Goal: Task Accomplishment & Management: Complete application form

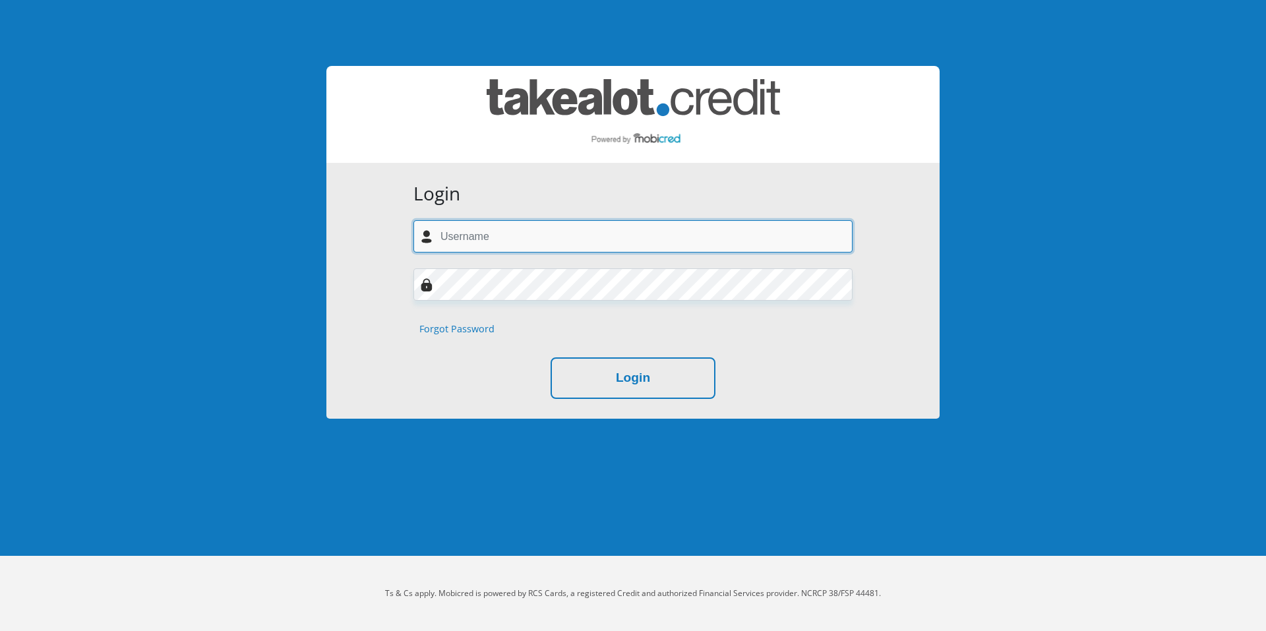
click at [493, 243] on input "text" at bounding box center [633, 236] width 439 height 32
type input "[PERSON_NAME][EMAIL_ADDRESS][DOMAIN_NAME]"
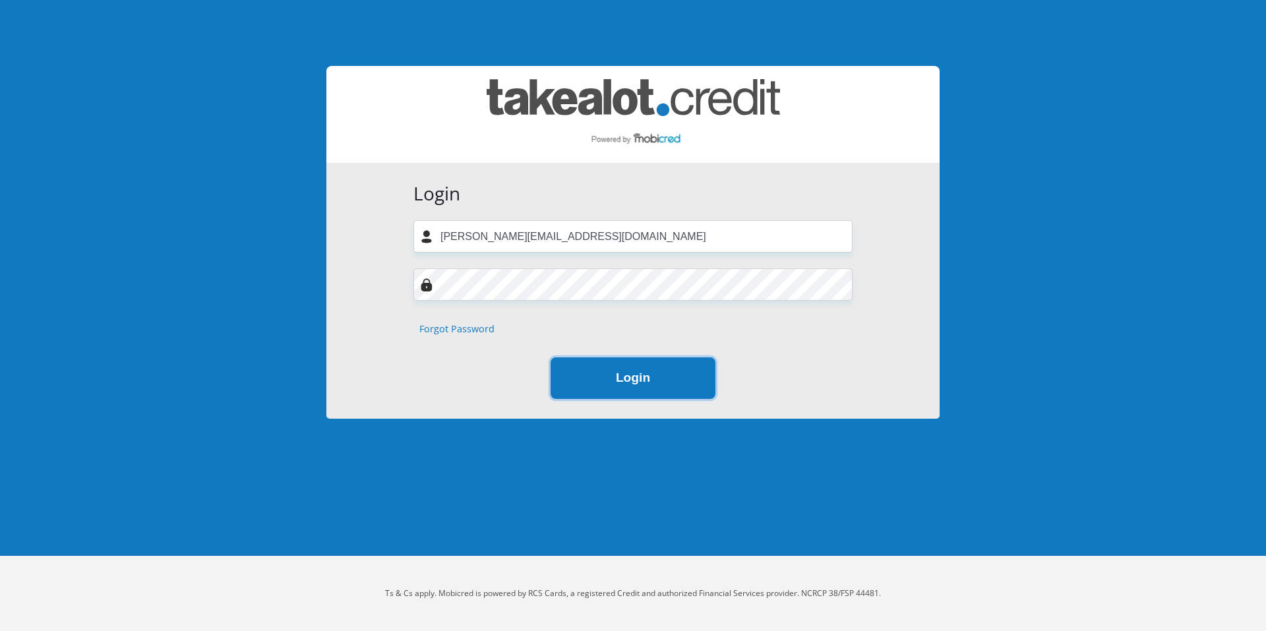
click at [625, 381] on button "Login" at bounding box center [633, 379] width 165 height 42
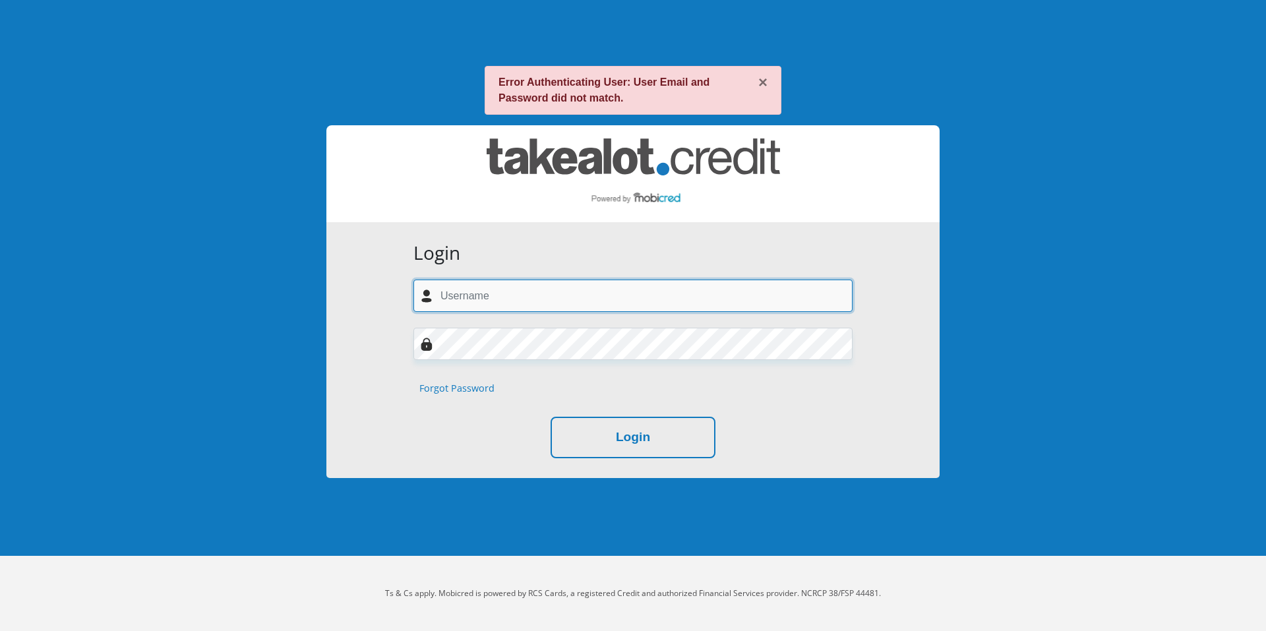
click at [495, 289] on input "text" at bounding box center [633, 296] width 439 height 32
type input "[PERSON_NAME][EMAIL_ADDRESS][DOMAIN_NAME]"
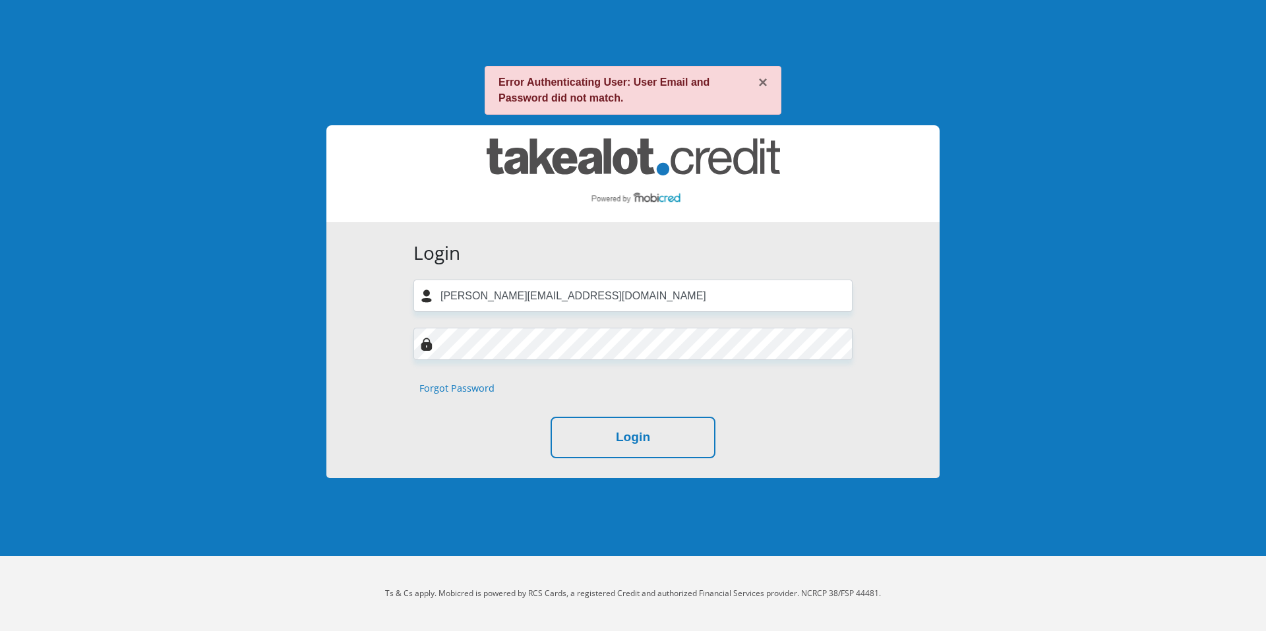
click at [522, 361] on form "Login ronel.thompson29@gmail.com Forgot Password Login" at bounding box center [633, 350] width 459 height 216
click at [652, 436] on button "Login" at bounding box center [633, 438] width 165 height 42
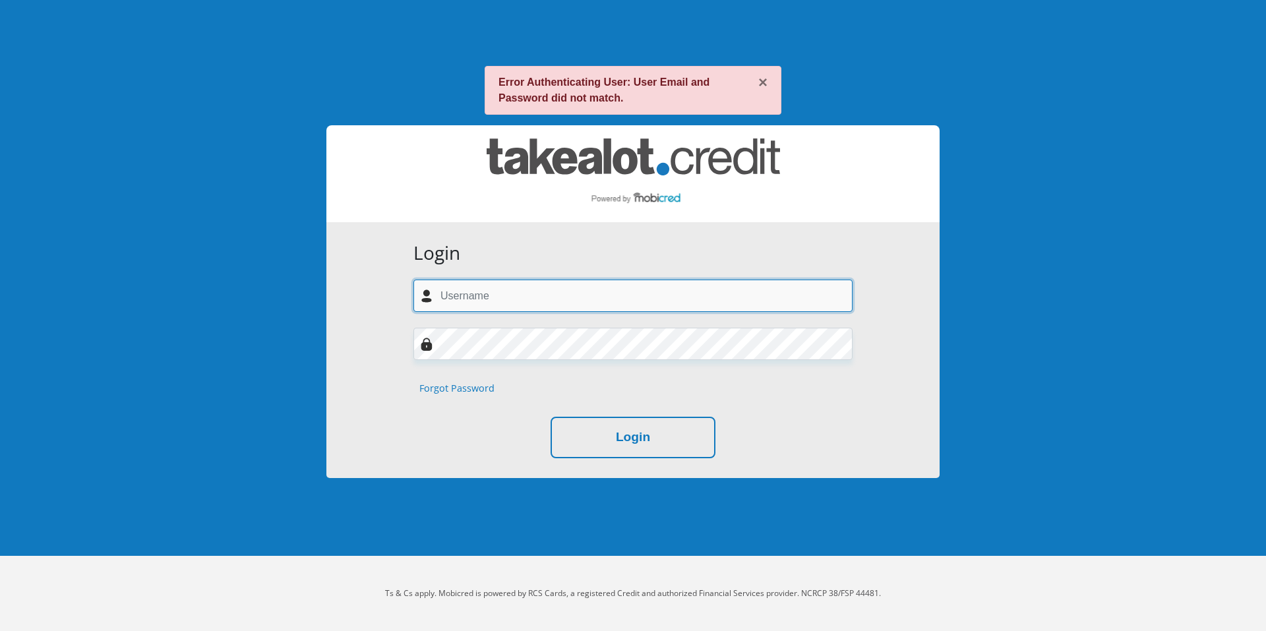
click at [530, 303] on input "text" at bounding box center [633, 296] width 439 height 32
type input "[PERSON_NAME][EMAIL_ADDRESS][DOMAIN_NAME]"
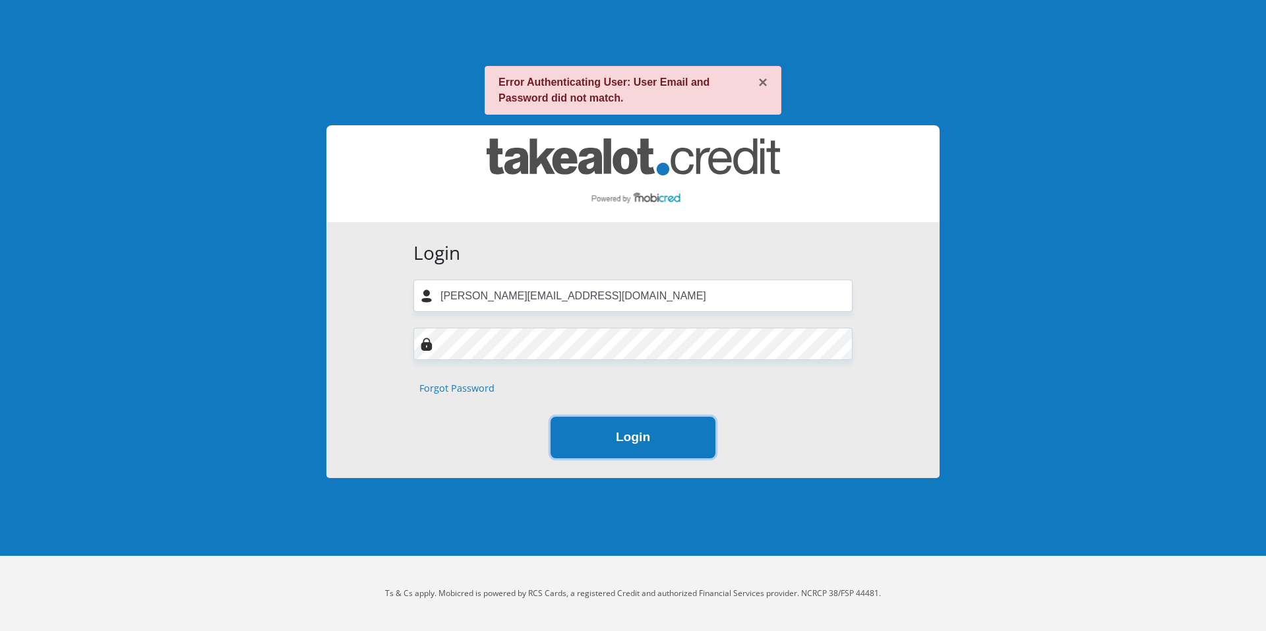
click at [643, 439] on button "Login" at bounding box center [633, 438] width 165 height 42
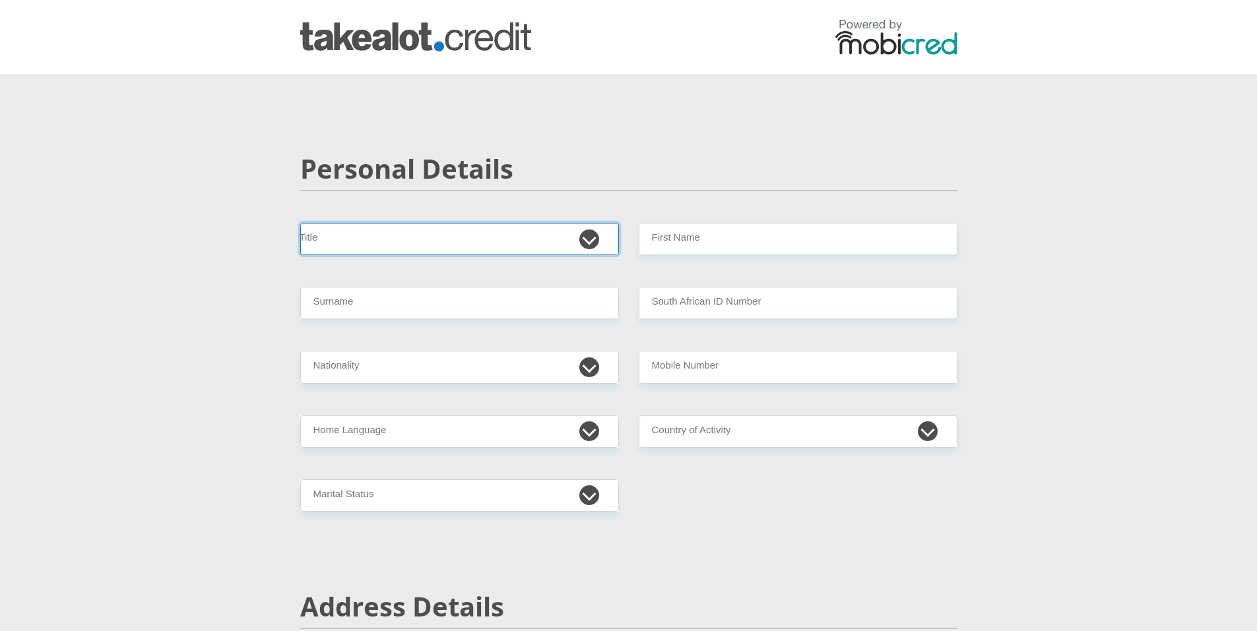
click at [470, 228] on select "Mr Ms Mrs Dr [PERSON_NAME]" at bounding box center [459, 239] width 319 height 32
select select "Mrs"
click at [300, 223] on select "Mr Ms Mrs Dr [PERSON_NAME]" at bounding box center [459, 239] width 319 height 32
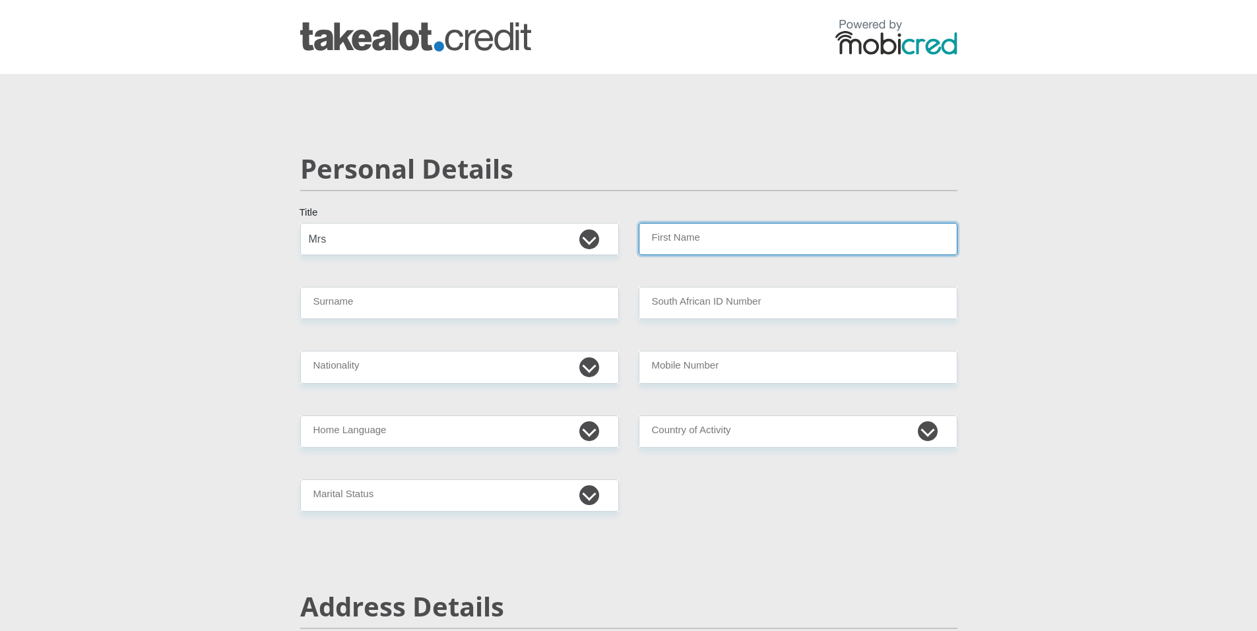
click at [720, 240] on input "First Name" at bounding box center [797, 239] width 319 height 32
type input "[PERSON_NAME]"
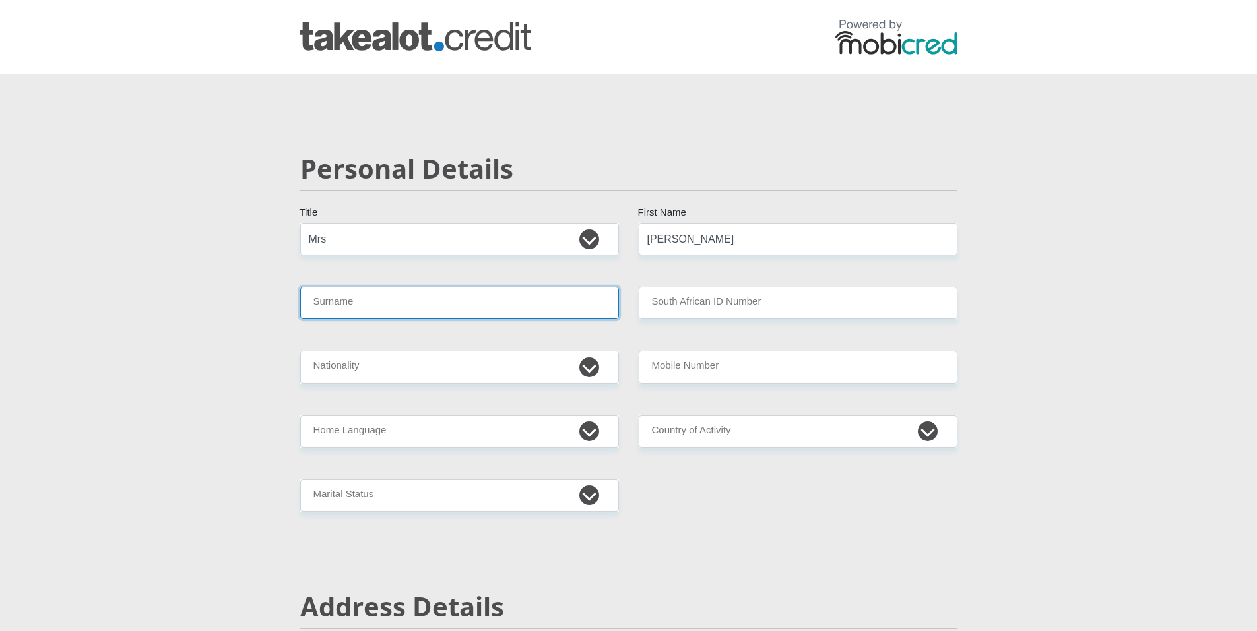
type input "[PERSON_NAME]"
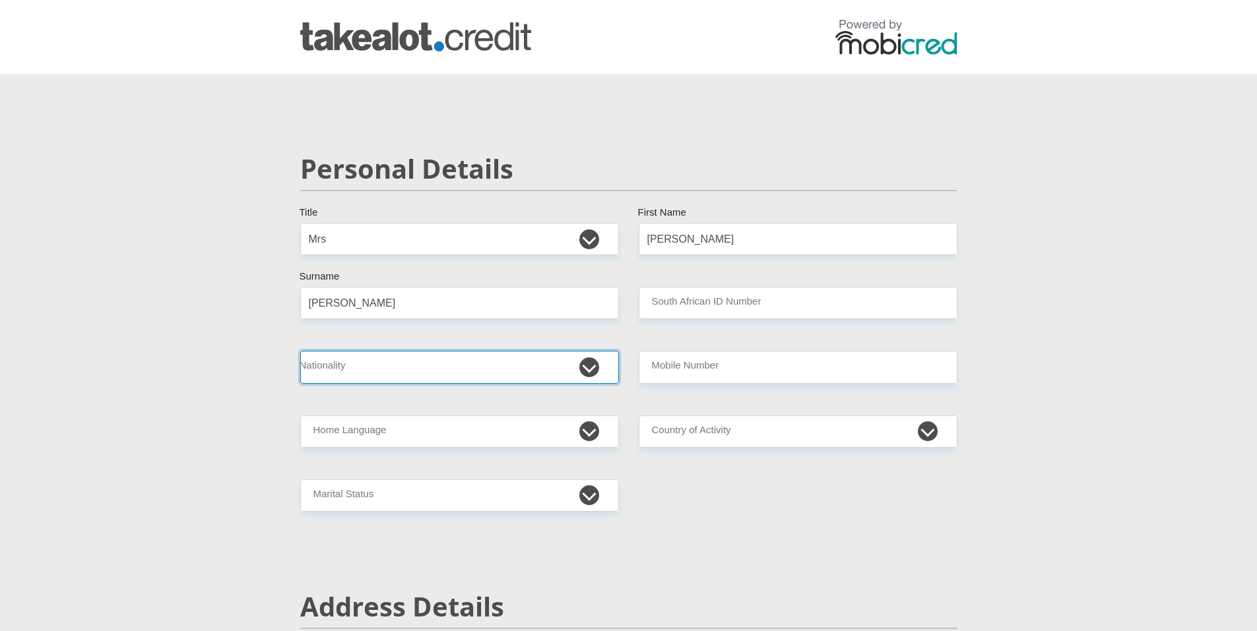
select select "ZAF"
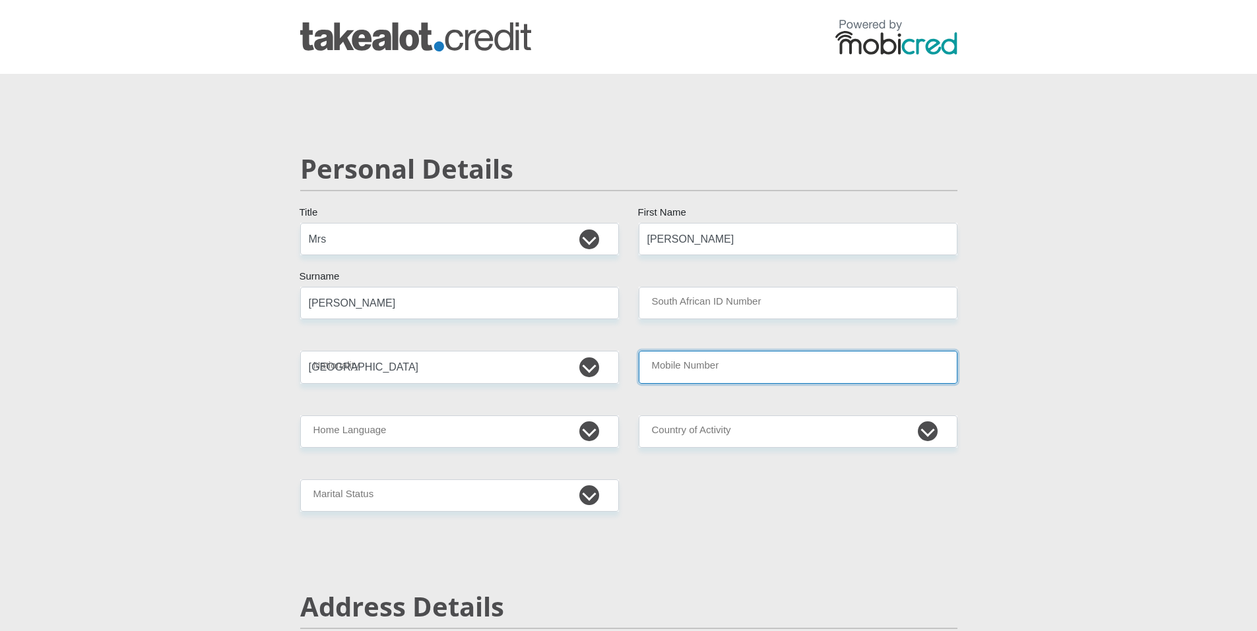
type input "0795988809"
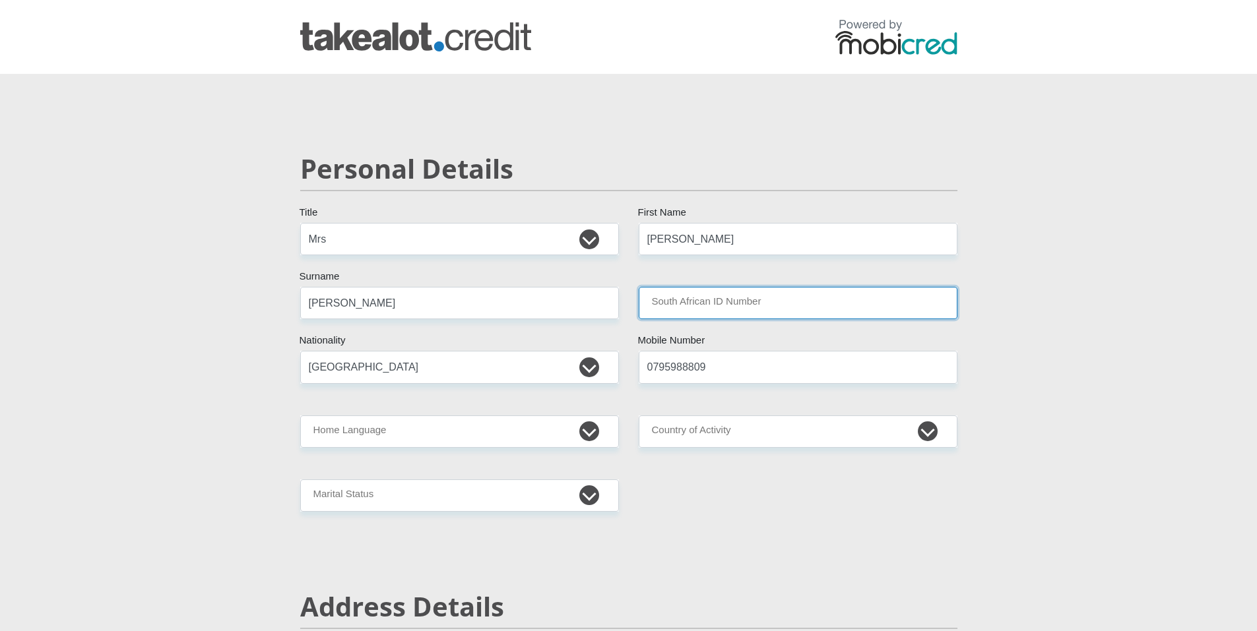
click at [747, 306] on input "South African ID Number" at bounding box center [797, 303] width 319 height 32
type input "7505040145089"
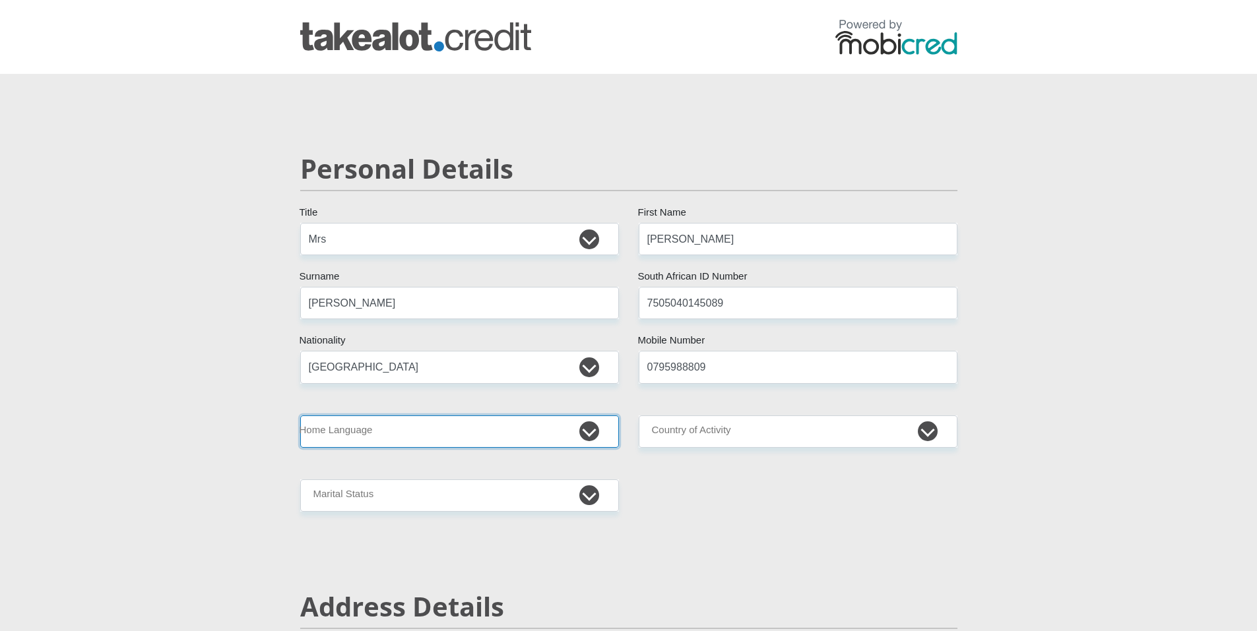
click at [514, 433] on select "Afrikaans English Sepedi South Ndebele Southern Sotho Swati Tsonga Tswana Venda…" at bounding box center [459, 432] width 319 height 32
select select "afr"
click at [300, 416] on select "Afrikaans English Sepedi South Ndebele Southern Sotho Swati Tsonga Tswana Venda…" at bounding box center [459, 432] width 319 height 32
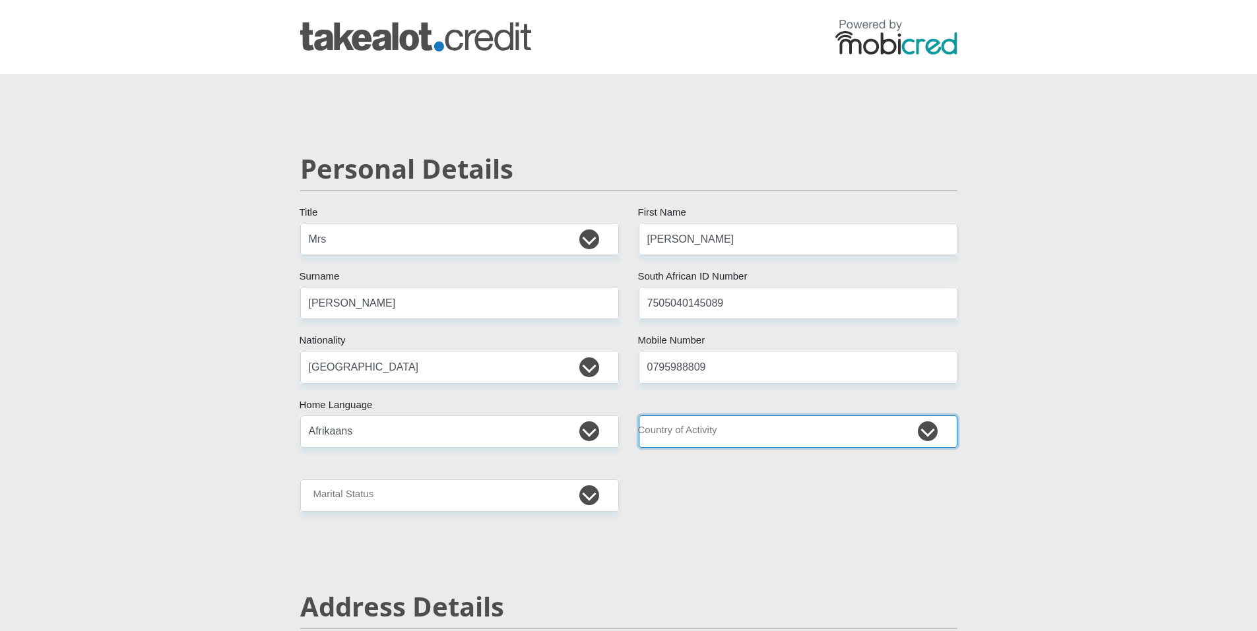
click at [815, 431] on select "[GEOGRAPHIC_DATA] [GEOGRAPHIC_DATA] [GEOGRAPHIC_DATA] [GEOGRAPHIC_DATA] [GEOGRA…" at bounding box center [797, 432] width 319 height 32
select select "ZAF"
click at [638, 416] on select "[GEOGRAPHIC_DATA] [GEOGRAPHIC_DATA] [GEOGRAPHIC_DATA] [GEOGRAPHIC_DATA] [GEOGRA…" at bounding box center [797, 432] width 319 height 32
click at [438, 489] on select "Married ANC Single Divorced Widowed Married COP or Customary Law" at bounding box center [459, 496] width 319 height 32
select select "4"
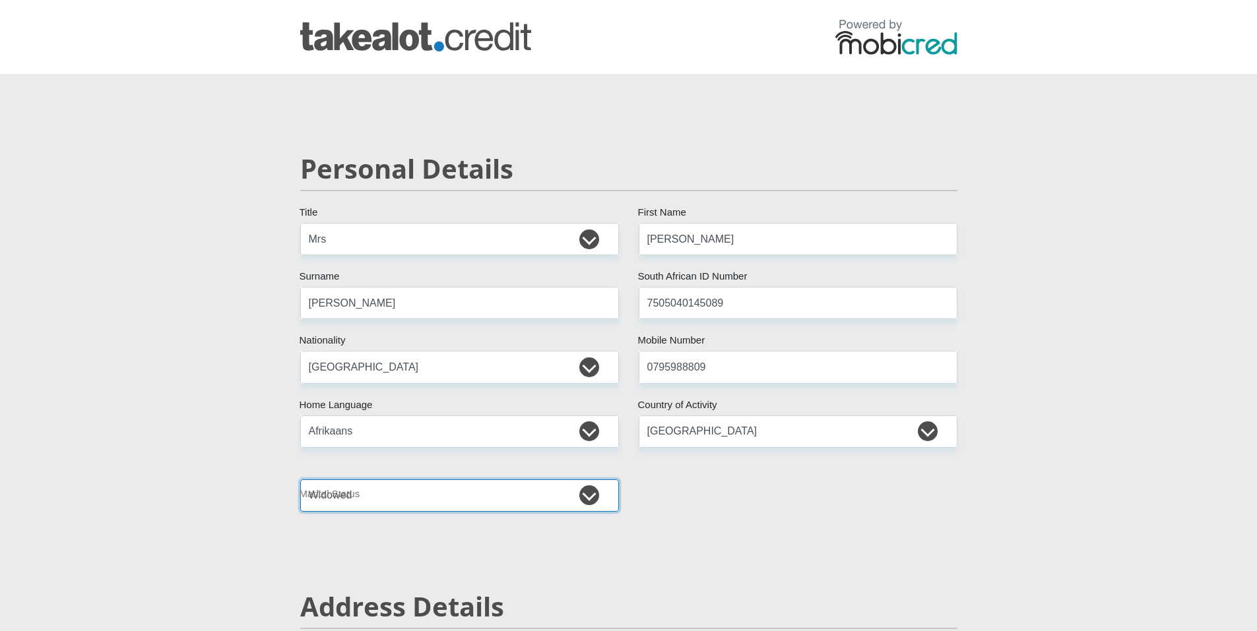
click at [300, 480] on select "Married ANC Single Divorced Widowed Married COP or Customary Law" at bounding box center [459, 496] width 319 height 32
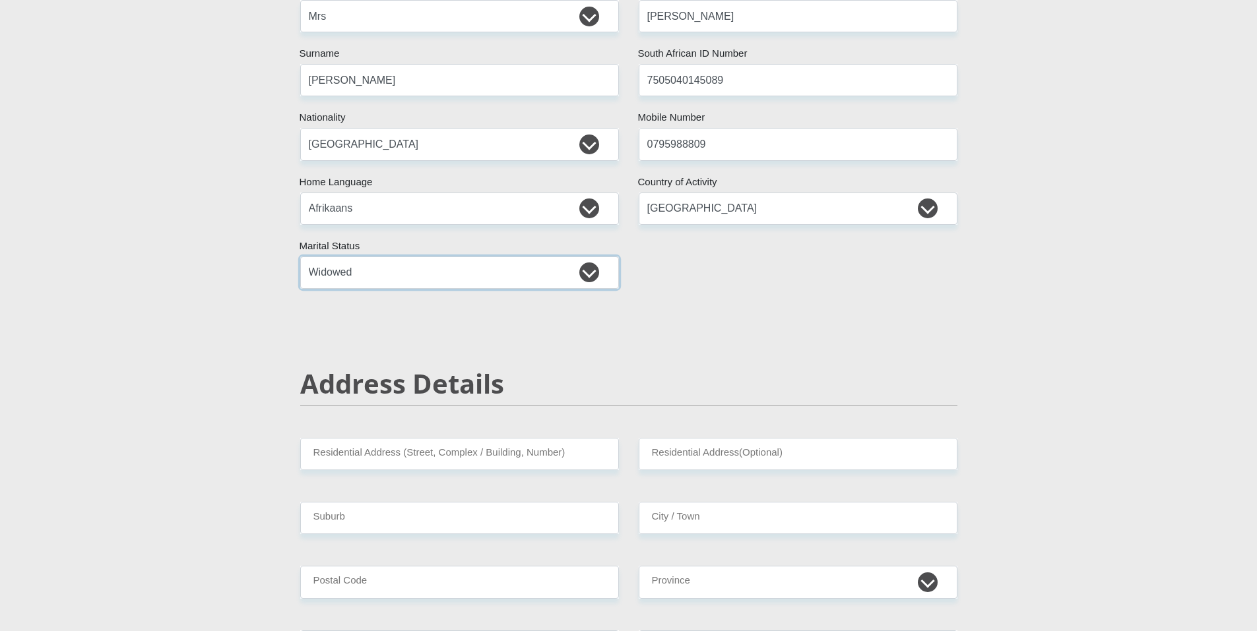
scroll to position [264, 0]
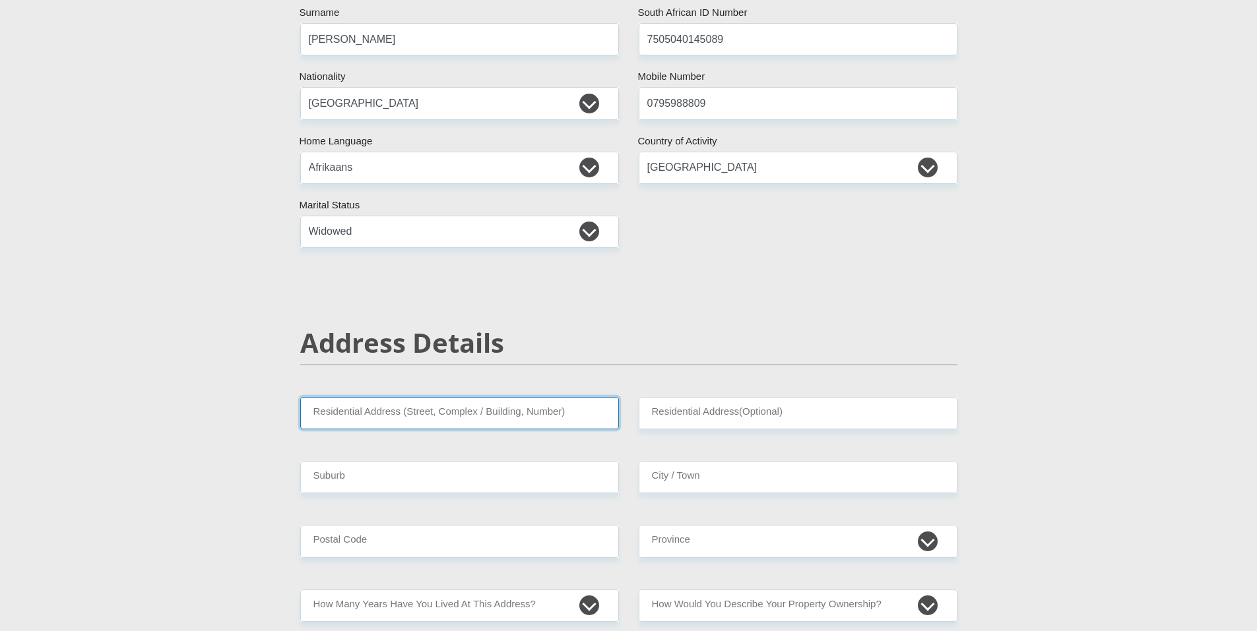
click at [459, 414] on input "Residential Address (Street, Complex / Building, Number)" at bounding box center [459, 413] width 319 height 32
type input "[STREET_ADDRESS][PERSON_NAME]"
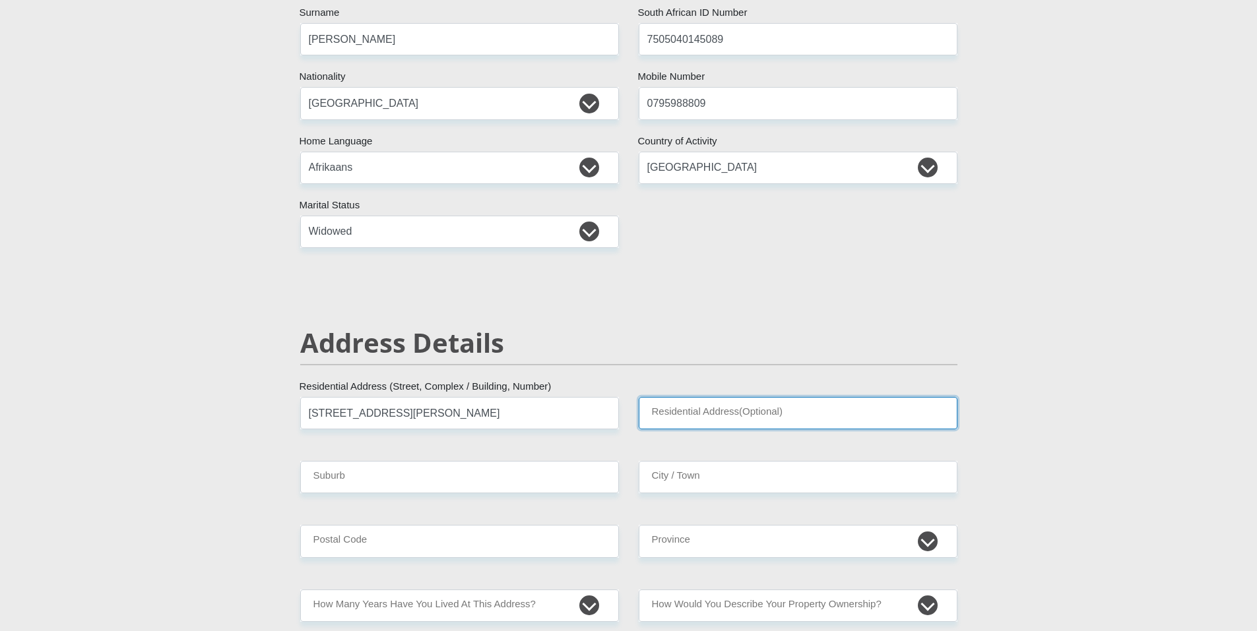
click at [744, 414] on input "Residential Address(Optional)" at bounding box center [797, 413] width 319 height 32
type input "[STREET_ADDRESS][PERSON_NAME]"
drag, startPoint x: 764, startPoint y: 412, endPoint x: 563, endPoint y: 415, distance: 201.9
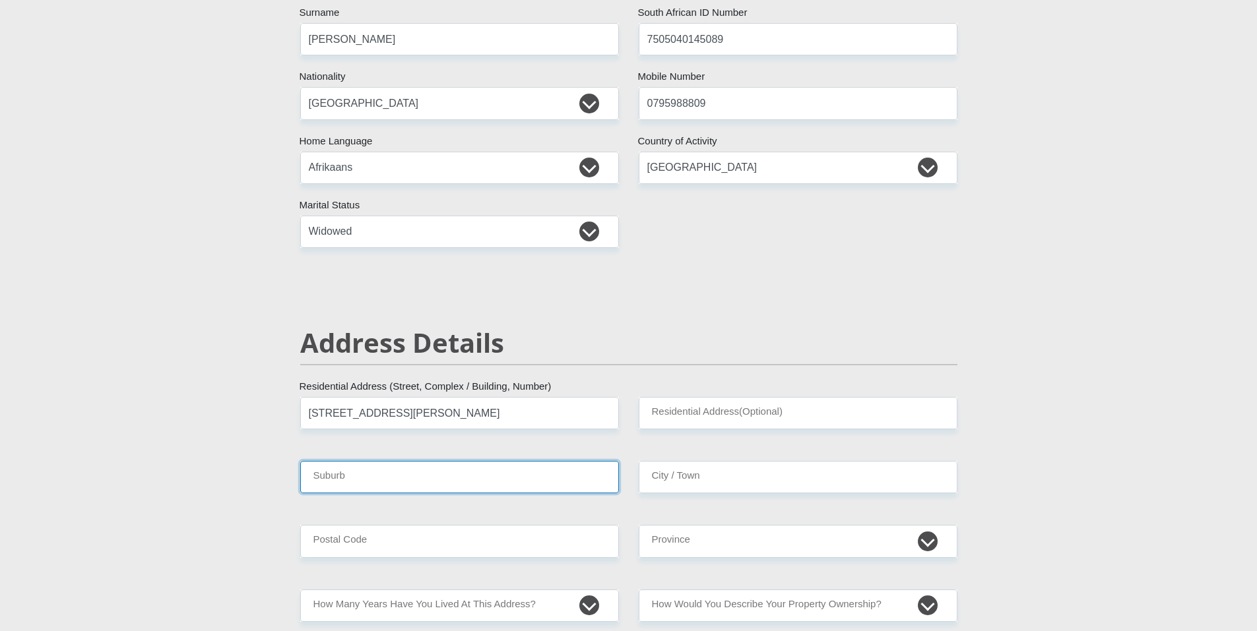
click at [459, 485] on input "Suburb" at bounding box center [459, 477] width 319 height 32
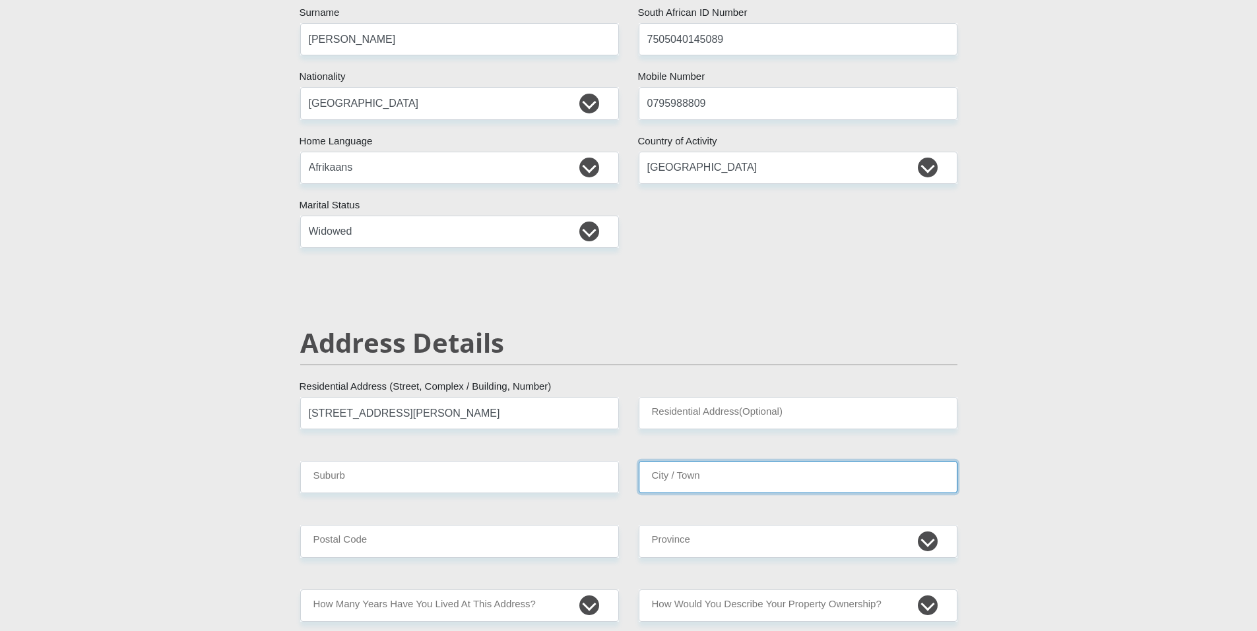
click at [728, 477] on input "City / Town" at bounding box center [797, 477] width 319 height 32
type input "Strand"
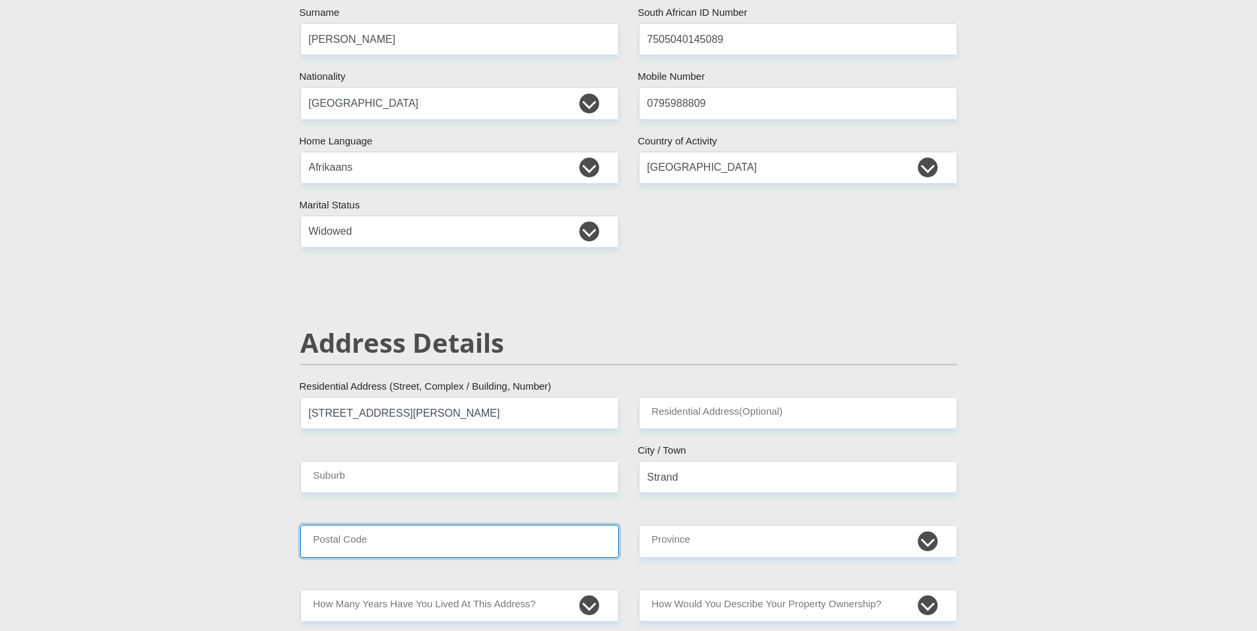
click at [482, 542] on input "Postal Code" at bounding box center [459, 541] width 319 height 32
type input "0"
type input "7140"
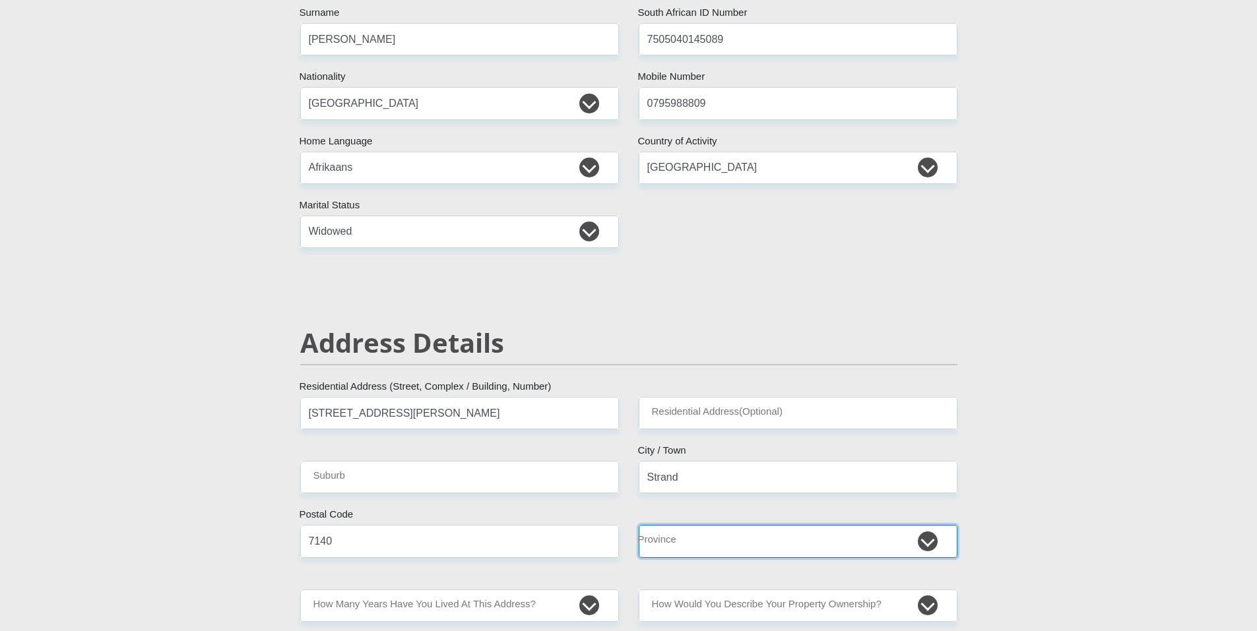
click at [795, 555] on select "Eastern Cape Free State [GEOGRAPHIC_DATA] [GEOGRAPHIC_DATA][DATE] [GEOGRAPHIC_D…" at bounding box center [797, 541] width 319 height 32
select select "Western Cape"
click at [638, 525] on select "Eastern Cape Free State [GEOGRAPHIC_DATA] [GEOGRAPHIC_DATA][DATE] [GEOGRAPHIC_D…" at bounding box center [797, 541] width 319 height 32
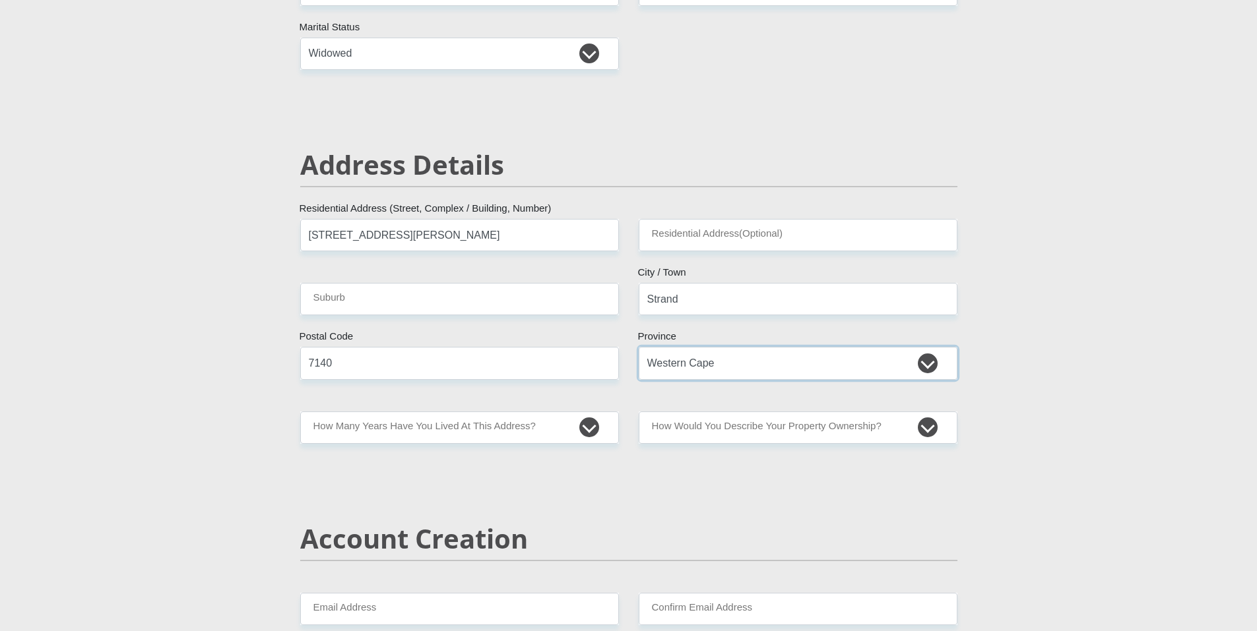
scroll to position [462, 0]
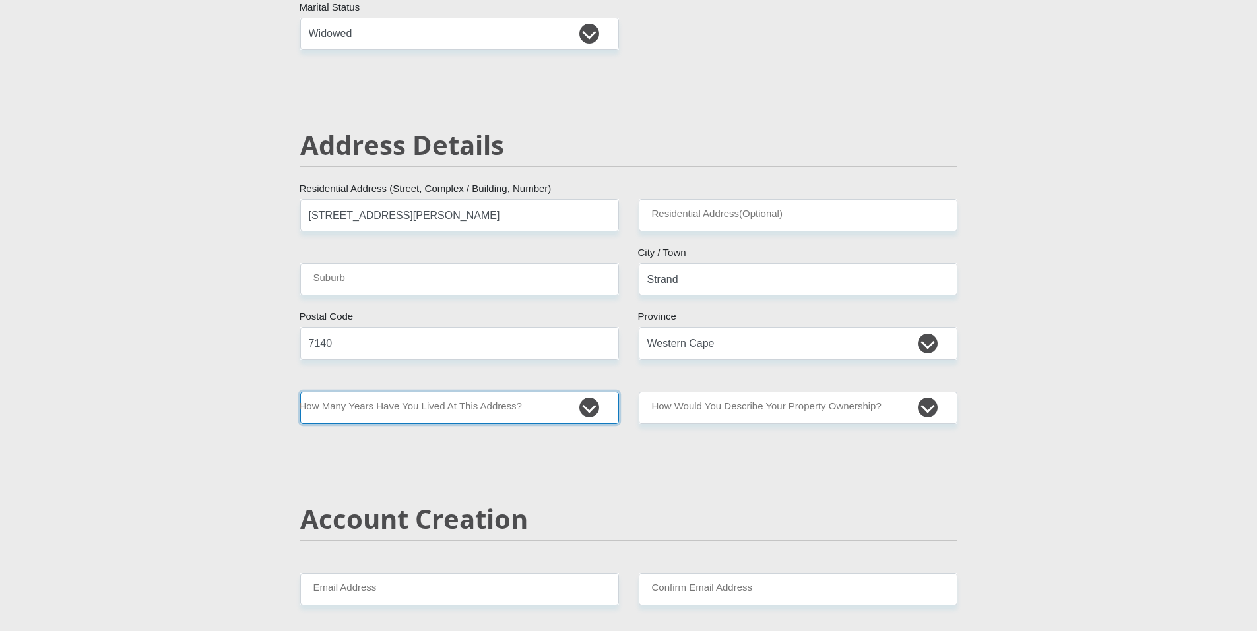
click at [572, 412] on select "less than 1 year 1-3 years 3-5 years 5+ years" at bounding box center [459, 408] width 319 height 32
select select "5"
click at [300, 392] on select "less than 1 year 1-3 years 3-5 years 5+ years" at bounding box center [459, 408] width 319 height 32
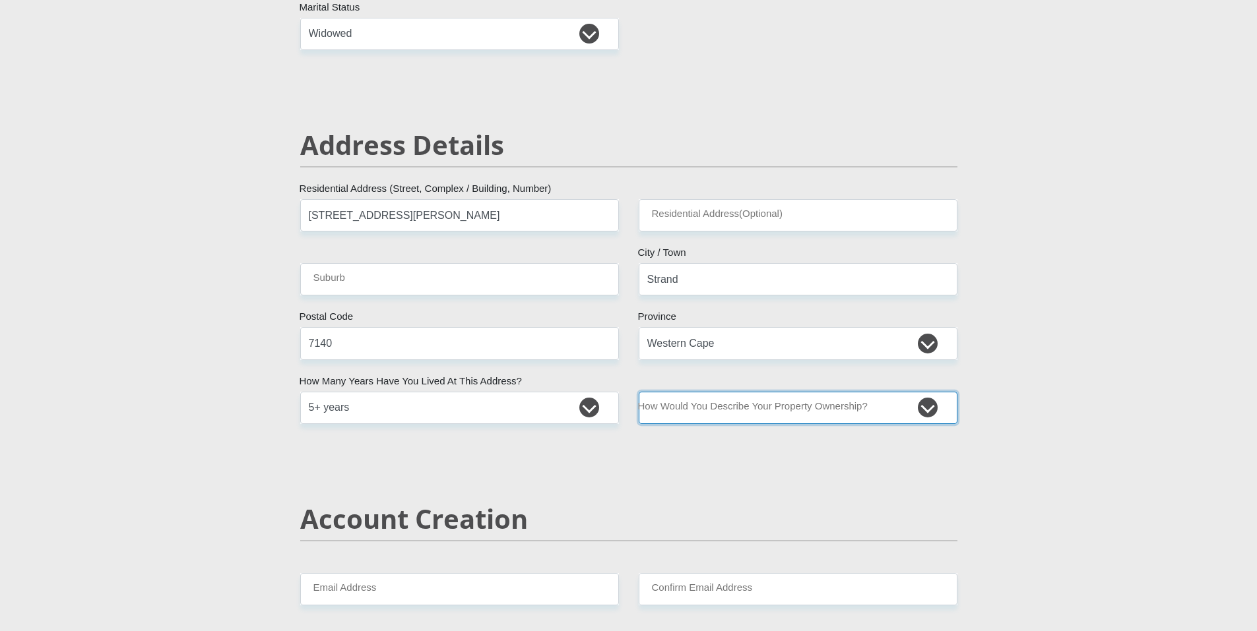
click at [912, 410] on select "Owned Rented Family Owned Company Dwelling" at bounding box center [797, 408] width 319 height 32
select select "Rented"
click at [638, 392] on select "Owned Rented Family Owned Company Dwelling" at bounding box center [797, 408] width 319 height 32
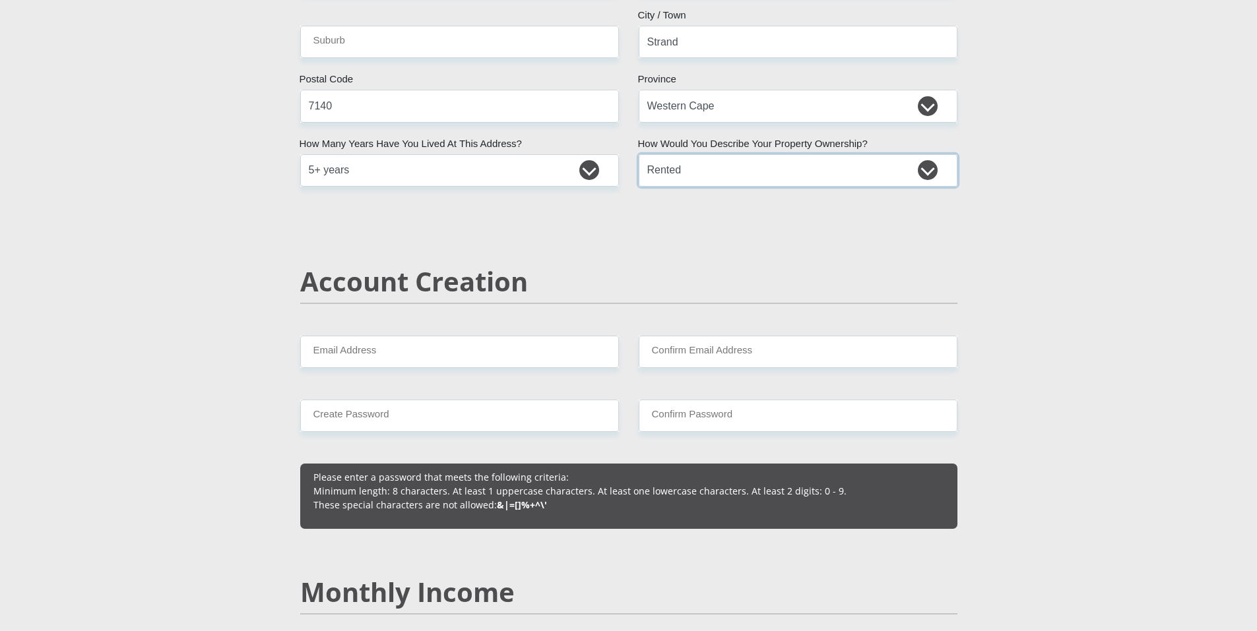
scroll to position [726, 0]
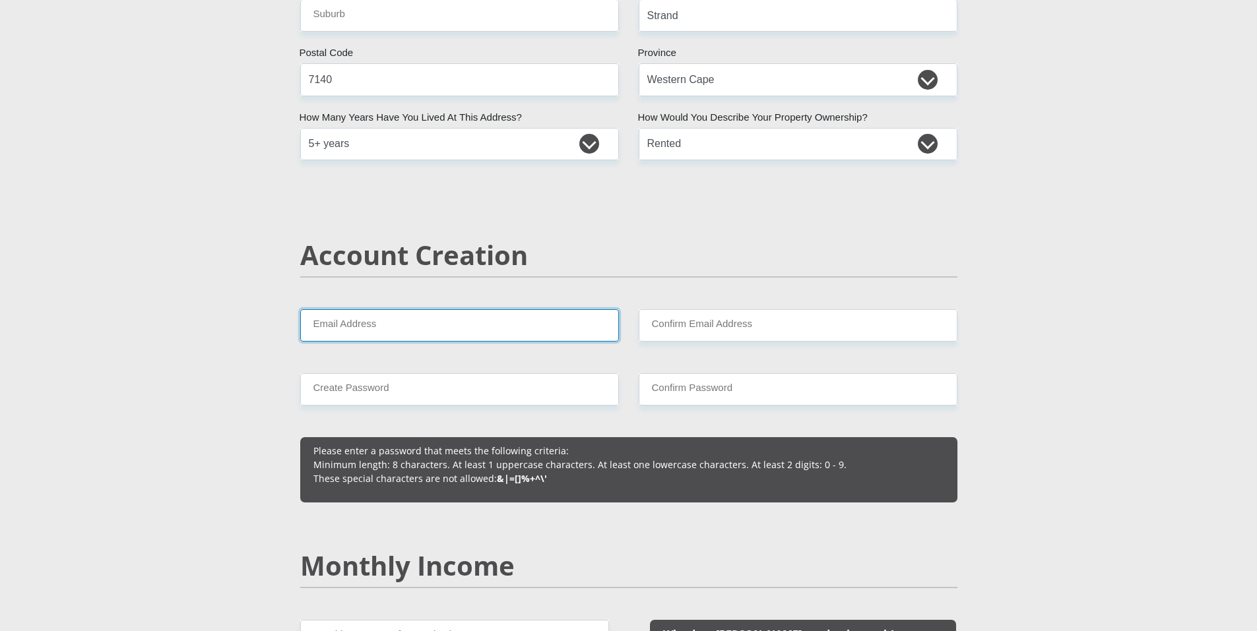
click at [549, 336] on input "Email Address" at bounding box center [459, 325] width 319 height 32
type input "[PERSON_NAME][EMAIL_ADDRESS][DOMAIN_NAME]"
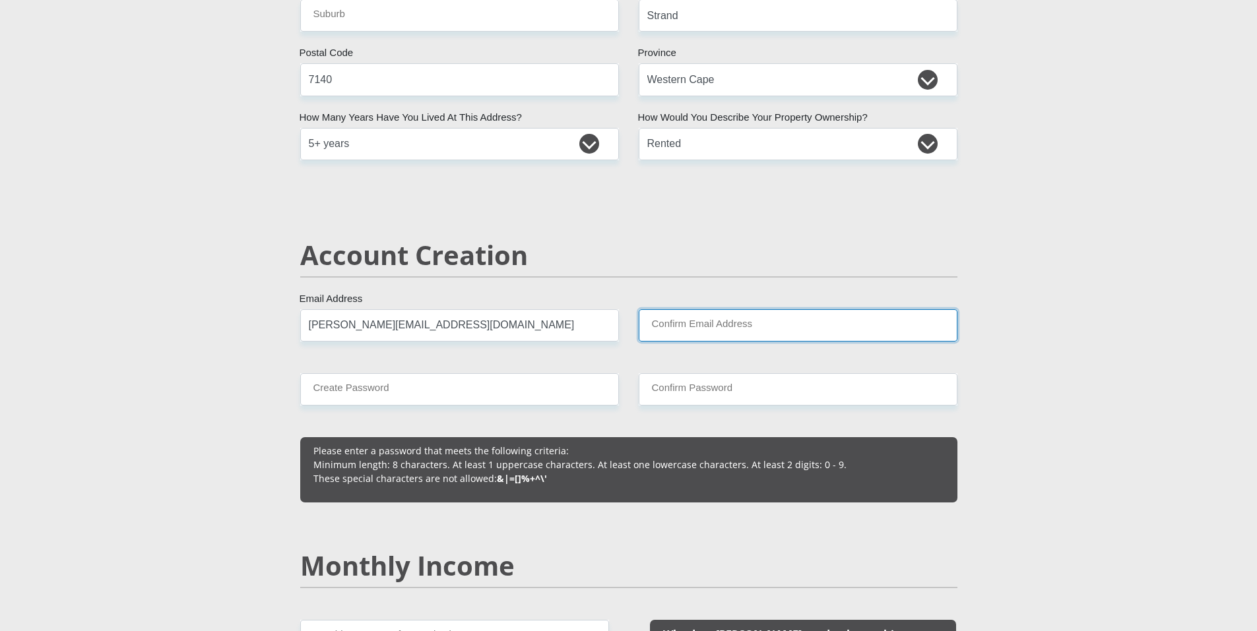
type input "[PERSON_NAME][EMAIL_ADDRESS][DOMAIN_NAME]"
type input "0795988809"
type input "[PERSON_NAME]"
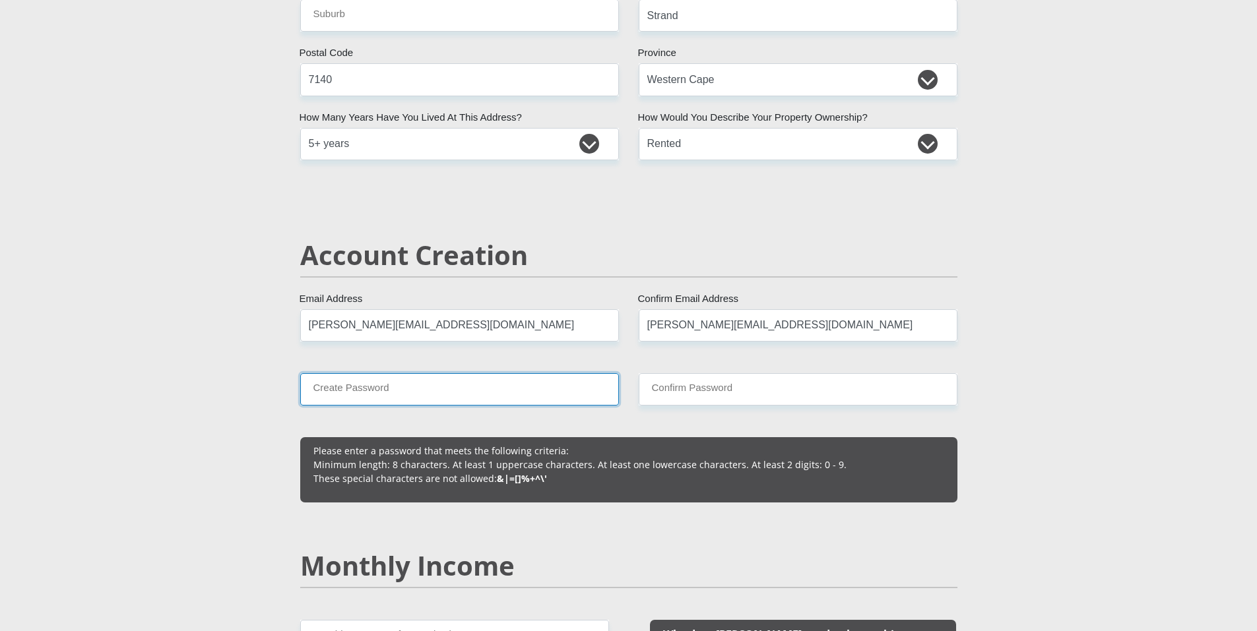
click at [464, 396] on input "Create Password" at bounding box center [459, 389] width 319 height 32
type input "[PERSON_NAME]@1975"
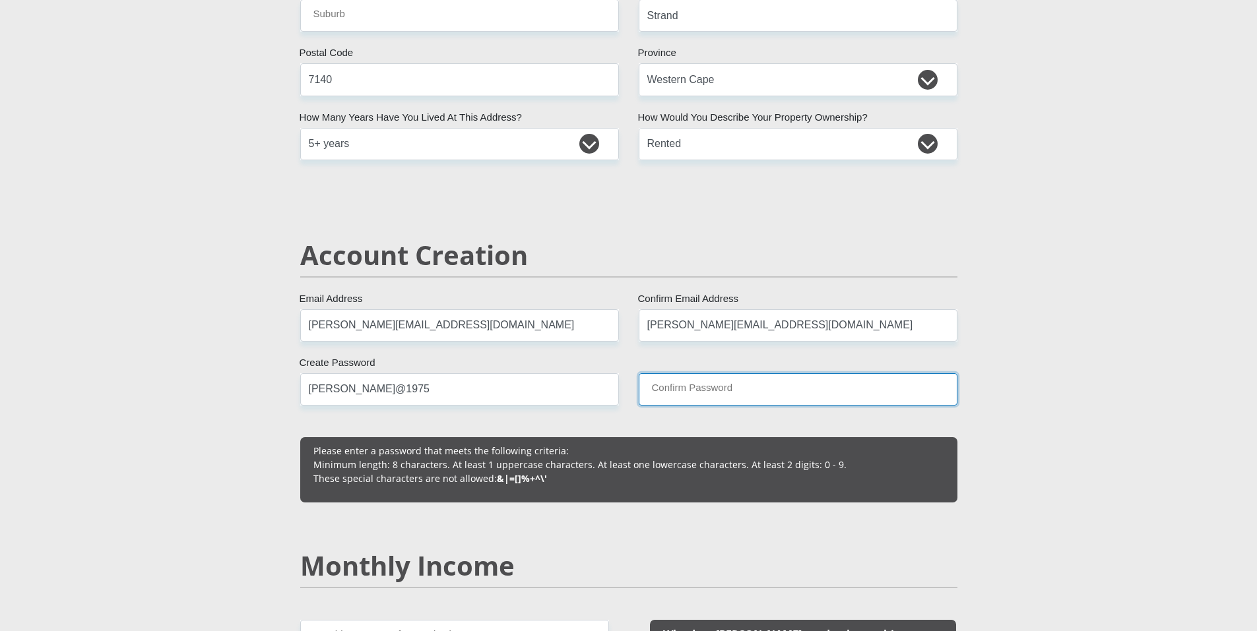
click at [730, 396] on input "Confirm Password" at bounding box center [797, 389] width 319 height 32
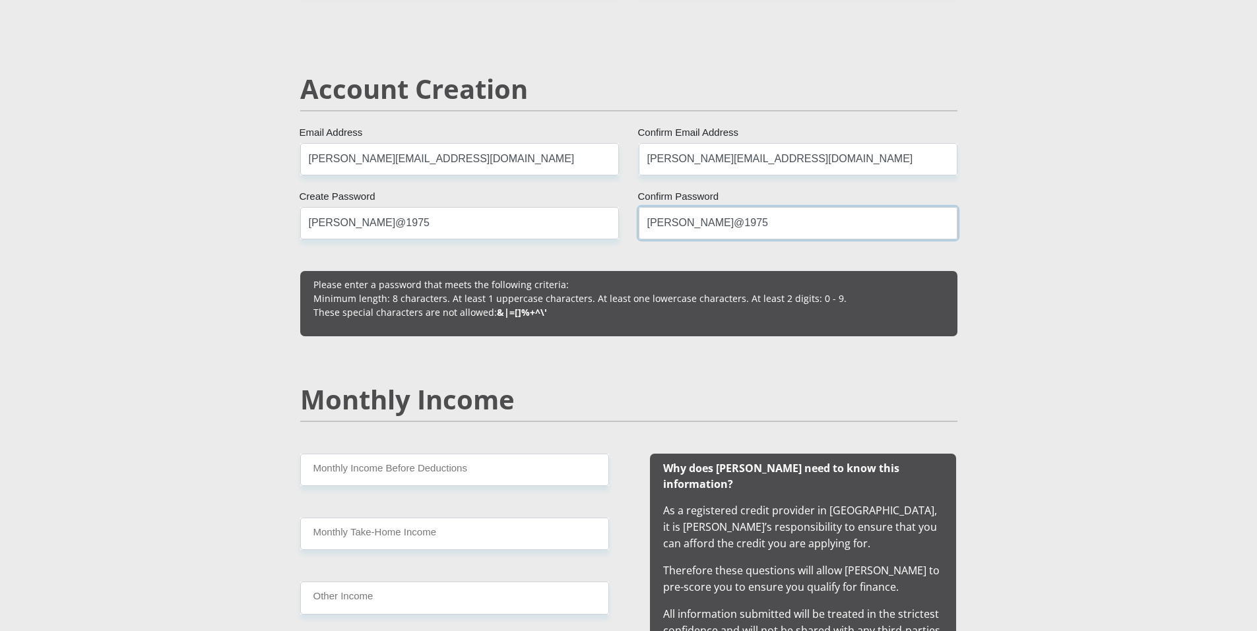
scroll to position [923, 0]
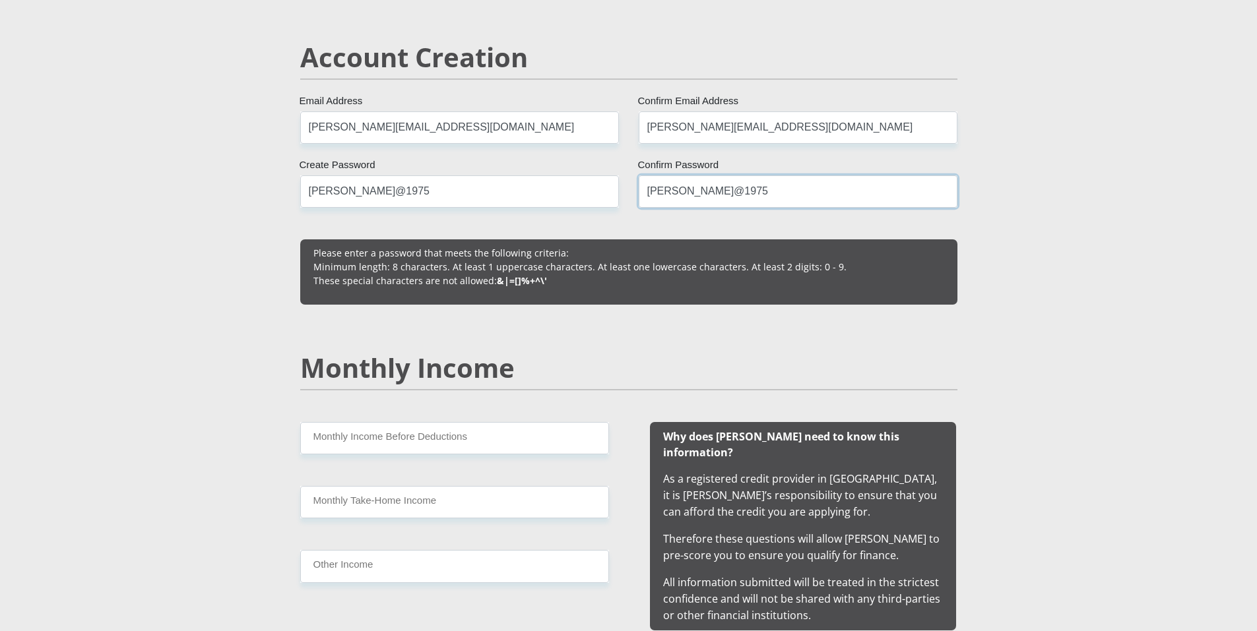
type input "[PERSON_NAME]@1975"
click at [522, 451] on input "Monthly Income Before Deductions" at bounding box center [454, 438] width 309 height 32
click at [524, 447] on input "Monthly Income Before Deductions" at bounding box center [454, 438] width 309 height 32
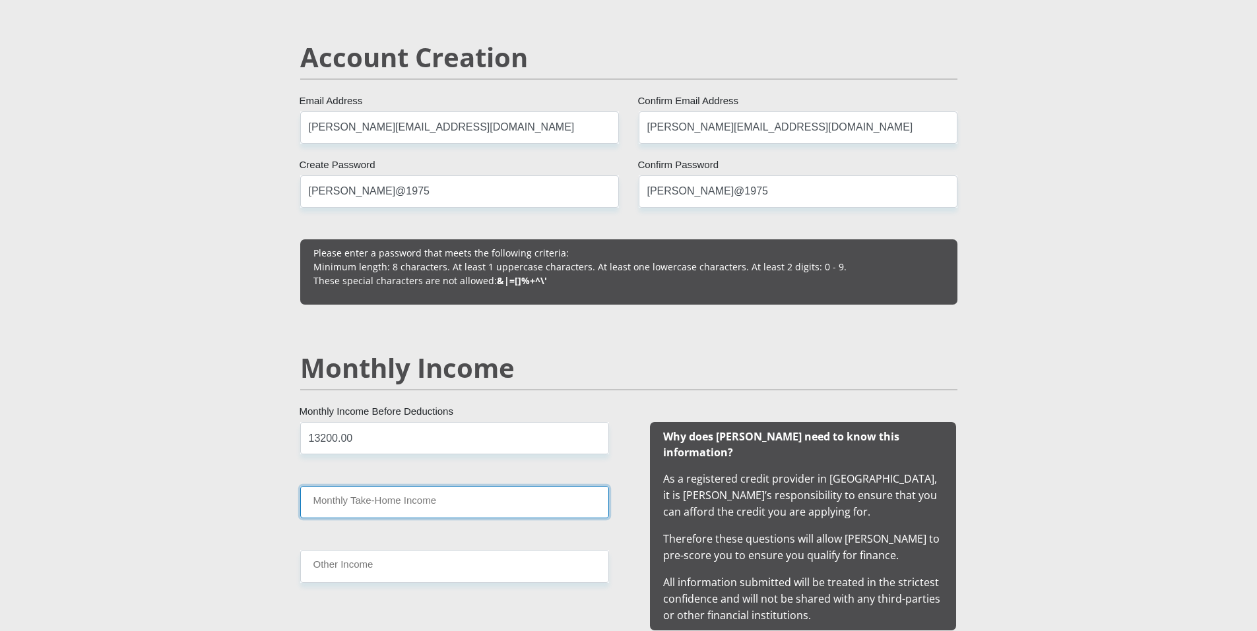
click at [427, 501] on input "Monthly Take-Home Income" at bounding box center [454, 502] width 309 height 32
click at [396, 436] on input "13200.00" at bounding box center [454, 438] width 309 height 32
drag, startPoint x: 366, startPoint y: 425, endPoint x: 288, endPoint y: 448, distance: 81.2
click at [341, 499] on input "Monthly Take-Home Income" at bounding box center [454, 502] width 309 height 32
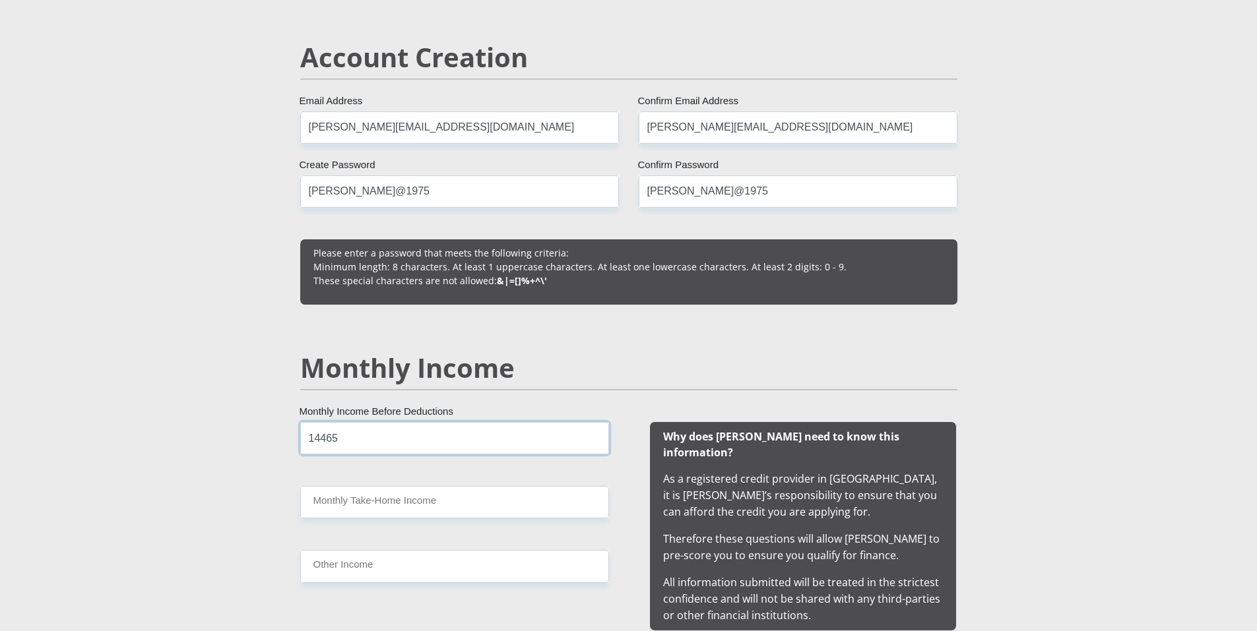
click at [346, 436] on input "14465" at bounding box center [454, 438] width 309 height 32
type input "14465.31"
click at [339, 516] on div "14465.31 Monthly Income Before Deductions Monthly Take-Home Income Other Income" at bounding box center [454, 526] width 348 height 208
click at [340, 507] on input "Monthly Take-Home Income" at bounding box center [454, 502] width 309 height 32
type input "13135.00"
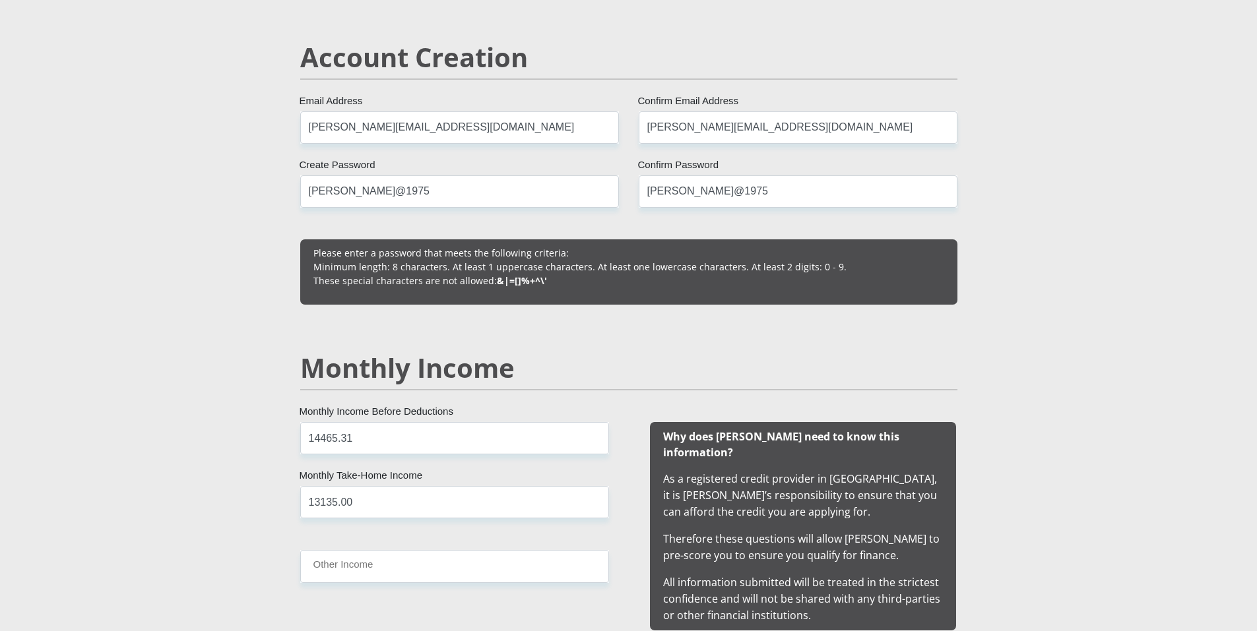
click at [452, 587] on div "14465.31 Monthly Income Before Deductions 13135.00 Monthly Take-Home Income Oth…" at bounding box center [454, 526] width 348 height 208
click at [433, 555] on input "Other Income" at bounding box center [454, 566] width 309 height 32
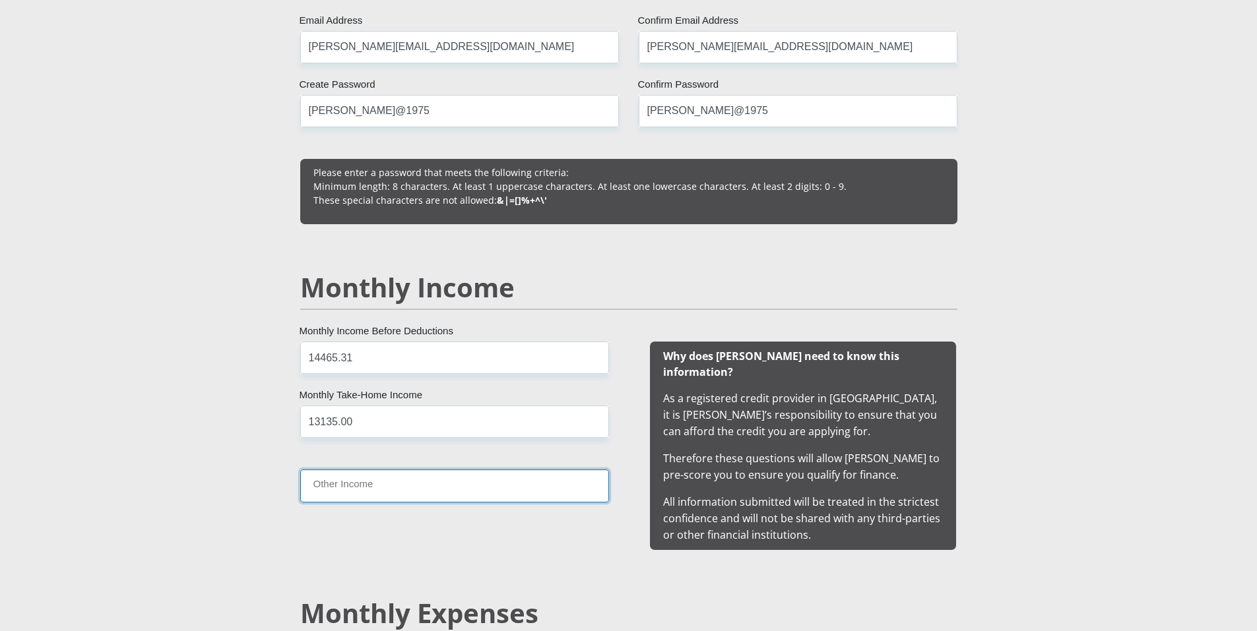
scroll to position [1187, 0]
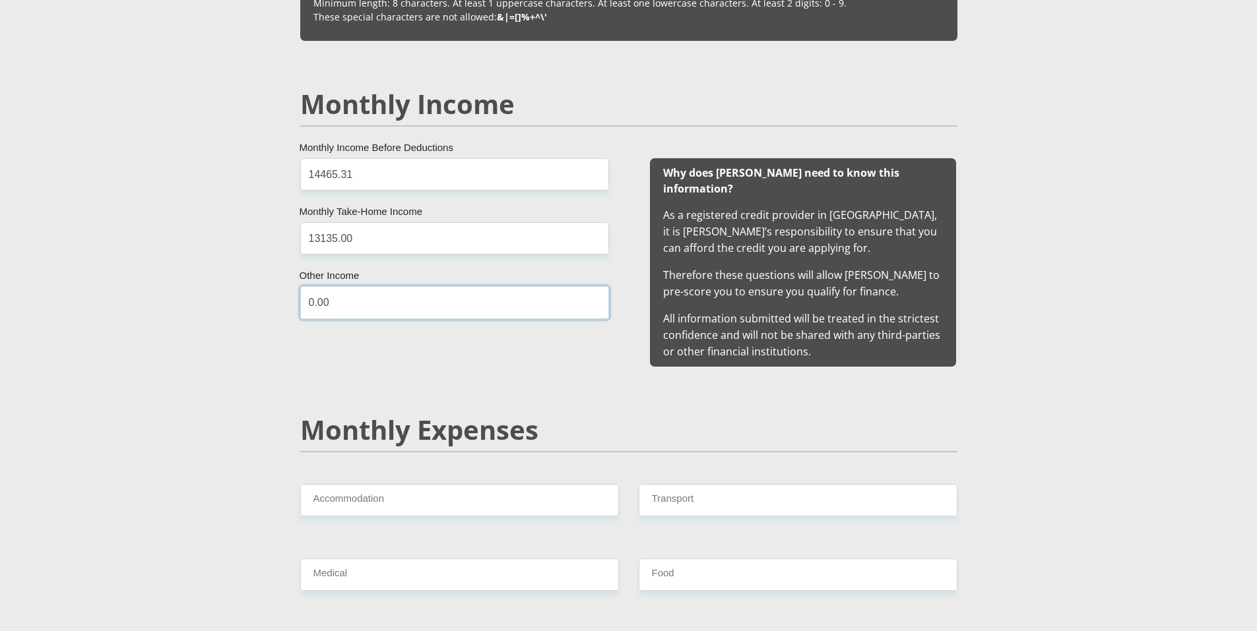
type input "0.00"
click at [451, 491] on input "Accommodation" at bounding box center [459, 500] width 319 height 32
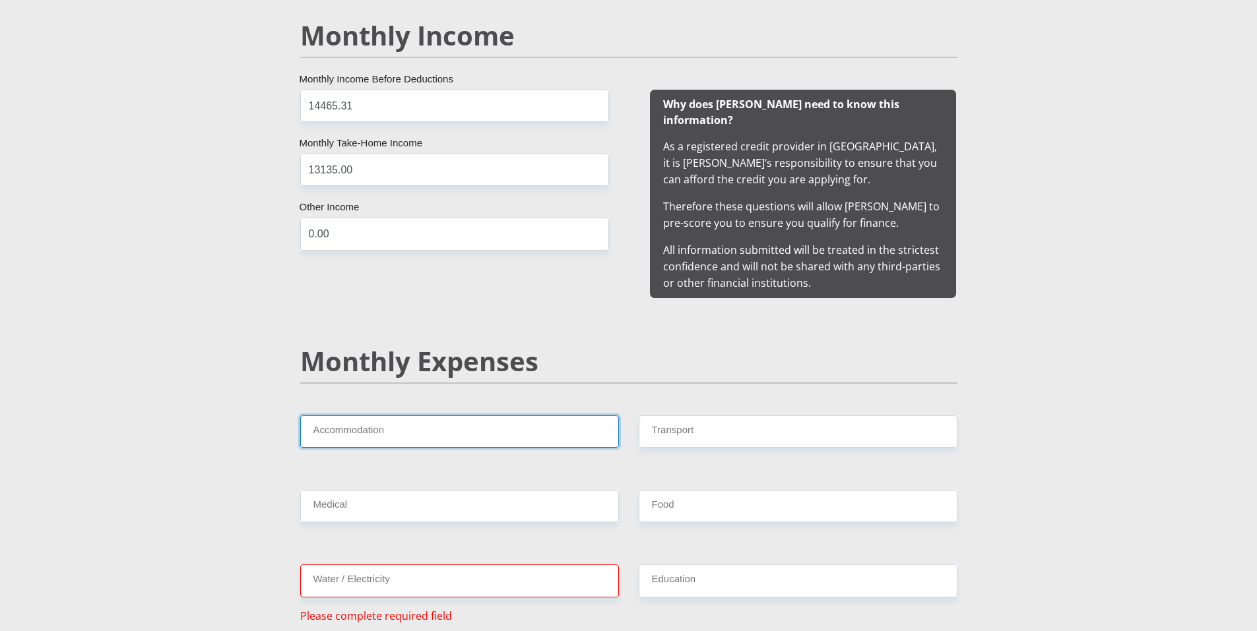
scroll to position [1451, 0]
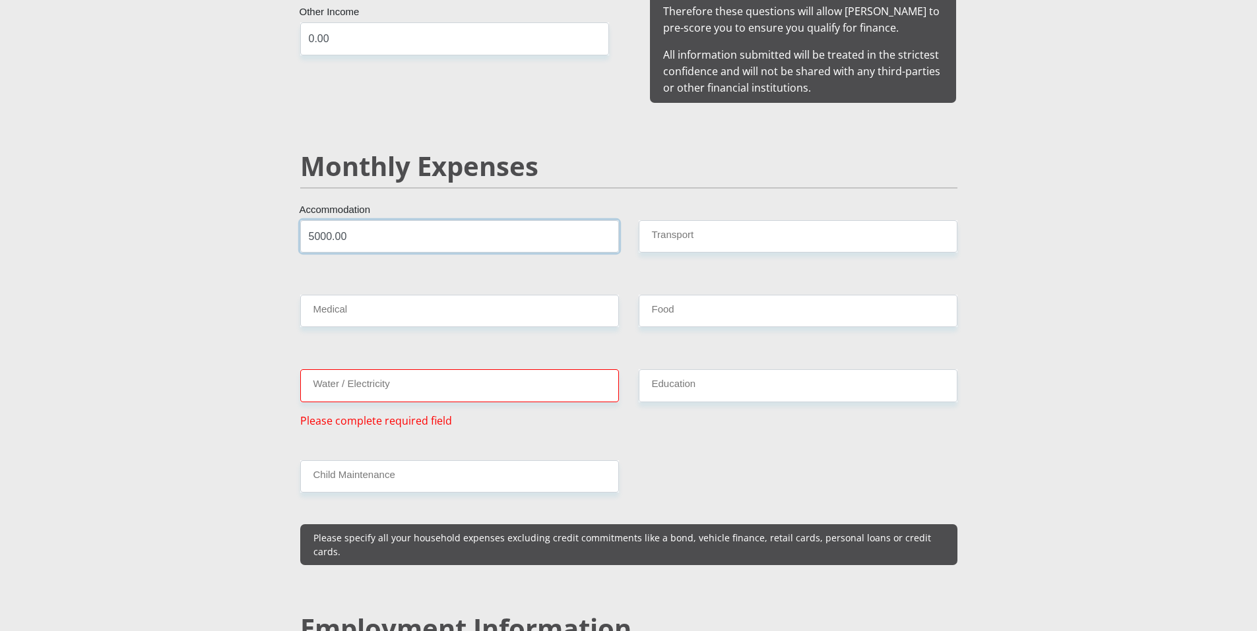
drag, startPoint x: 357, startPoint y: 224, endPoint x: 168, endPoint y: 222, distance: 189.3
type input "8"
type input "6500.00"
click at [724, 223] on input "Transport" at bounding box center [797, 236] width 319 height 32
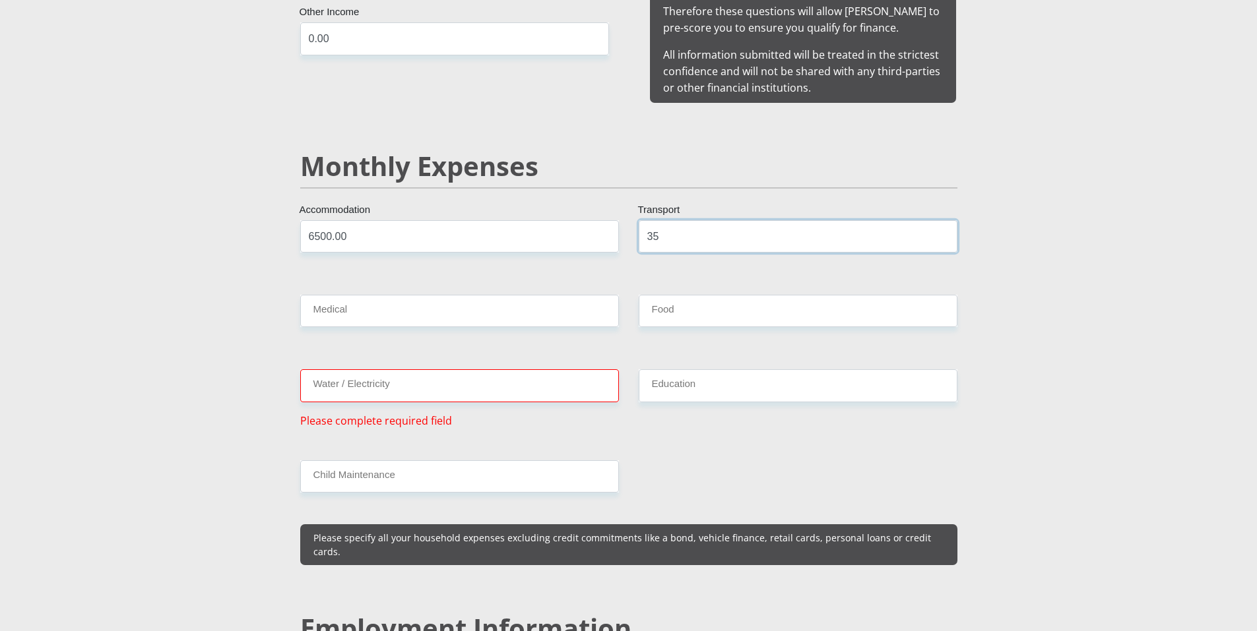
type input "3"
type input "500.00"
click at [387, 297] on input "Medical" at bounding box center [459, 311] width 319 height 32
type input "700"
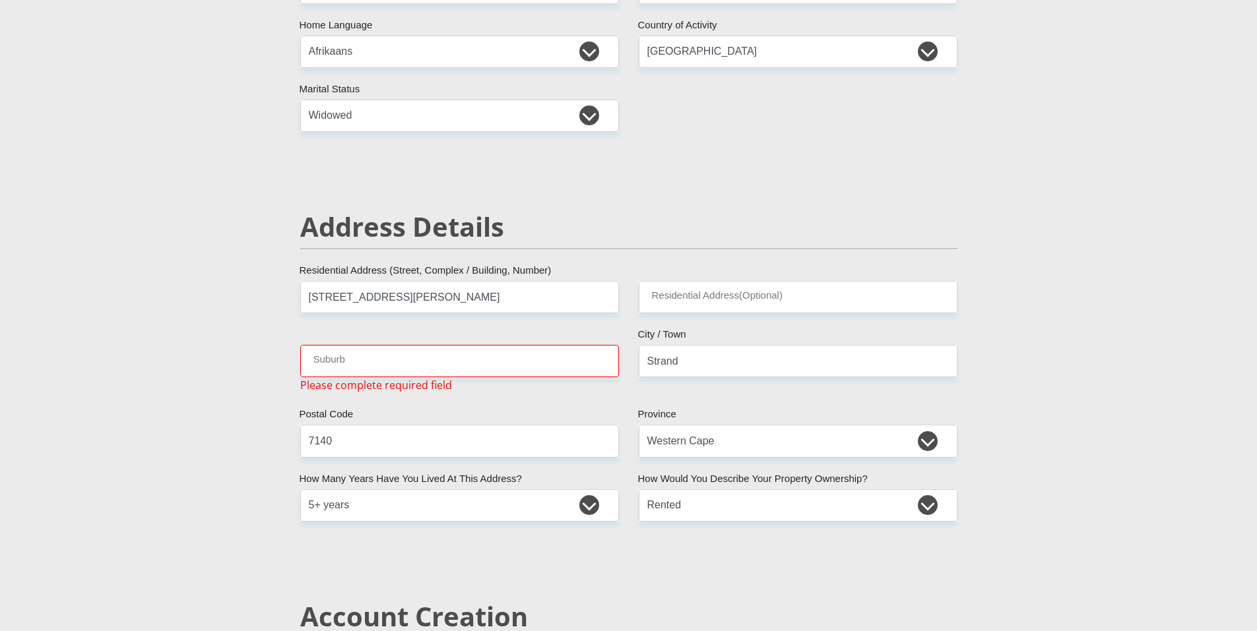
scroll to position [361, 0]
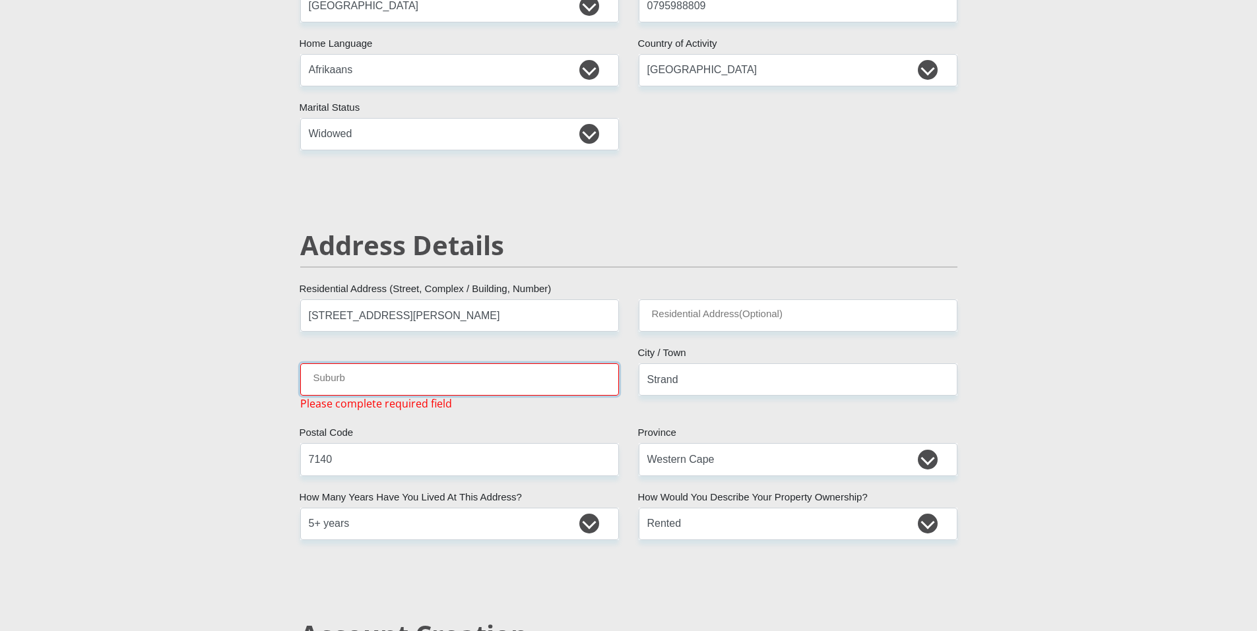
click at [397, 386] on input "Suburb" at bounding box center [459, 379] width 319 height 32
type input "Strand"
type input "Die Bos"
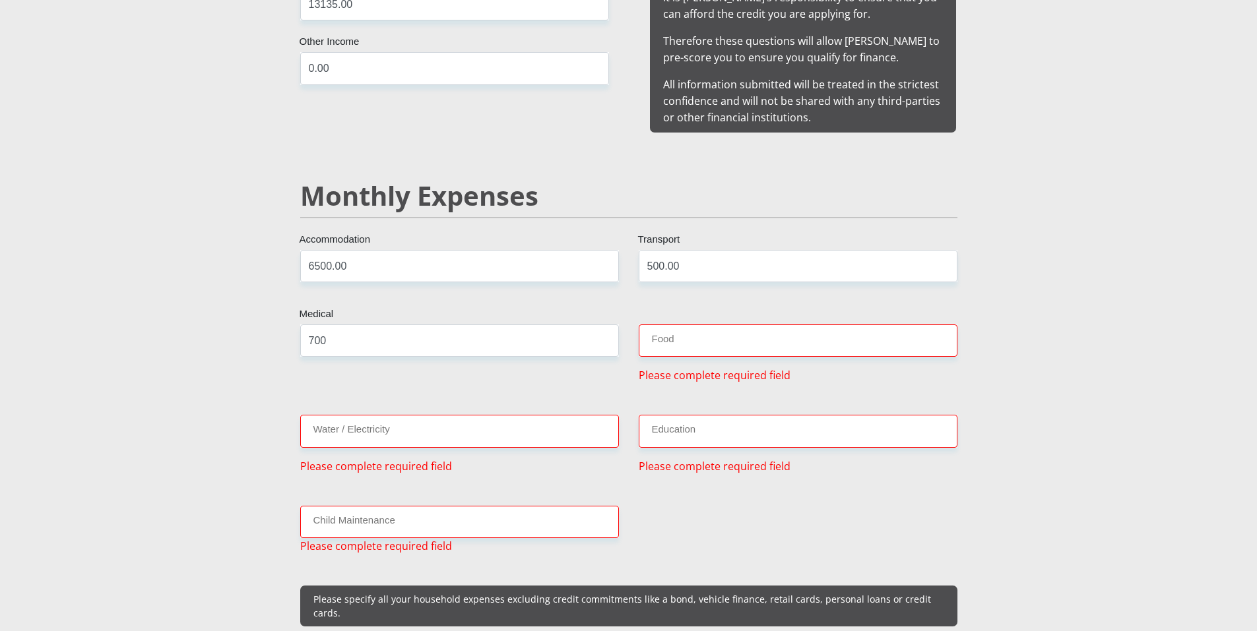
scroll to position [1417, 0]
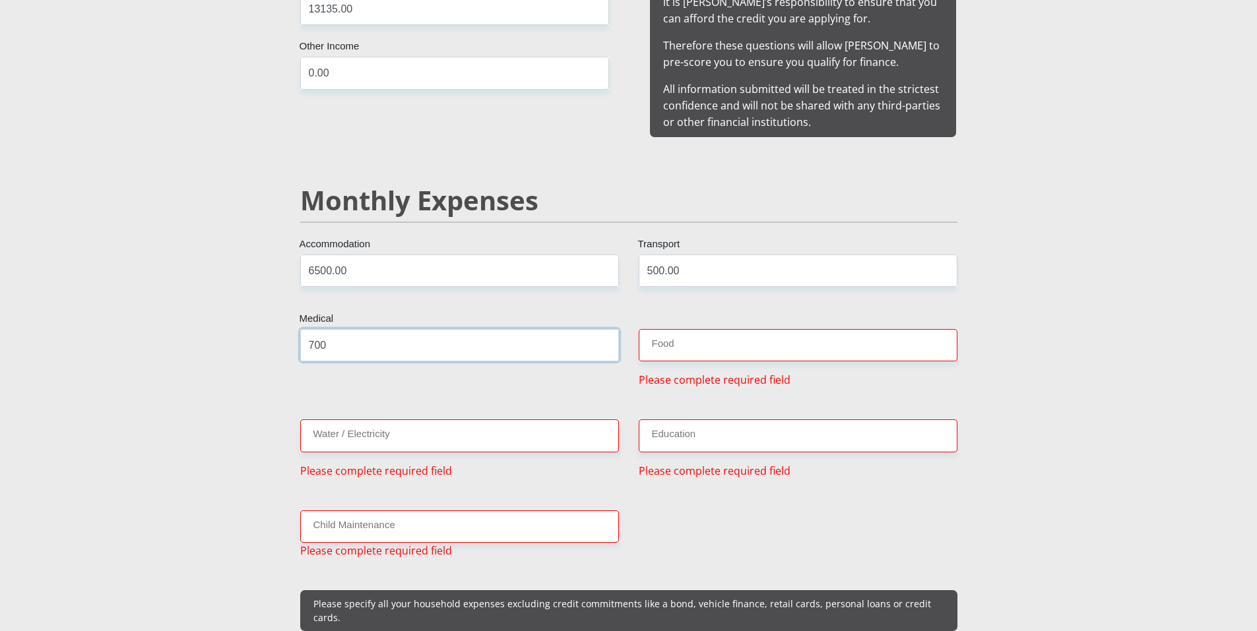
click at [368, 329] on input "700" at bounding box center [459, 345] width 319 height 32
type input "725.00"
click at [747, 336] on input "Food" at bounding box center [797, 345] width 319 height 32
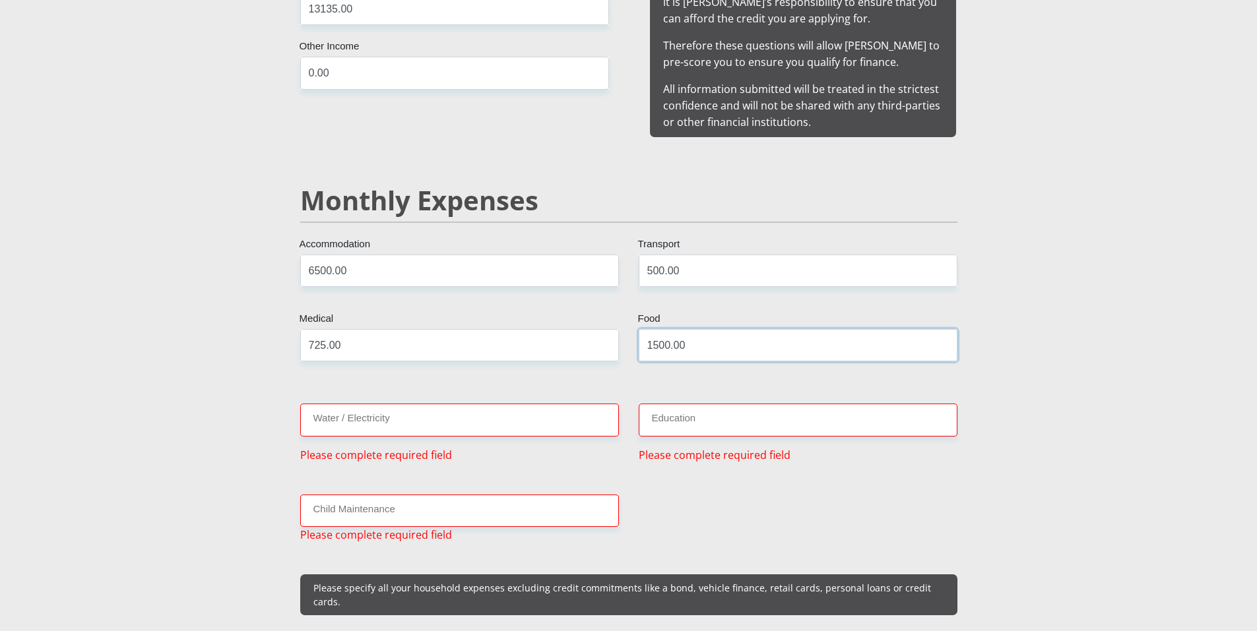
type input "1500.00"
click at [452, 410] on input "Water / Electricity" at bounding box center [459, 420] width 319 height 32
type input "0"
click at [696, 404] on input "Education" at bounding box center [797, 420] width 319 height 32
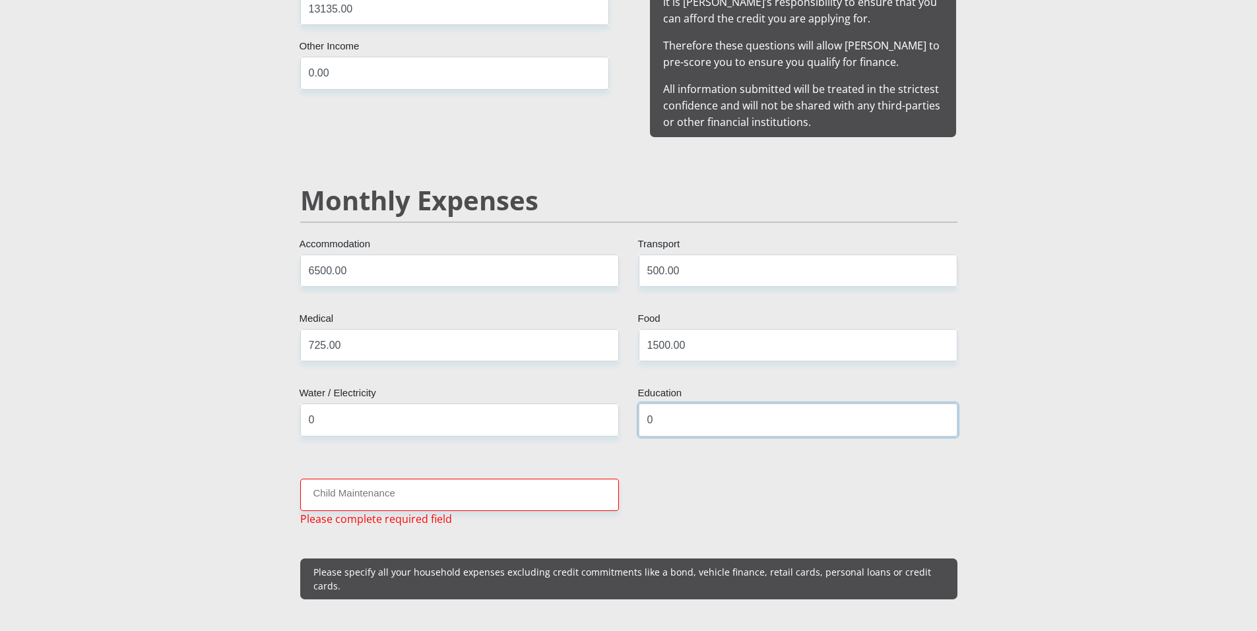
type input "0"
click at [394, 479] on input "Child Maintenance" at bounding box center [459, 495] width 319 height 32
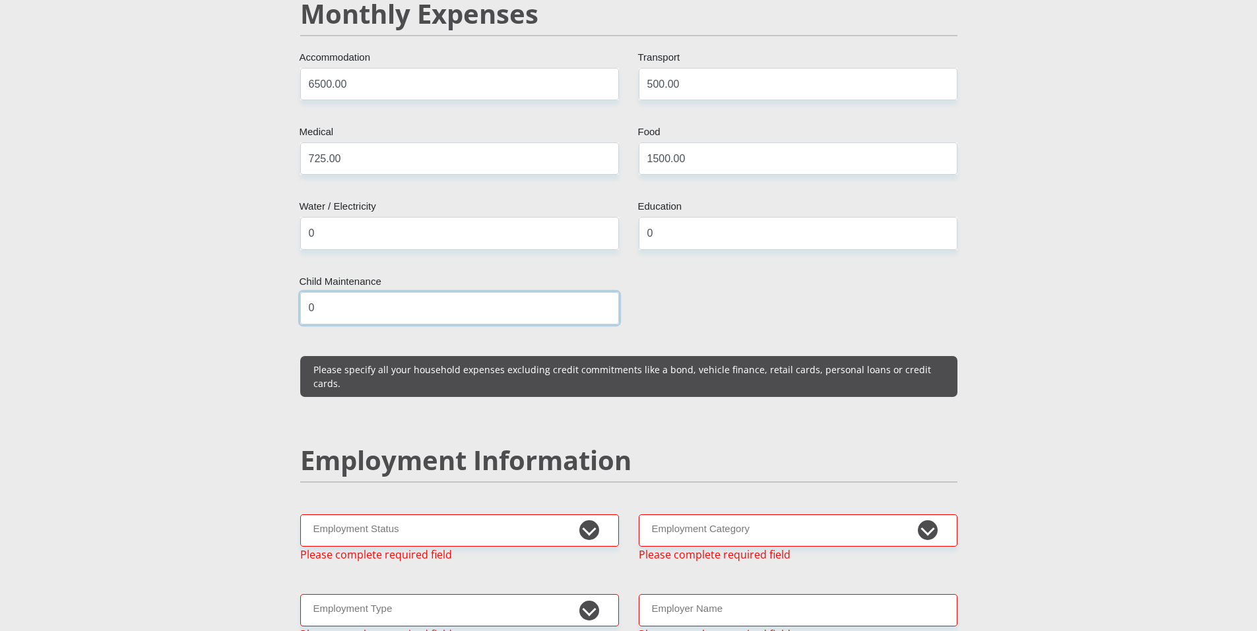
scroll to position [1615, 0]
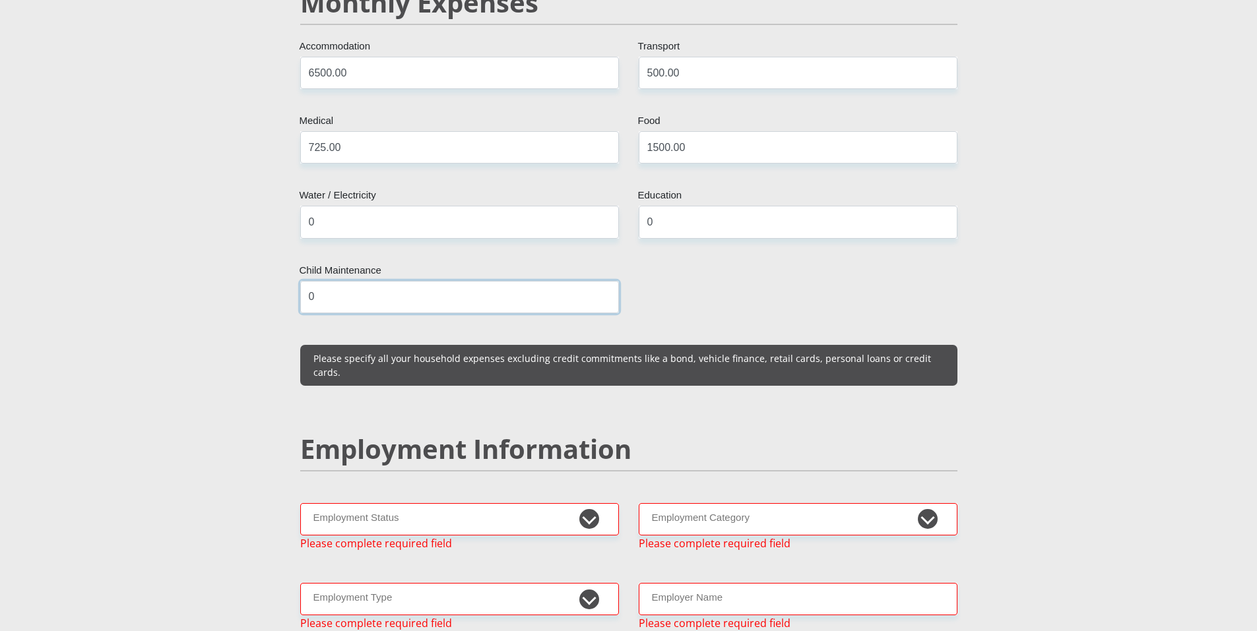
type input "0"
click at [654, 131] on input "1500.00" at bounding box center [797, 147] width 319 height 32
type input "1800.00"
click at [440, 214] on input "0" at bounding box center [459, 222] width 319 height 32
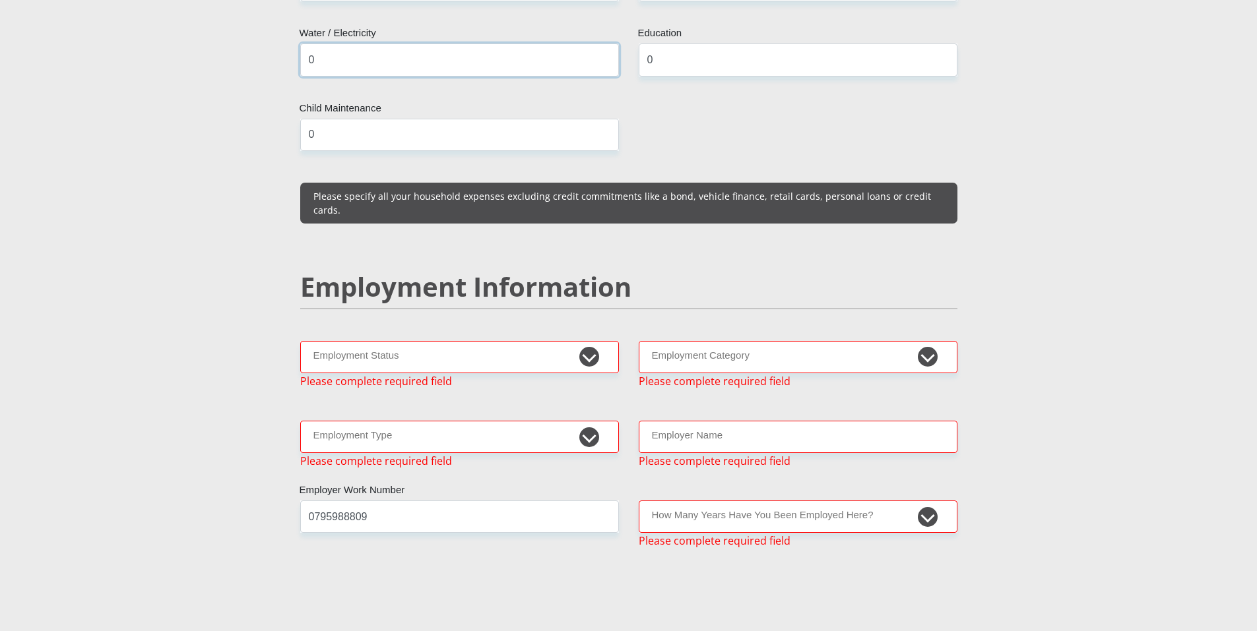
scroll to position [1813, 0]
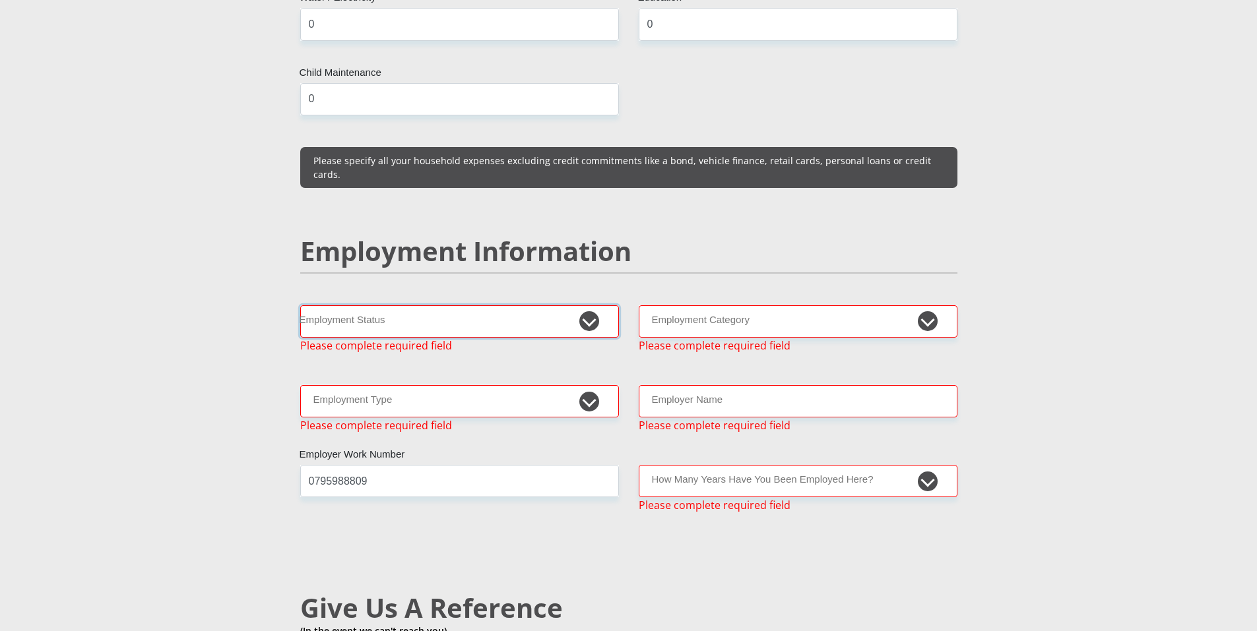
click at [559, 305] on select "Permanent/Full-time Part-time/Casual [DEMOGRAPHIC_DATA] Worker Self-Employed Ho…" at bounding box center [459, 321] width 319 height 32
select select "1"
click at [300, 305] on select "Permanent/Full-time Part-time/Casual [DEMOGRAPHIC_DATA] Worker Self-Employed Ho…" at bounding box center [459, 321] width 319 height 32
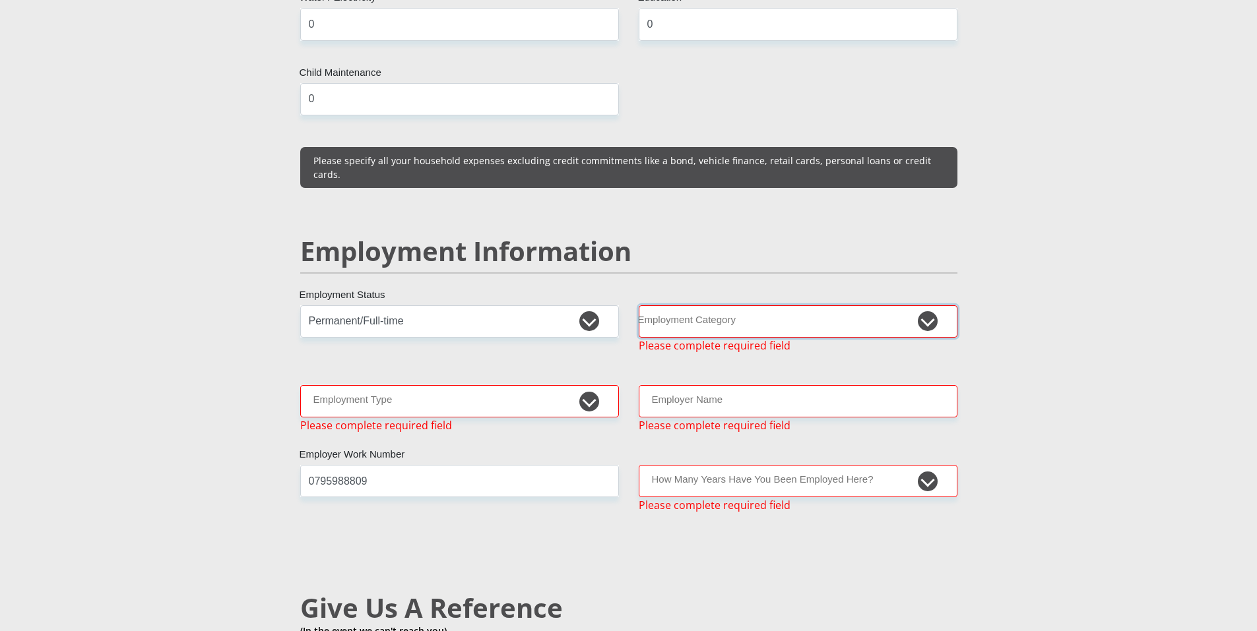
click at [887, 305] on select "AGRICULTURE ALCOHOL & TOBACCO CONSTRUCTION MATERIALS METALLURGY EQUIPMENT FOR R…" at bounding box center [797, 321] width 319 height 32
select select "2"
click at [638, 305] on select "AGRICULTURE ALCOHOL & TOBACCO CONSTRUCTION MATERIALS METALLURGY EQUIPMENT FOR R…" at bounding box center [797, 321] width 319 height 32
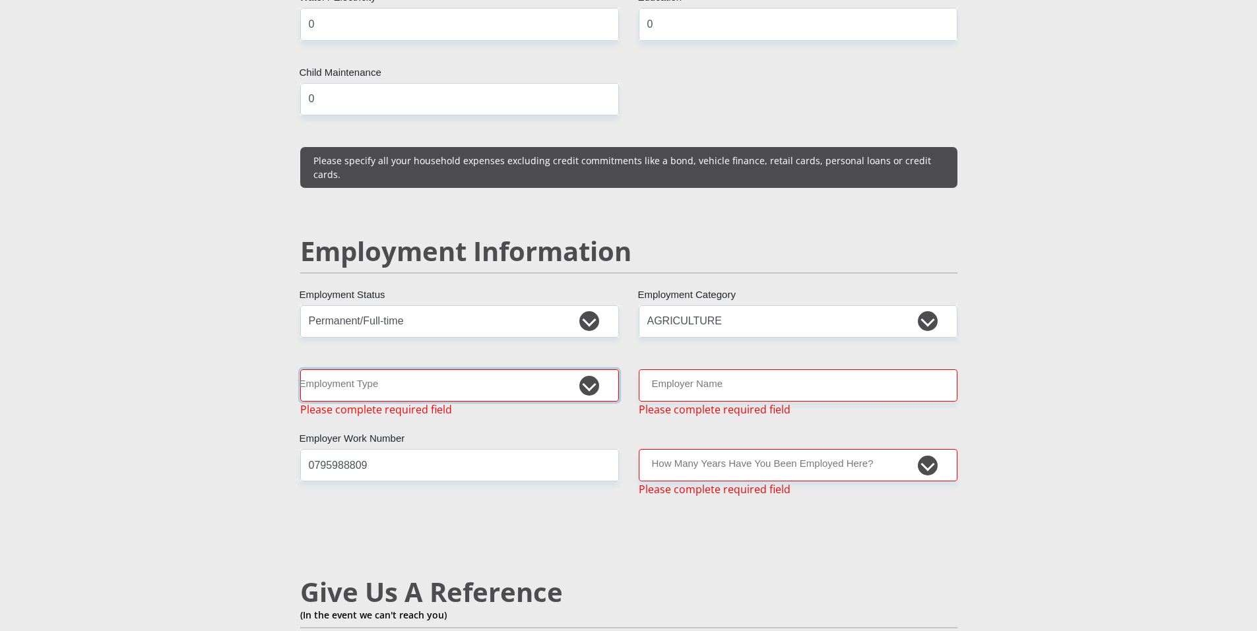
click at [493, 369] on select "College/Lecturer Craft Seller Creative Driver Executive Farmer Forces - Non Com…" at bounding box center [459, 385] width 319 height 32
select select "Manager"
click at [300, 369] on select "College/Lecturer Craft Seller Creative Driver Executive Farmer Forces - Non Com…" at bounding box center [459, 385] width 319 height 32
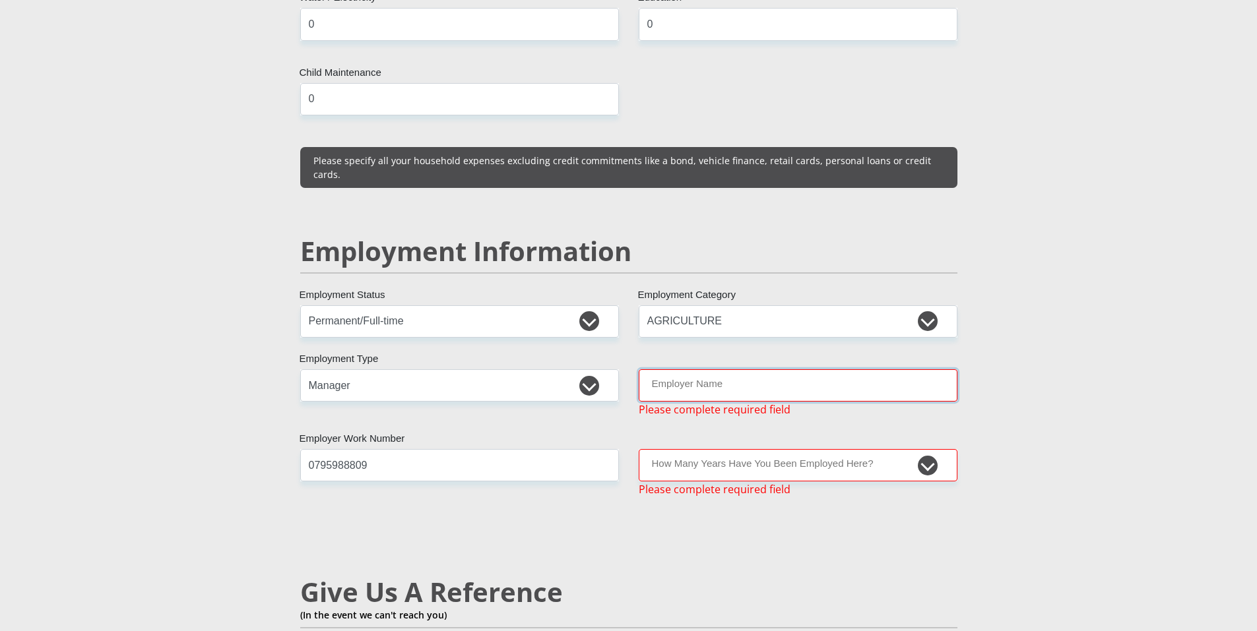
click at [801, 369] on input "Employer Name" at bounding box center [797, 385] width 319 height 32
type input "AJsGardeningServices"
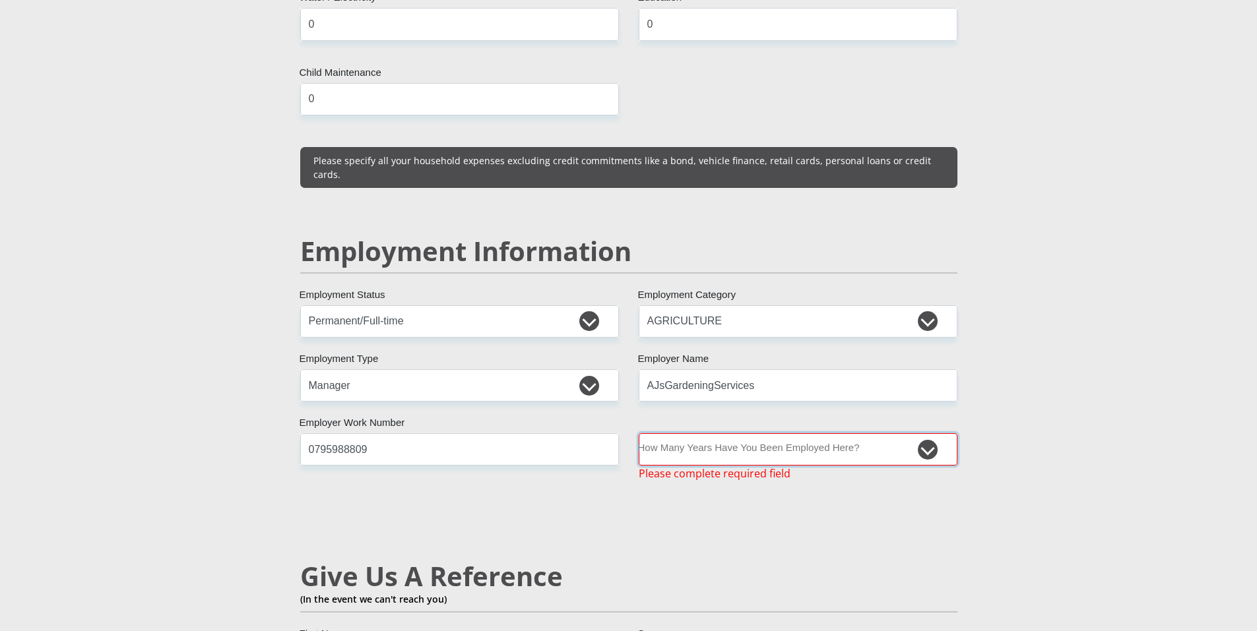
click at [745, 433] on select "less than 1 year 1-3 years 3-5 years 5+ years" at bounding box center [797, 449] width 319 height 32
select select "60"
click at [638, 433] on select "less than 1 year 1-3 years 3-5 years 5+ years" at bounding box center [797, 449] width 319 height 32
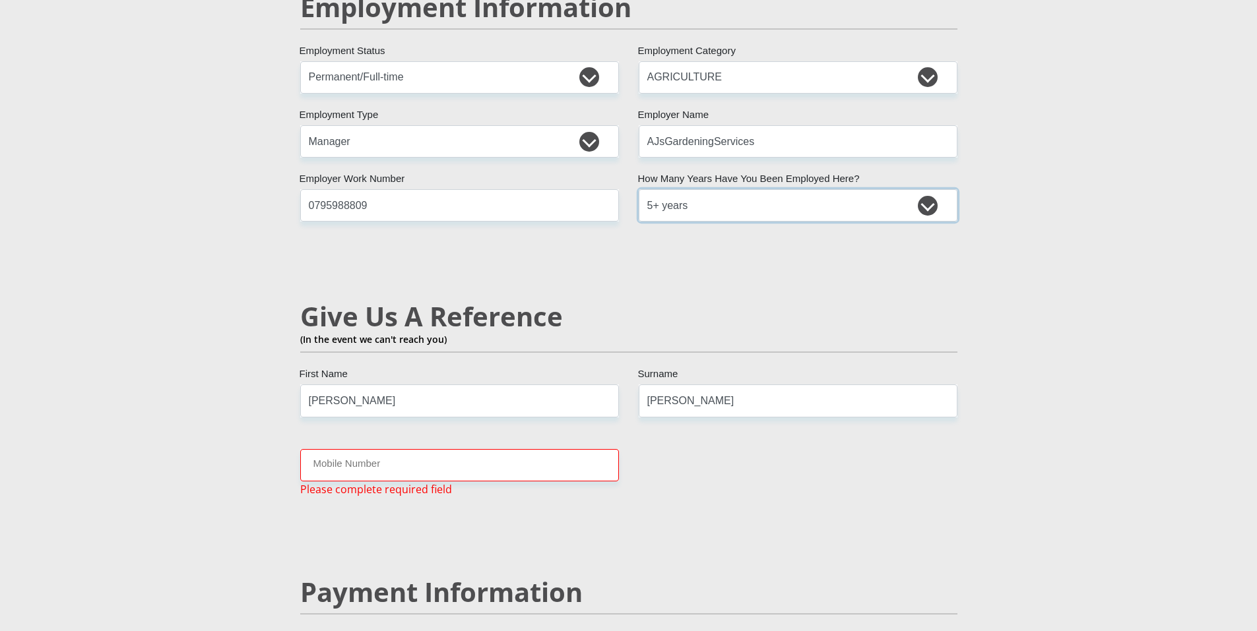
scroll to position [2142, 0]
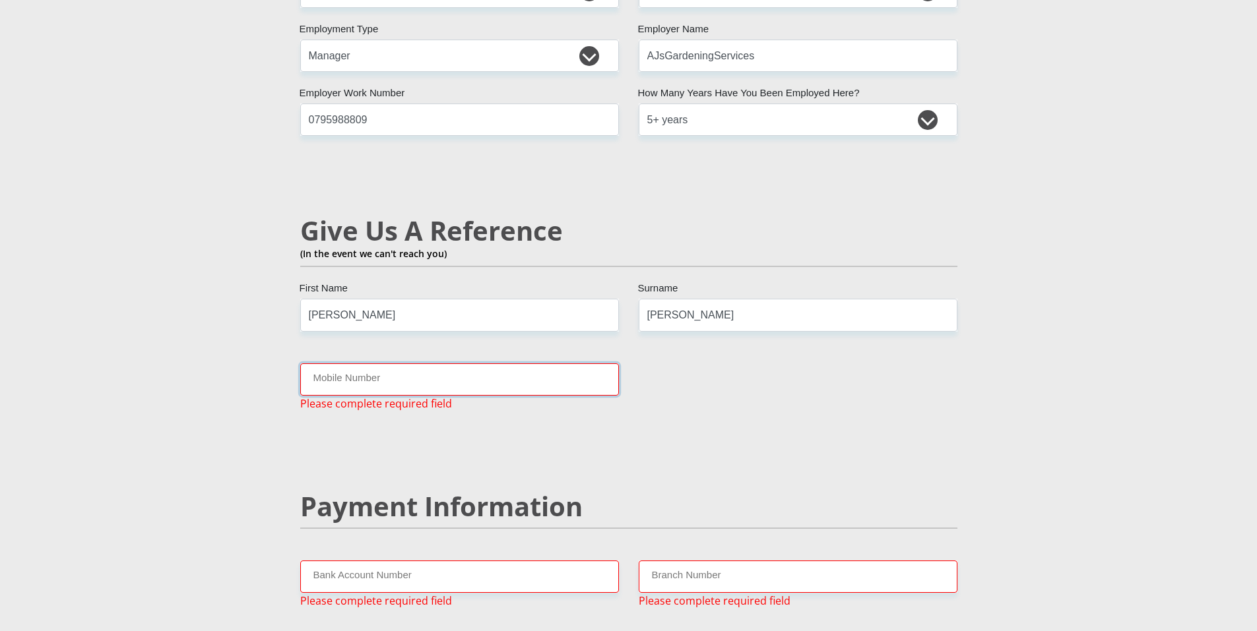
click at [481, 363] on input "Mobile Number" at bounding box center [459, 379] width 319 height 32
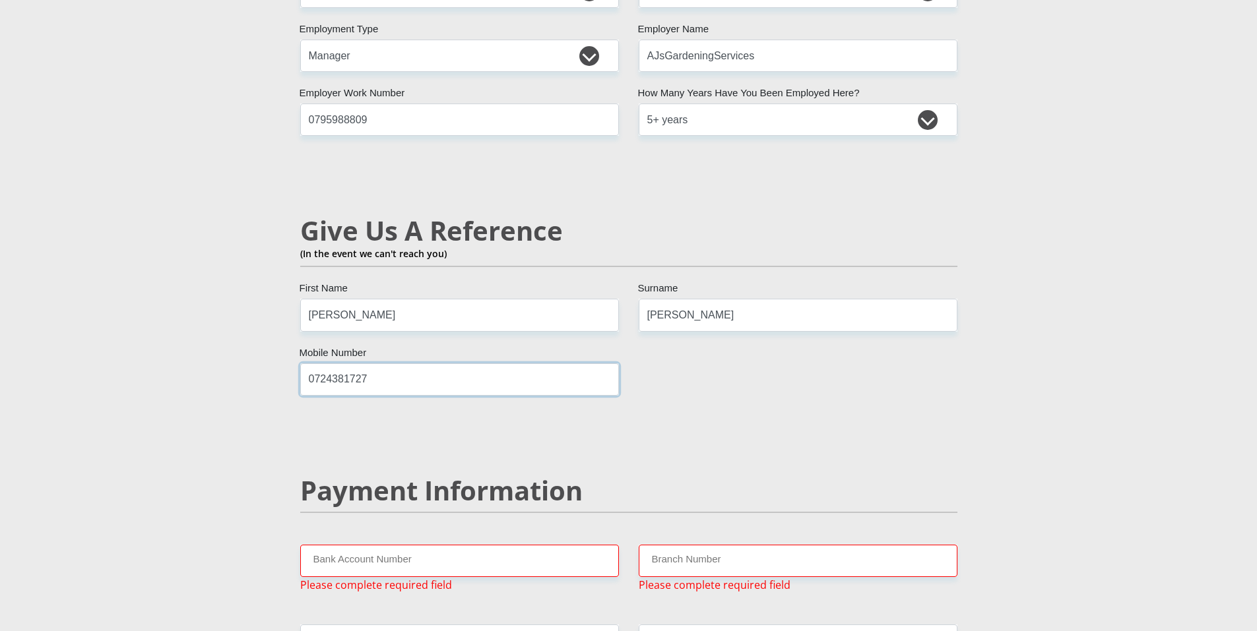
type input "0724381727"
drag, startPoint x: 393, startPoint y: 292, endPoint x: 252, endPoint y: 290, distance: 141.2
click at [253, 290] on div "Personal Details Mr Ms Mrs Dr [PERSON_NAME] Title [PERSON_NAME] First Name [PER…" at bounding box center [629, 3] width 752 height 4048
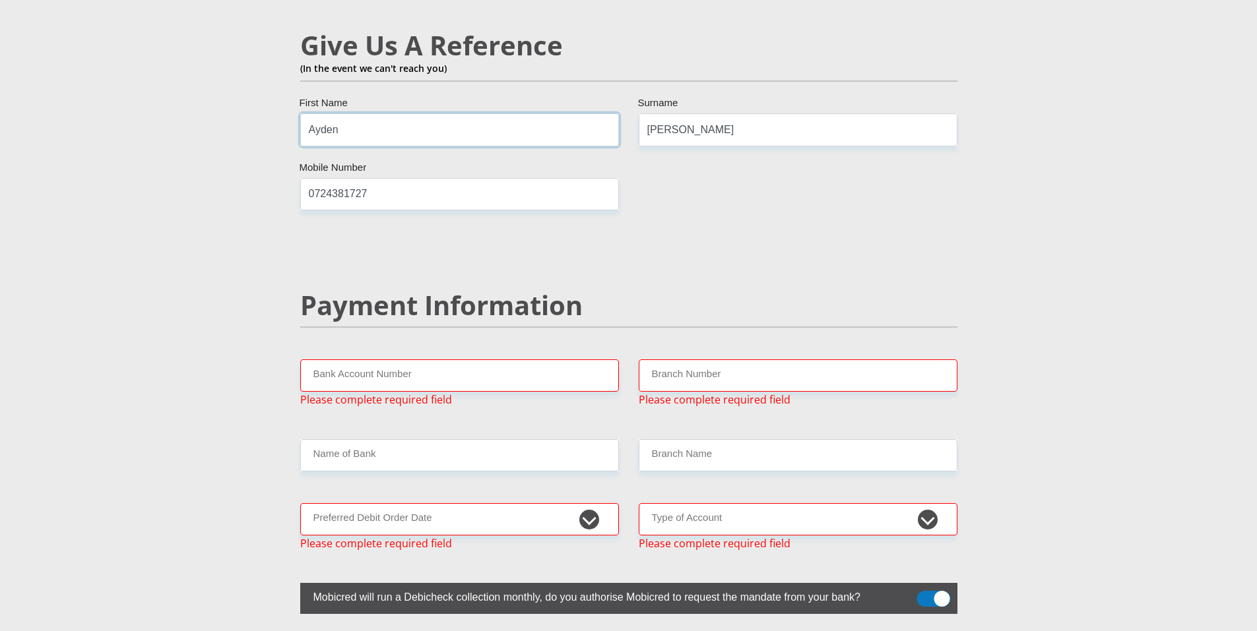
scroll to position [2340, 0]
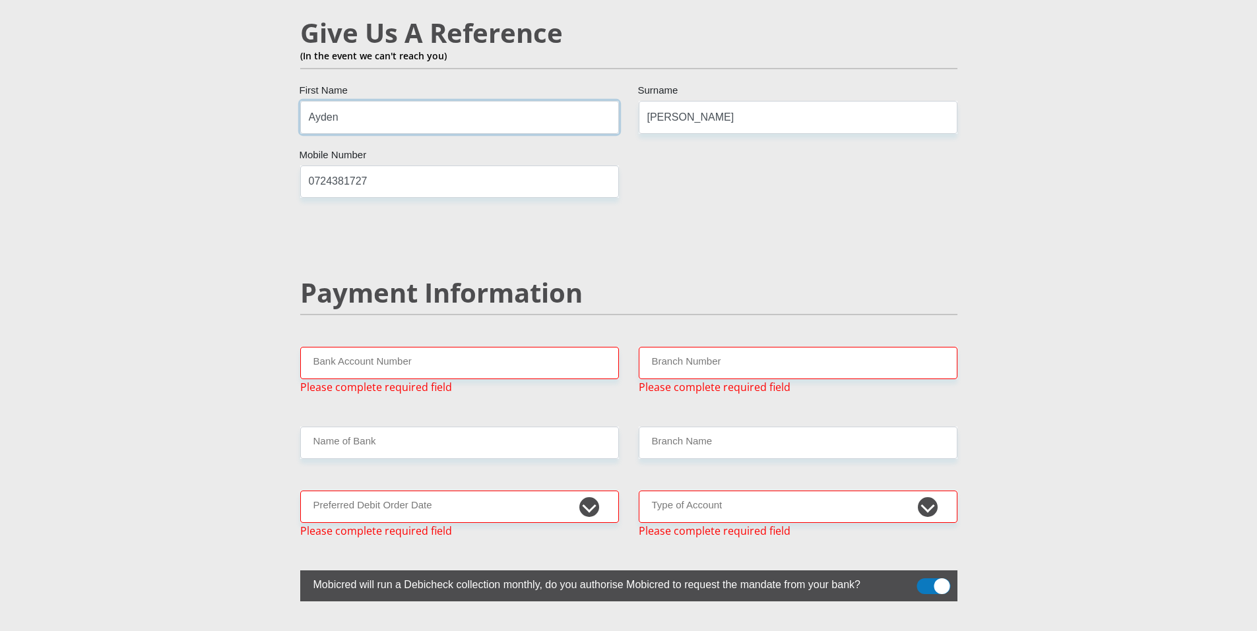
type input "Ayden"
click at [460, 347] on input "Bank Account Number" at bounding box center [459, 363] width 319 height 32
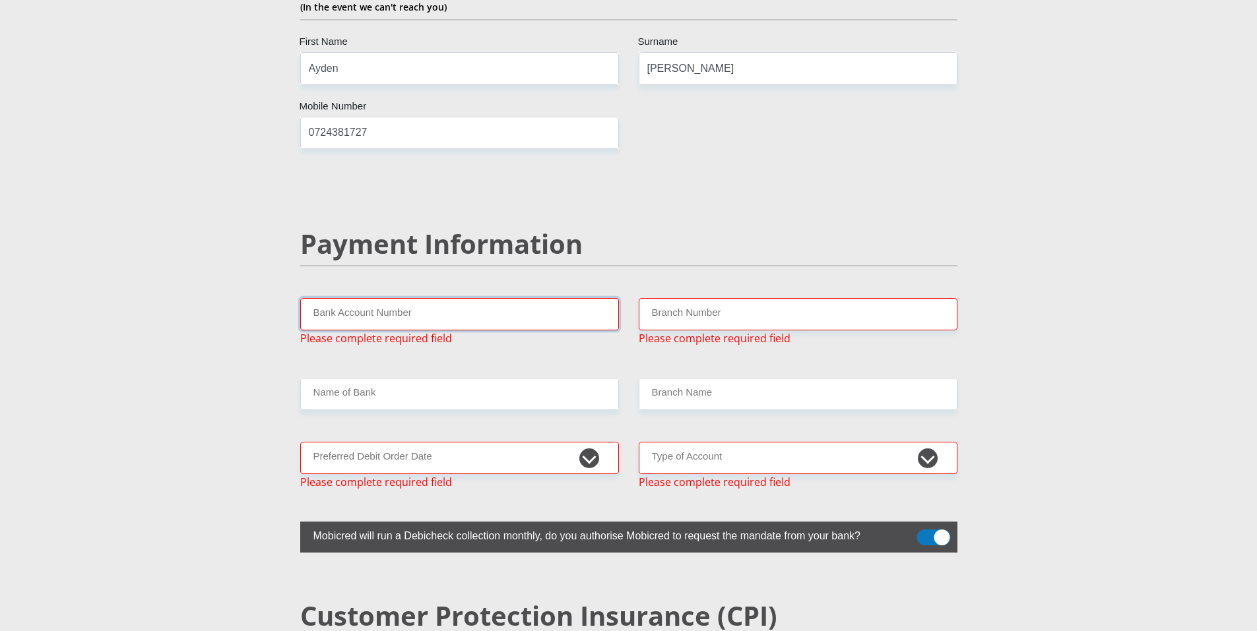
scroll to position [2274, 0]
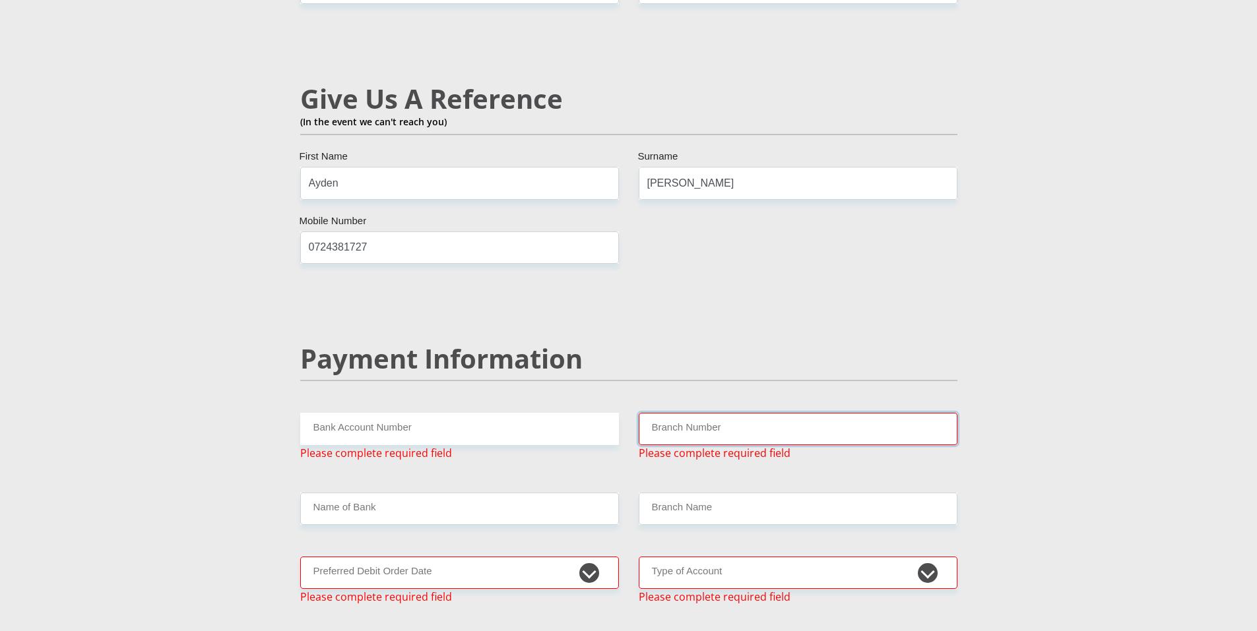
click at [747, 413] on input "Branch Number" at bounding box center [797, 429] width 319 height 32
click at [437, 413] on input "Bank Account Number" at bounding box center [459, 429] width 319 height 32
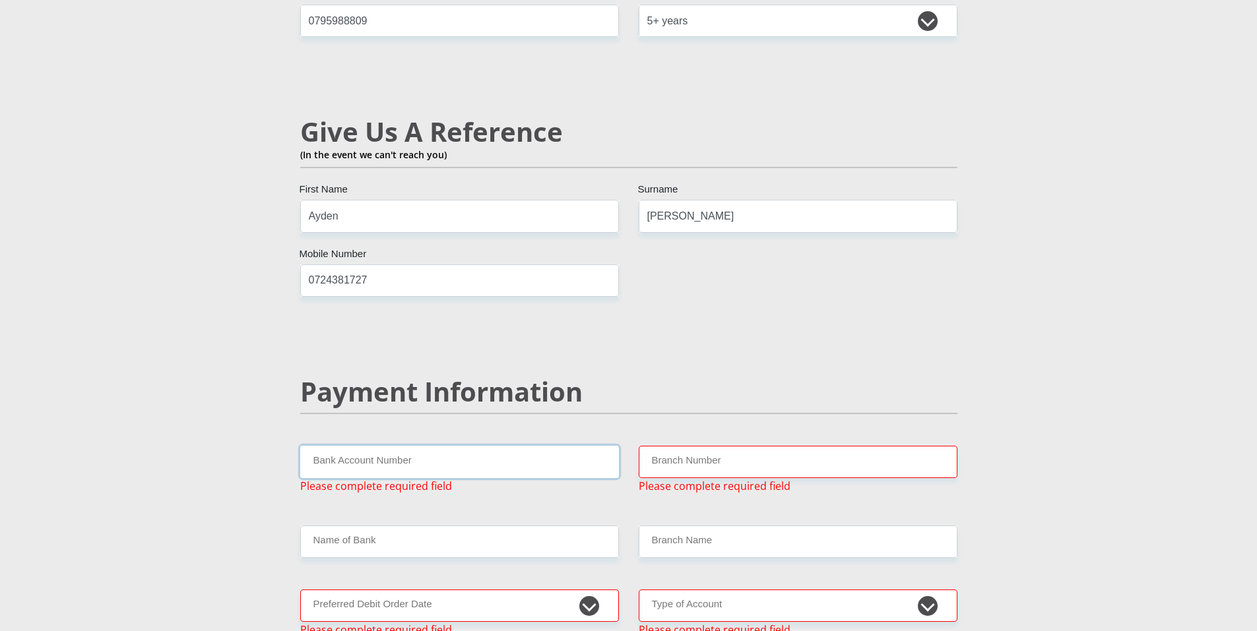
scroll to position [2208, 0]
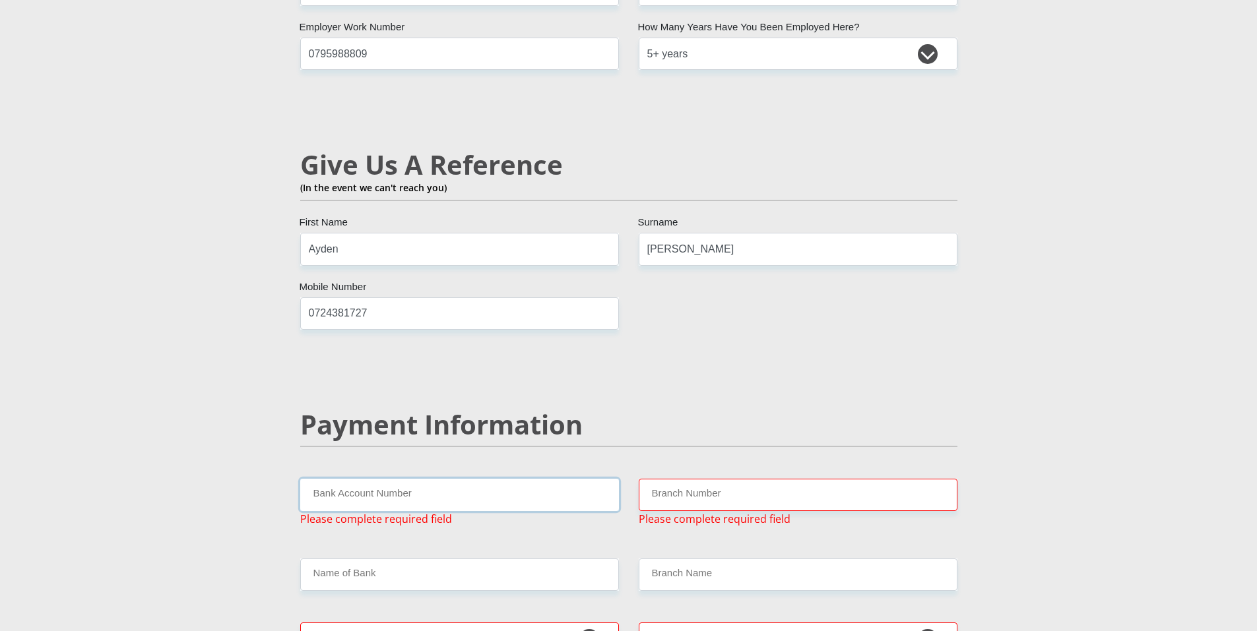
click at [427, 479] on input "Bank Account Number" at bounding box center [459, 495] width 319 height 32
type input "f"
type input "[CREDIT_CARD_NUMBER]"
click at [696, 479] on input "Branch Number" at bounding box center [797, 495] width 319 height 32
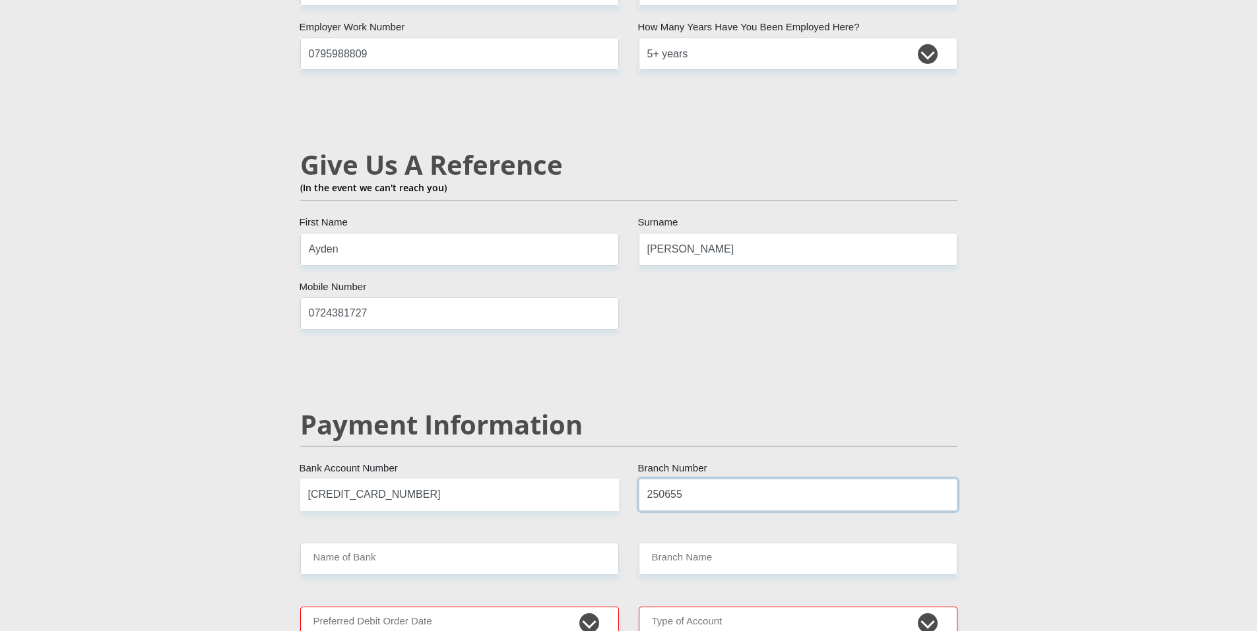
type input "250655"
click at [464, 543] on input "Name of Bank" at bounding box center [459, 559] width 319 height 32
type input "FIRSTRAND BANK"
type input "BRANCH 560"
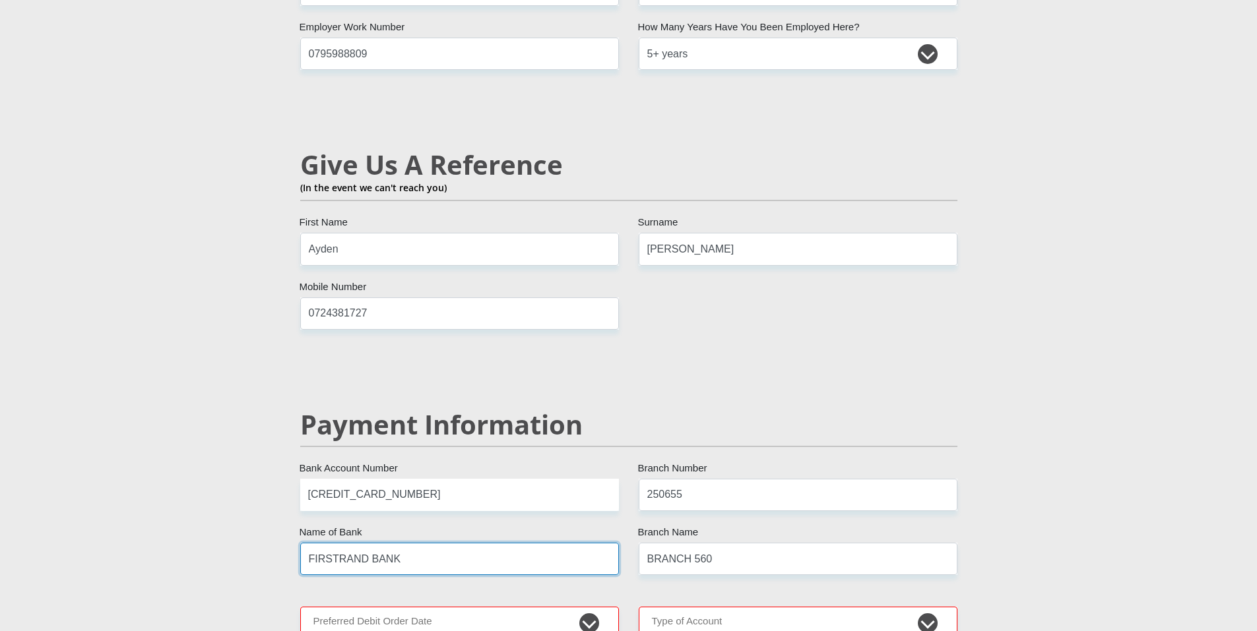
click at [464, 543] on input "FIRSTRAND BANK" at bounding box center [459, 559] width 319 height 32
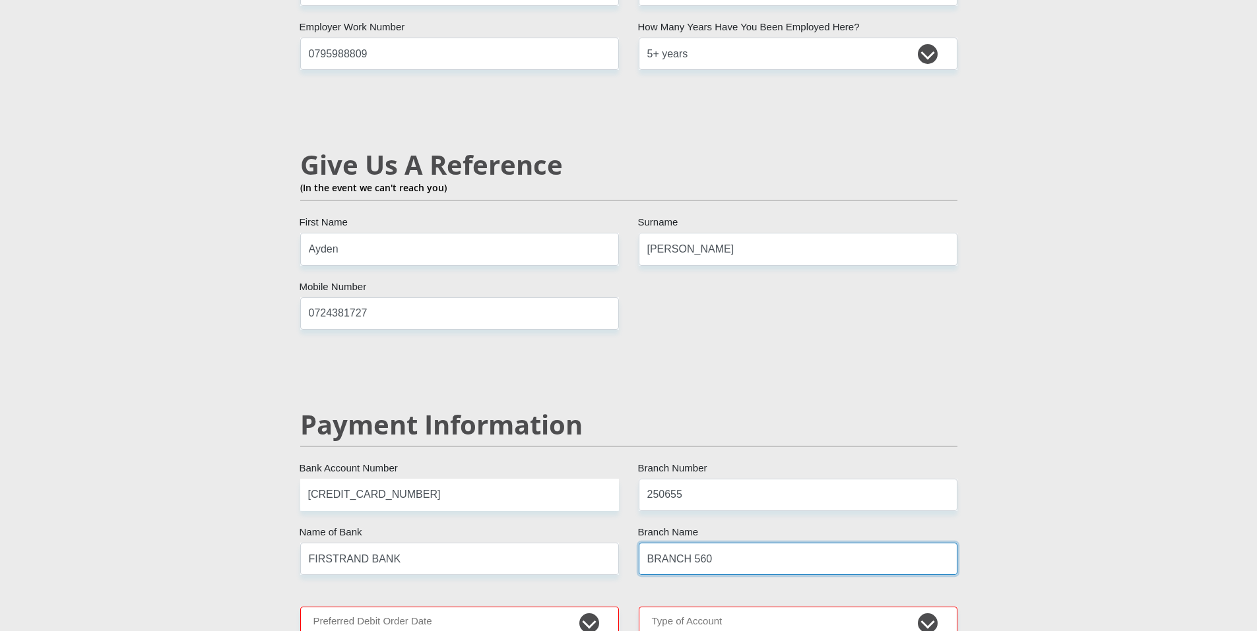
click at [759, 543] on input "BRANCH 560" at bounding box center [797, 559] width 319 height 32
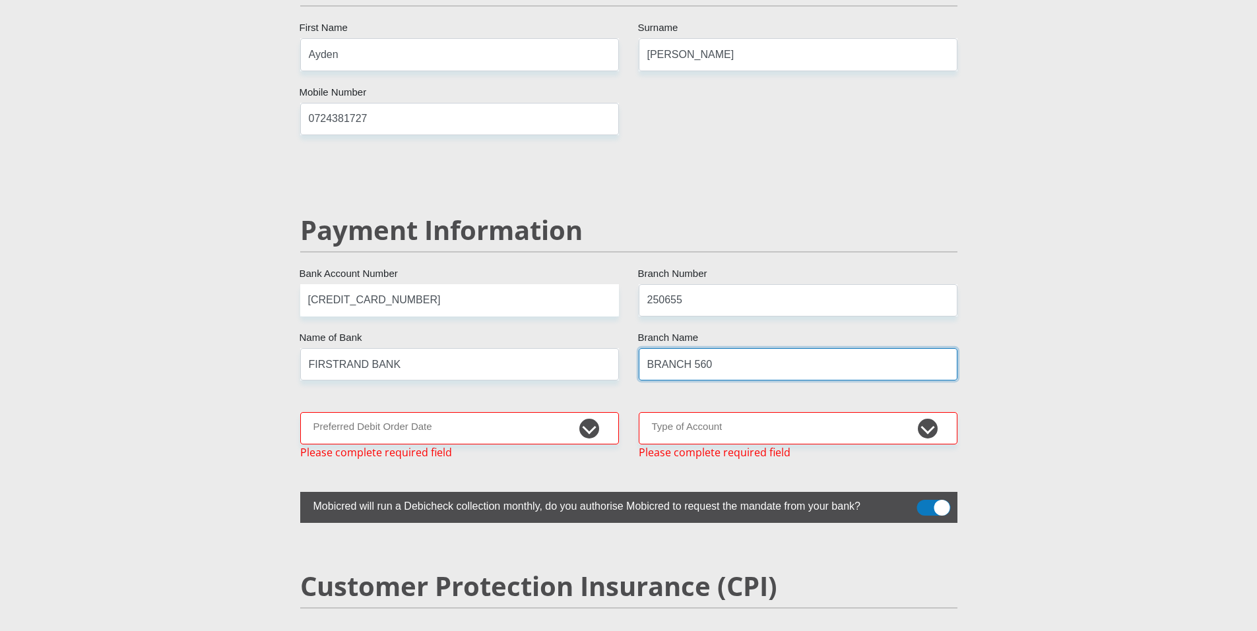
scroll to position [2406, 0]
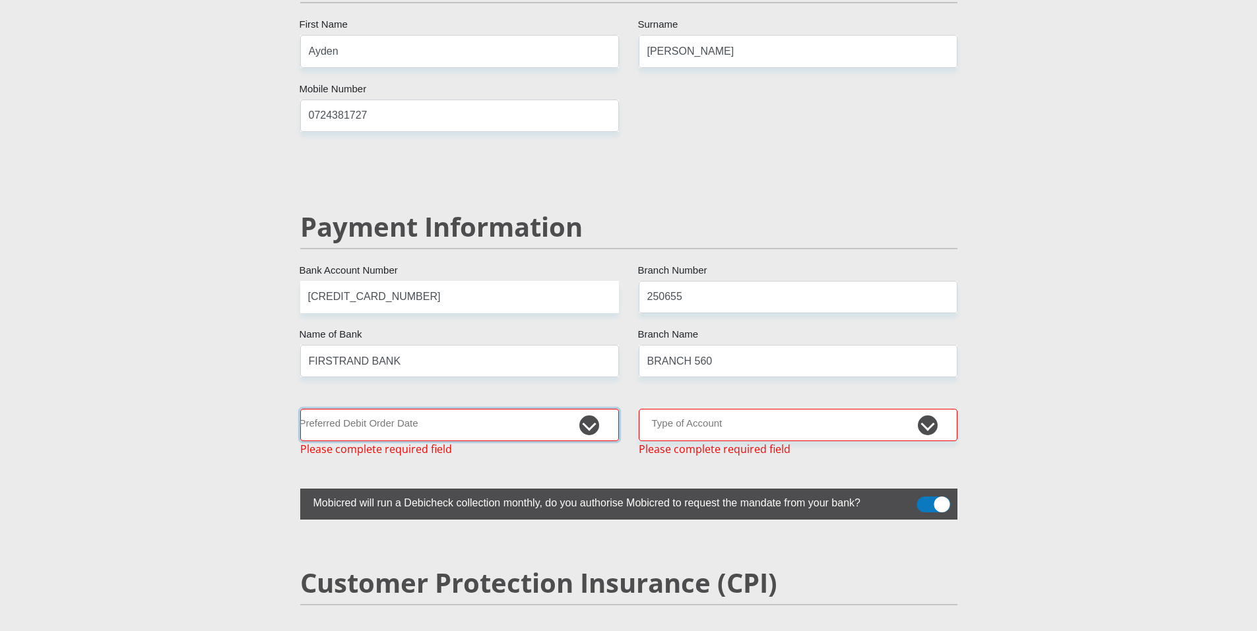
click at [471, 409] on select "1st 2nd 3rd 4th 5th 7th 18th 19th 20th 21st 22nd 23rd 24th 25th 26th 27th 28th …" at bounding box center [459, 425] width 319 height 32
select select "30"
click at [300, 409] on select "1st 2nd 3rd 4th 5th 7th 18th 19th 20th 21st 22nd 23rd 24th 25th 26th 27th 28th …" at bounding box center [459, 425] width 319 height 32
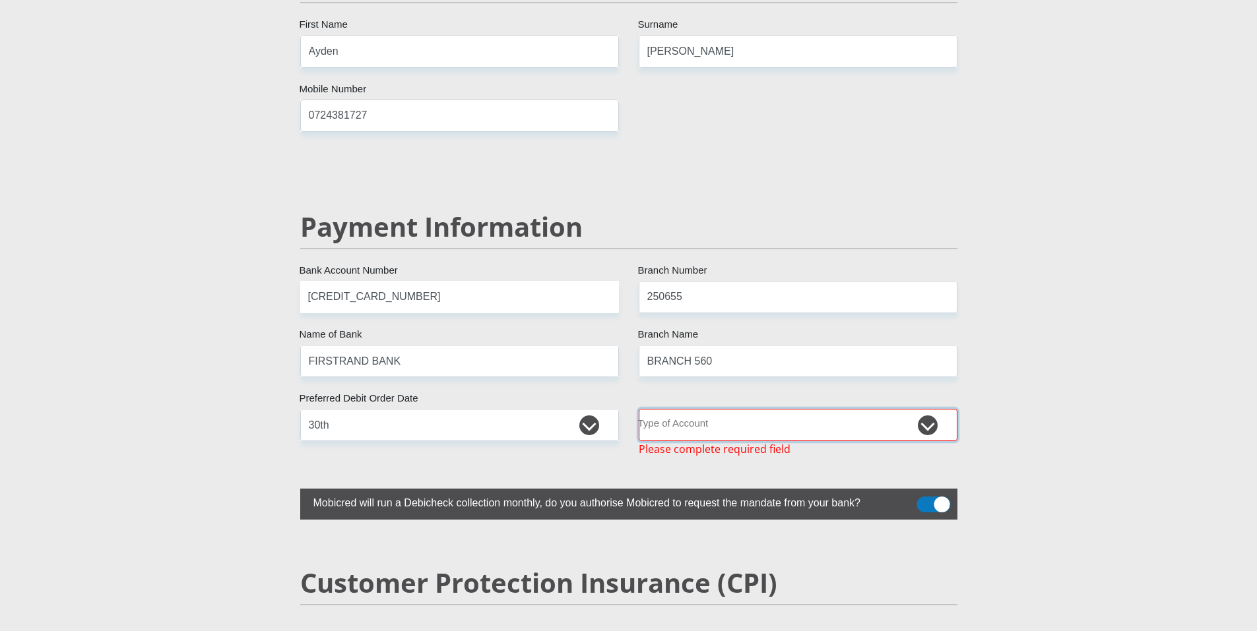
click at [764, 409] on select "Cheque Savings" at bounding box center [797, 425] width 319 height 32
select select "CUR"
click at [638, 409] on select "Cheque Savings" at bounding box center [797, 425] width 319 height 32
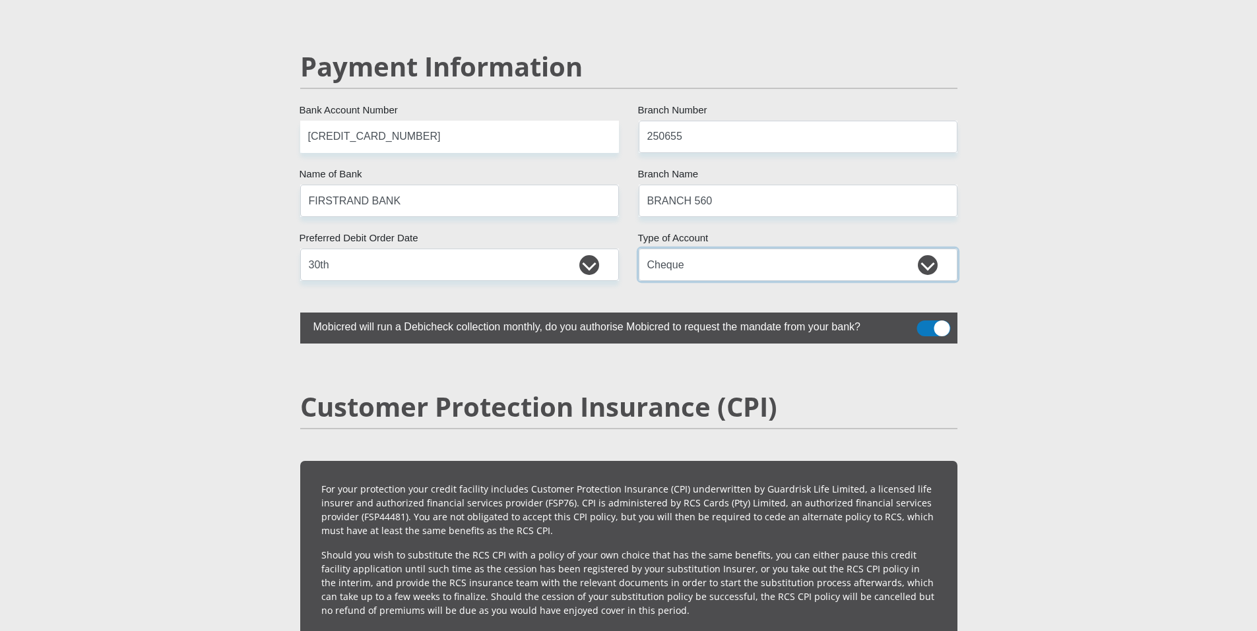
scroll to position [2538, 0]
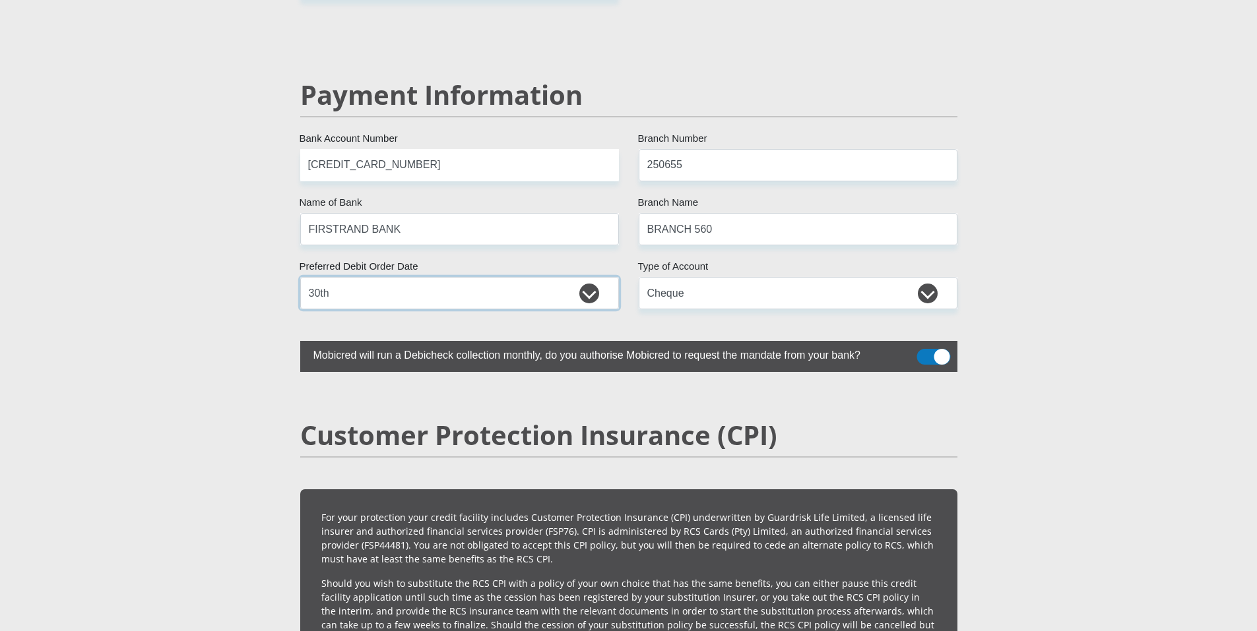
click at [592, 277] on select "1st 2nd 3rd 4th 5th 7th 18th 19th 20th 21st 22nd 23rd 24th 25th 26th 27th 28th …" at bounding box center [459, 293] width 319 height 32
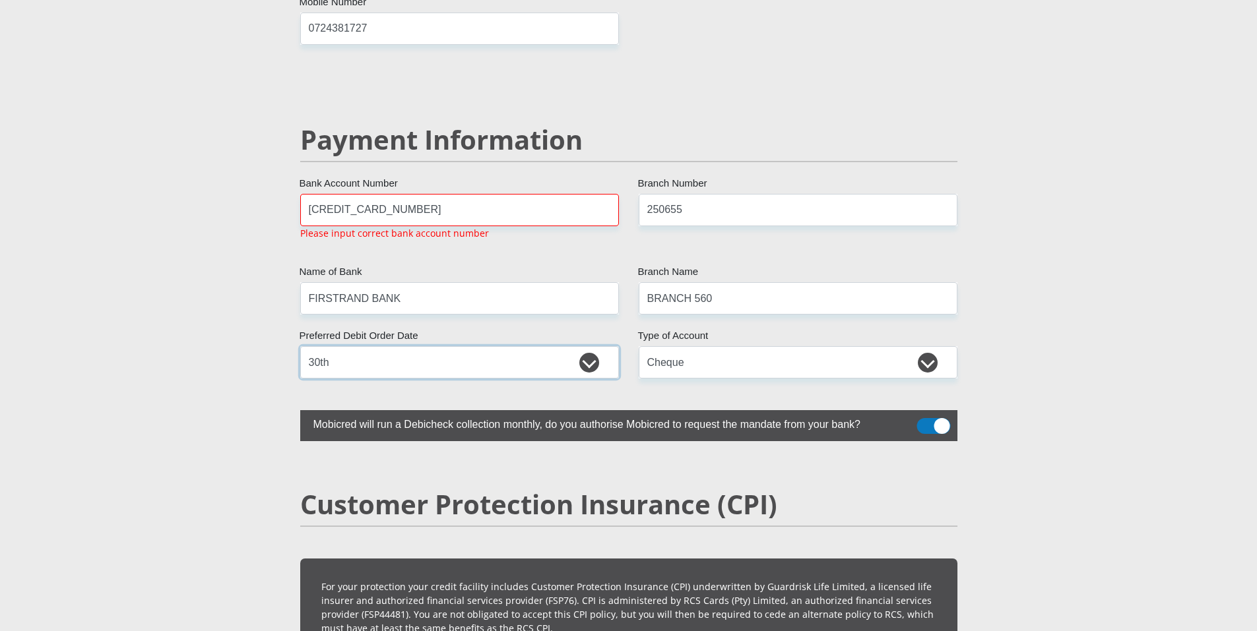
scroll to position [2492, 0]
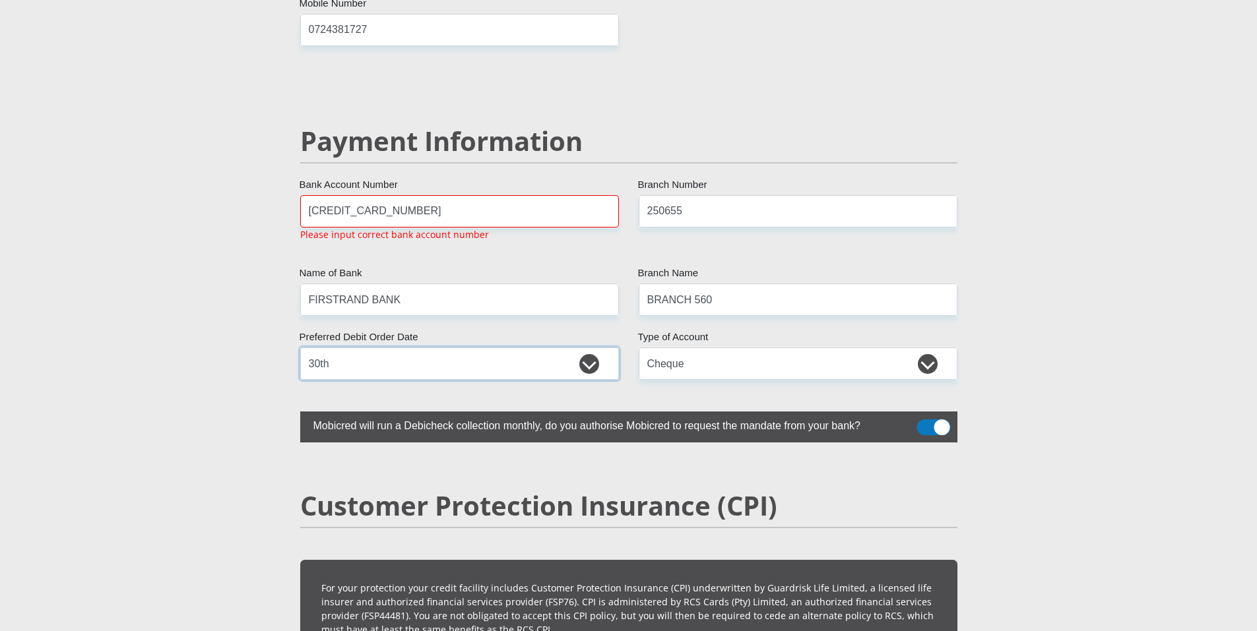
select select "1"
click at [300, 348] on select "1st 2nd 3rd 4th 5th 7th 18th 19th 20th 21st 22nd 23rd 24th 25th 26th 27th 28th …" at bounding box center [459, 364] width 319 height 32
click at [441, 195] on input "[CREDIT_CARD_NUMBER]" at bounding box center [459, 211] width 319 height 32
drag, startPoint x: 441, startPoint y: 185, endPoint x: 278, endPoint y: 191, distance: 163.0
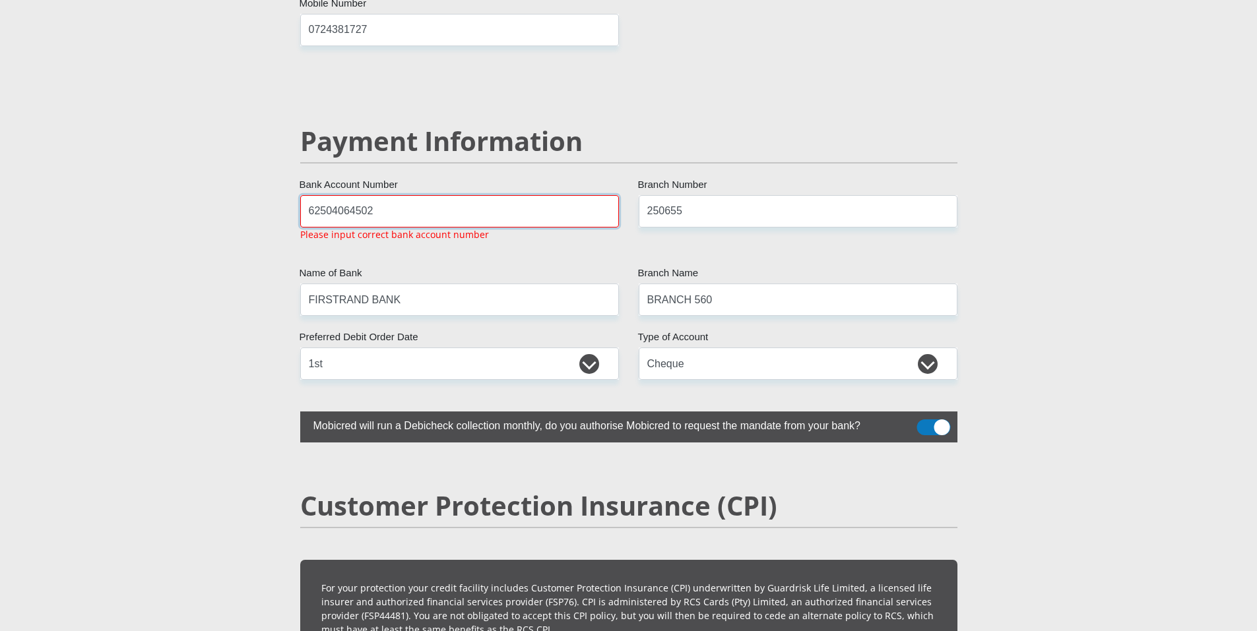
type input "62504064502"
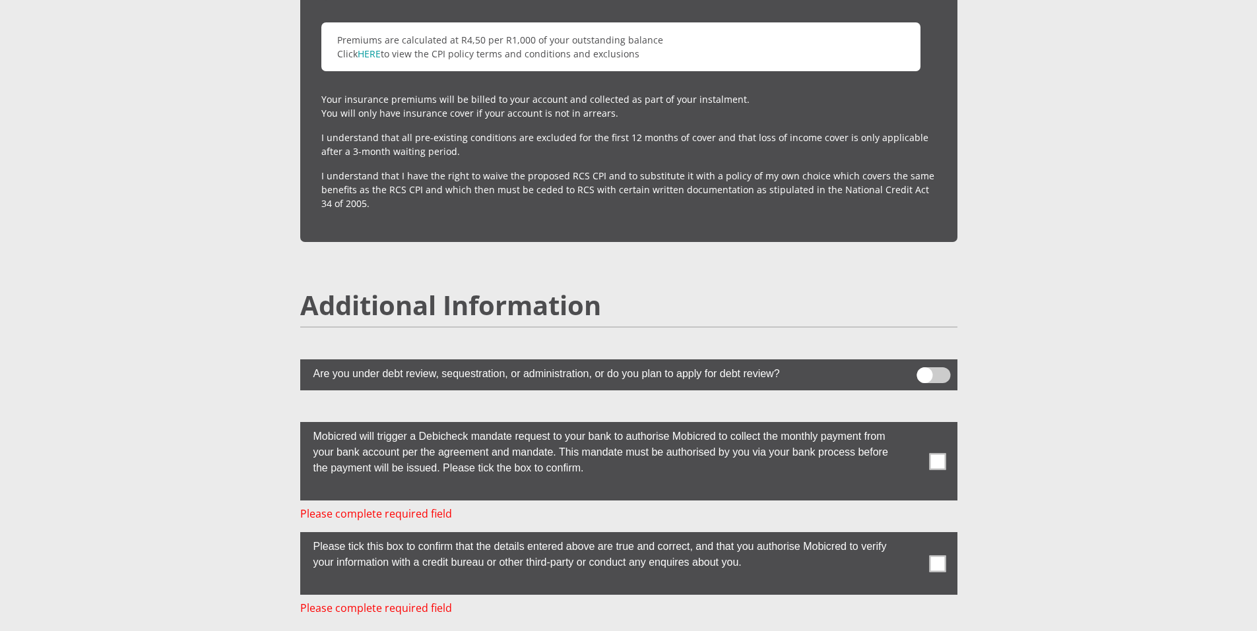
scroll to position [3349, 0]
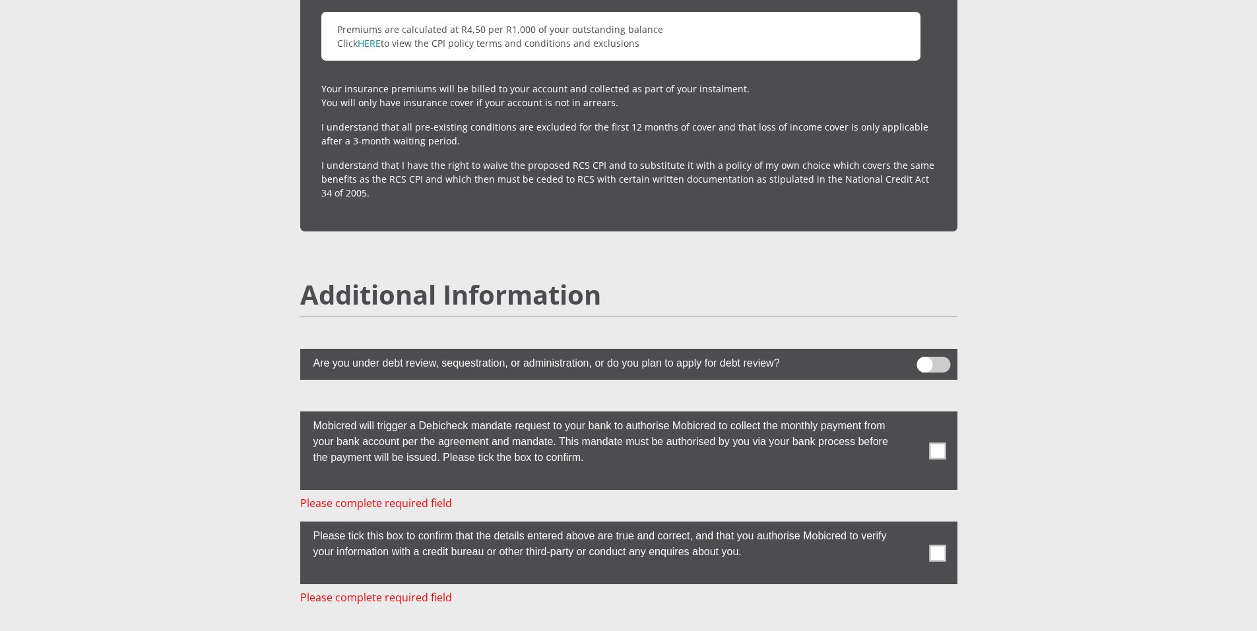
click at [931, 545] on span at bounding box center [937, 553] width 16 height 16
click at [911, 525] on input "checkbox" at bounding box center [911, 525] width 0 height 0
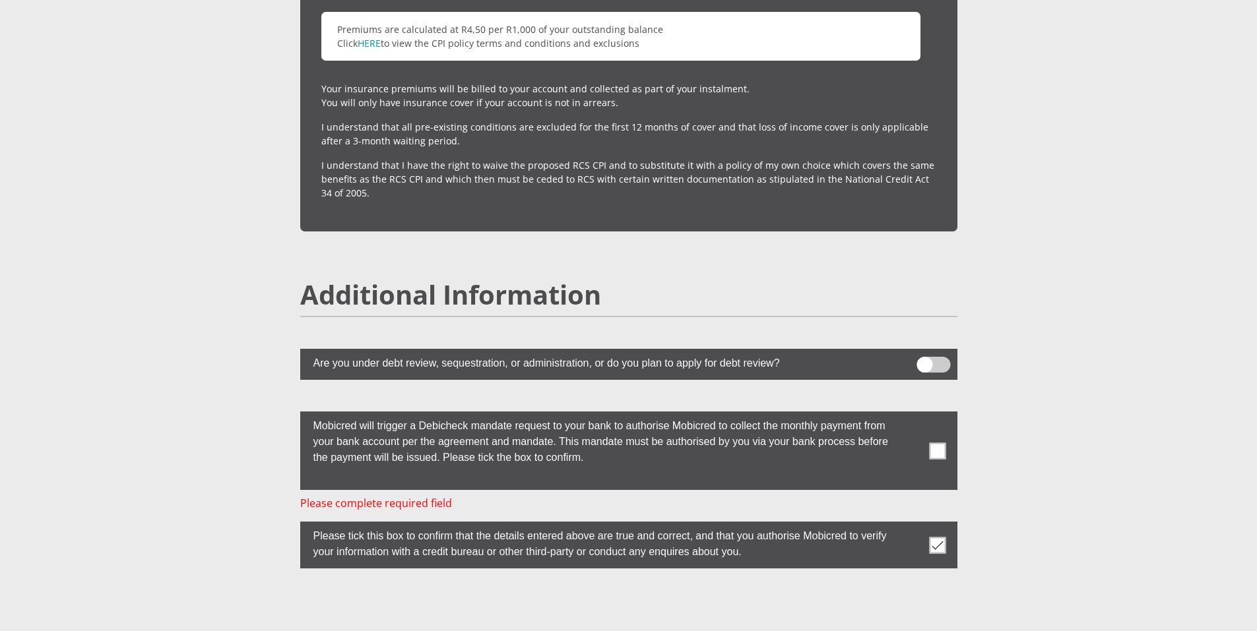
click at [939, 443] on span at bounding box center [937, 451] width 16 height 16
click at [911, 415] on input "checkbox" at bounding box center [911, 415] width 0 height 0
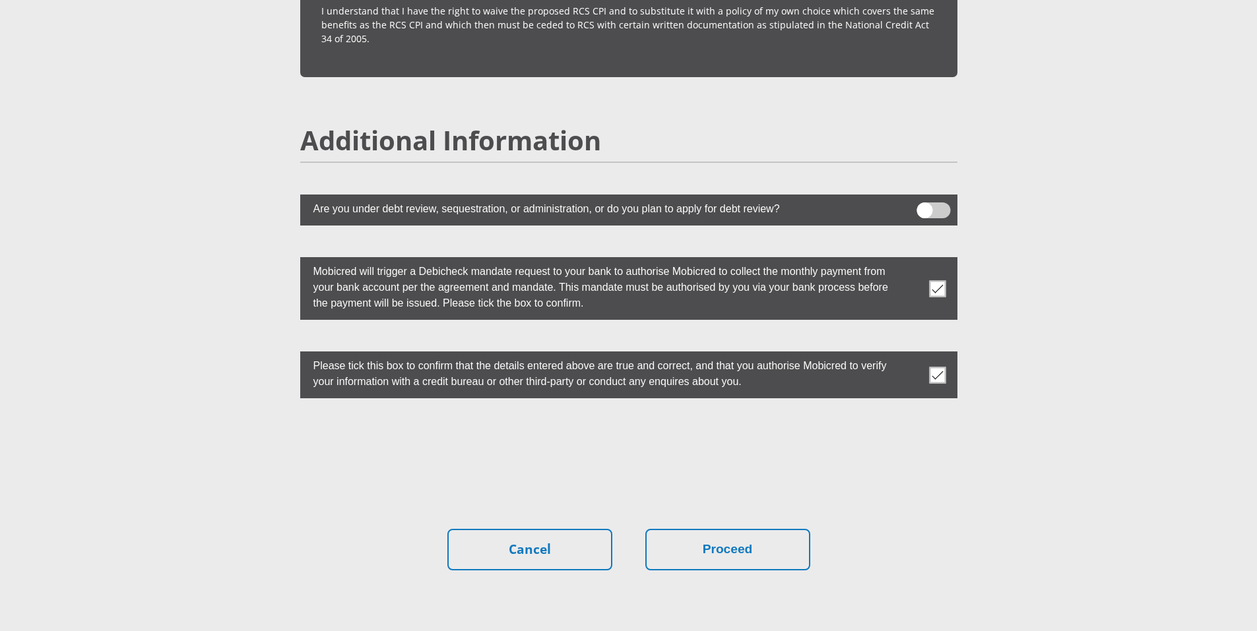
scroll to position [3547, 0]
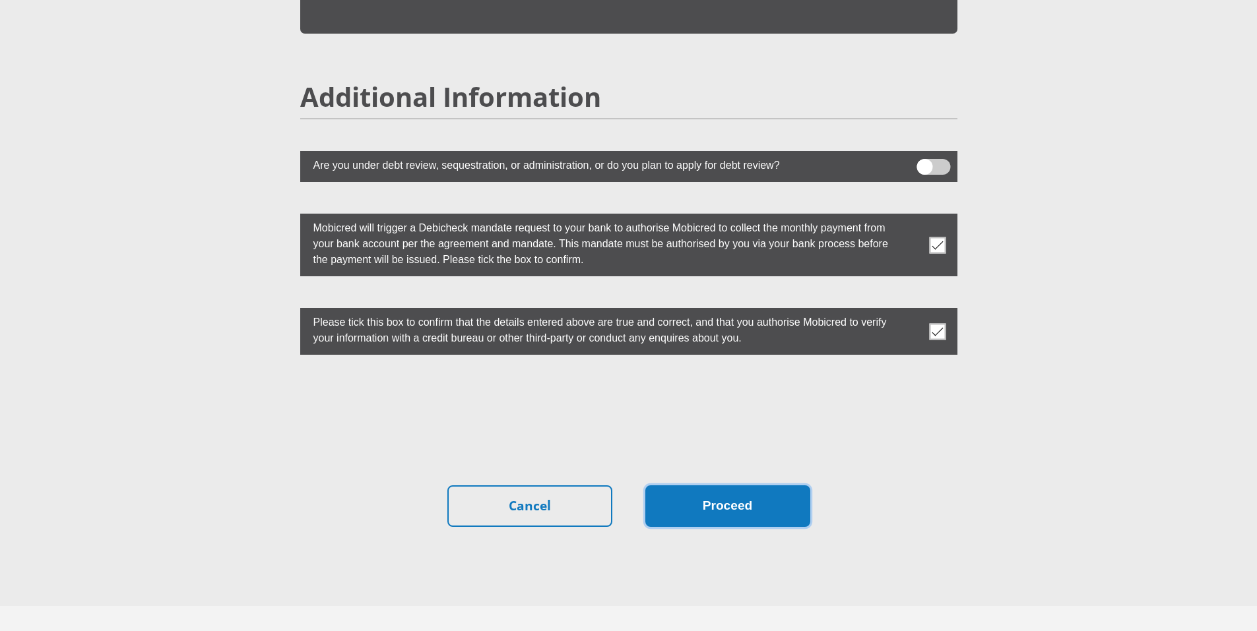
click at [746, 485] on button "Proceed" at bounding box center [727, 506] width 165 height 42
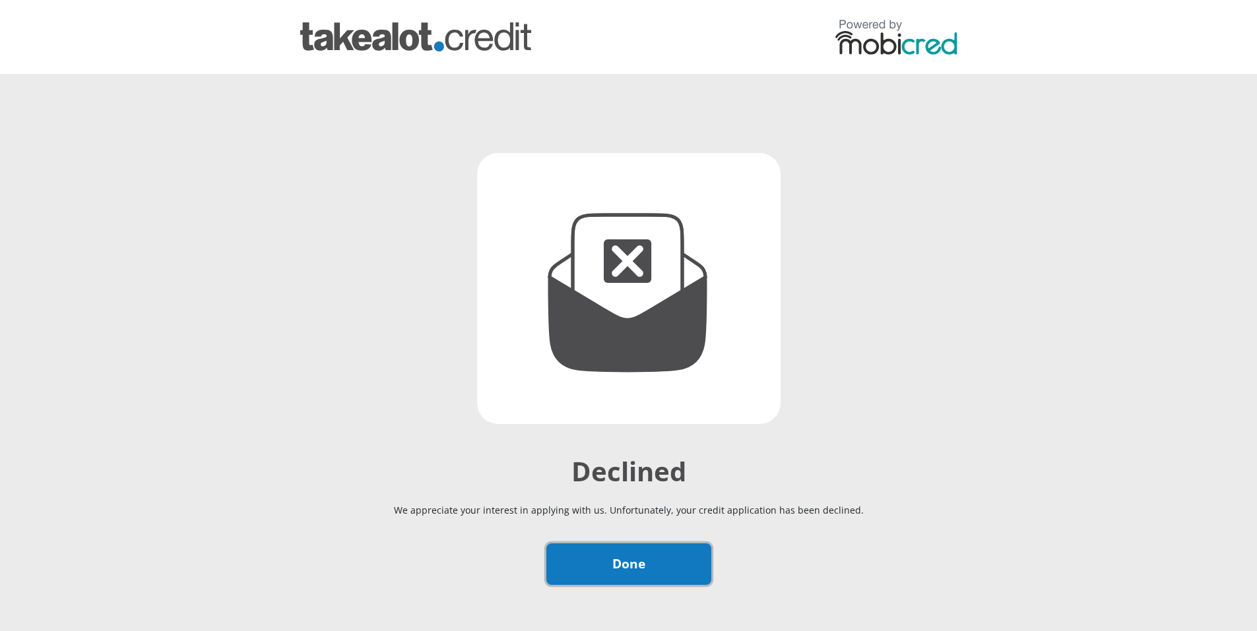
click at [624, 567] on link "Done" at bounding box center [628, 565] width 165 height 42
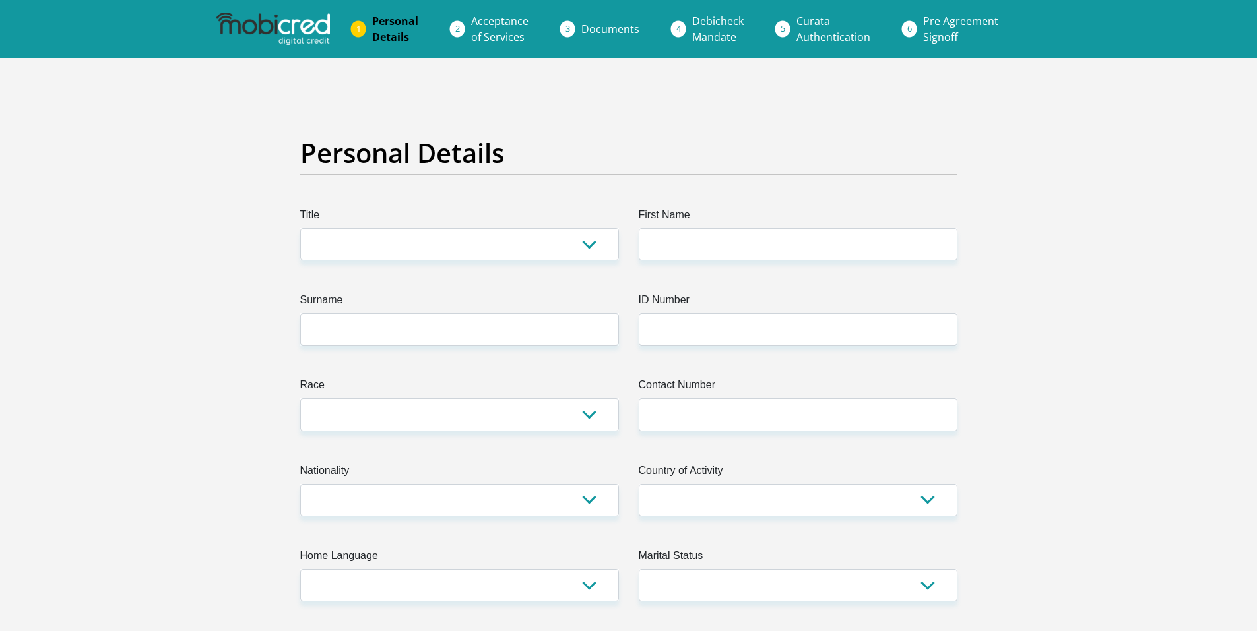
drag, startPoint x: 390, startPoint y: 223, endPoint x: 384, endPoint y: 232, distance: 11.3
click at [388, 226] on label "Title" at bounding box center [459, 217] width 319 height 21
click at [388, 228] on select "Mr Ms Mrs Dr [PERSON_NAME]" at bounding box center [459, 244] width 319 height 32
click at [373, 245] on select "Mr Ms Mrs Dr [PERSON_NAME]" at bounding box center [459, 244] width 319 height 32
select select "Mrs"
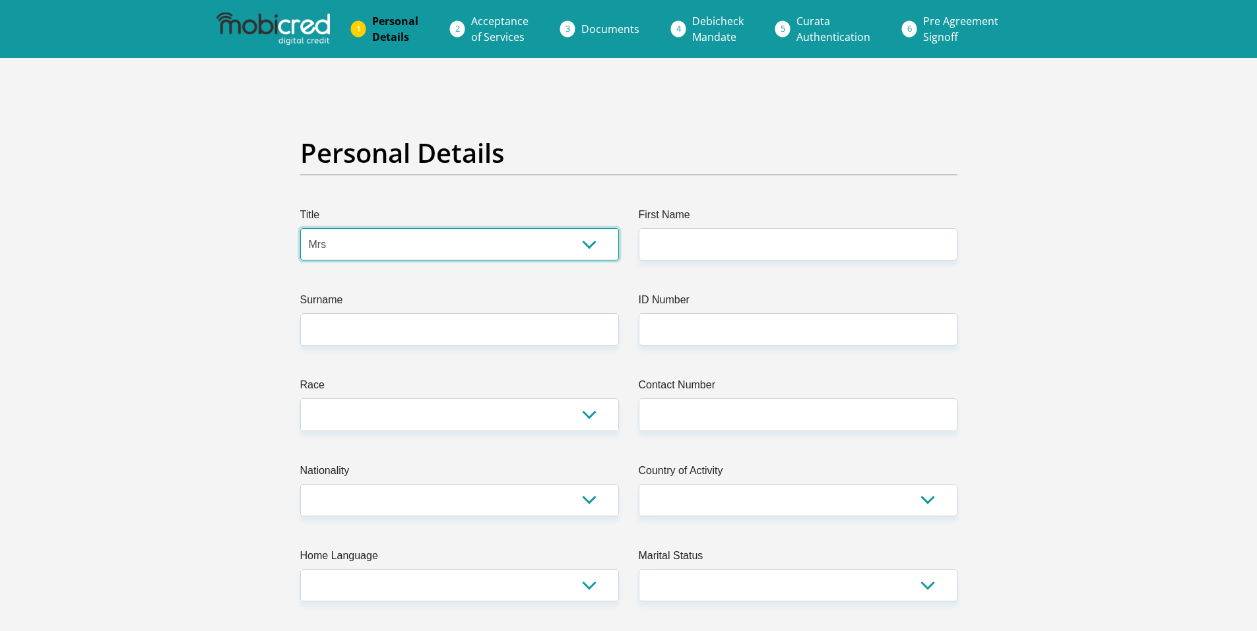
click at [300, 228] on select "Mr Ms Mrs Dr [PERSON_NAME]" at bounding box center [459, 244] width 319 height 32
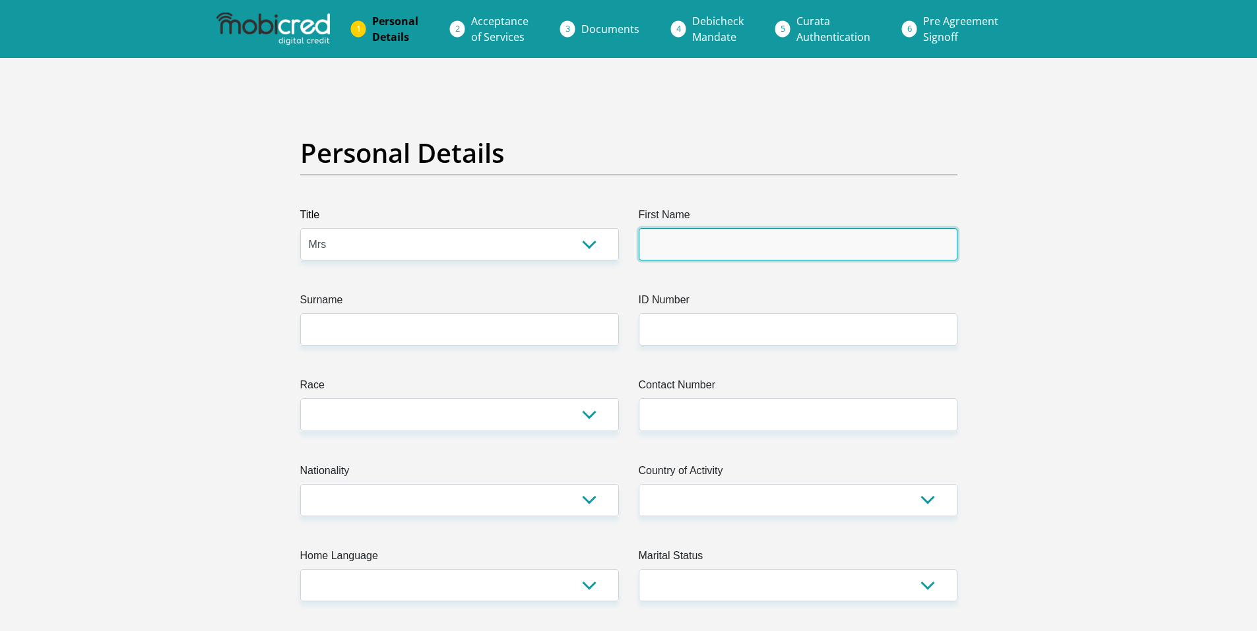
click at [693, 253] on input "First Name" at bounding box center [797, 244] width 319 height 32
type input "[PERSON_NAME]"
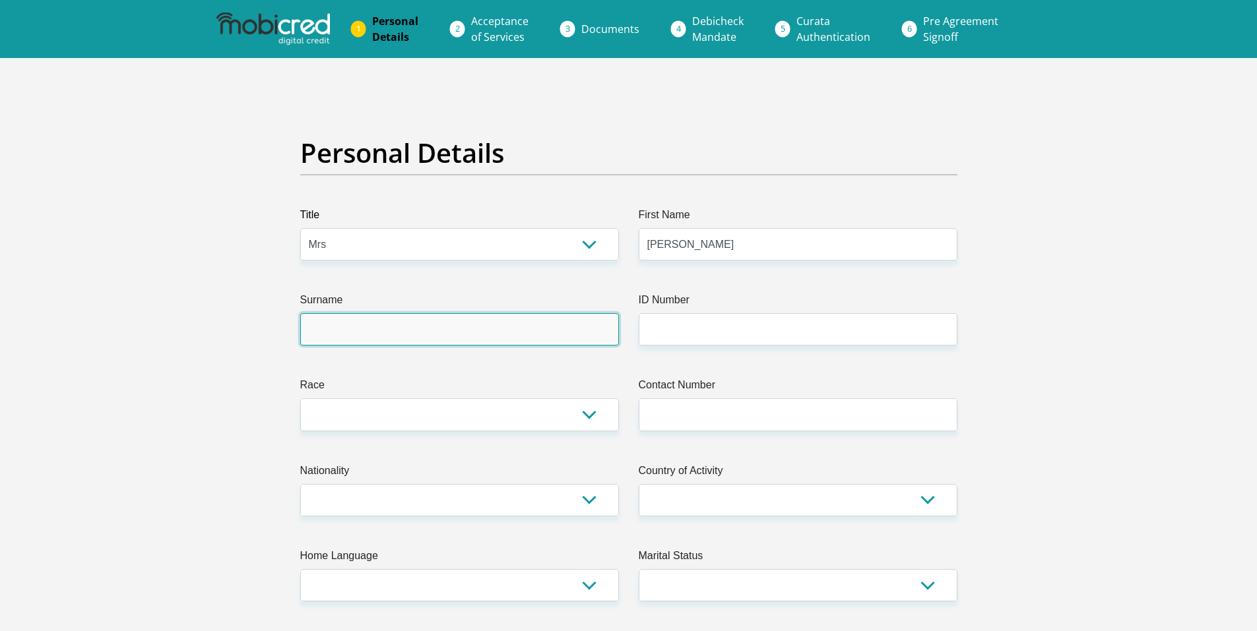
type input "[PERSON_NAME]"
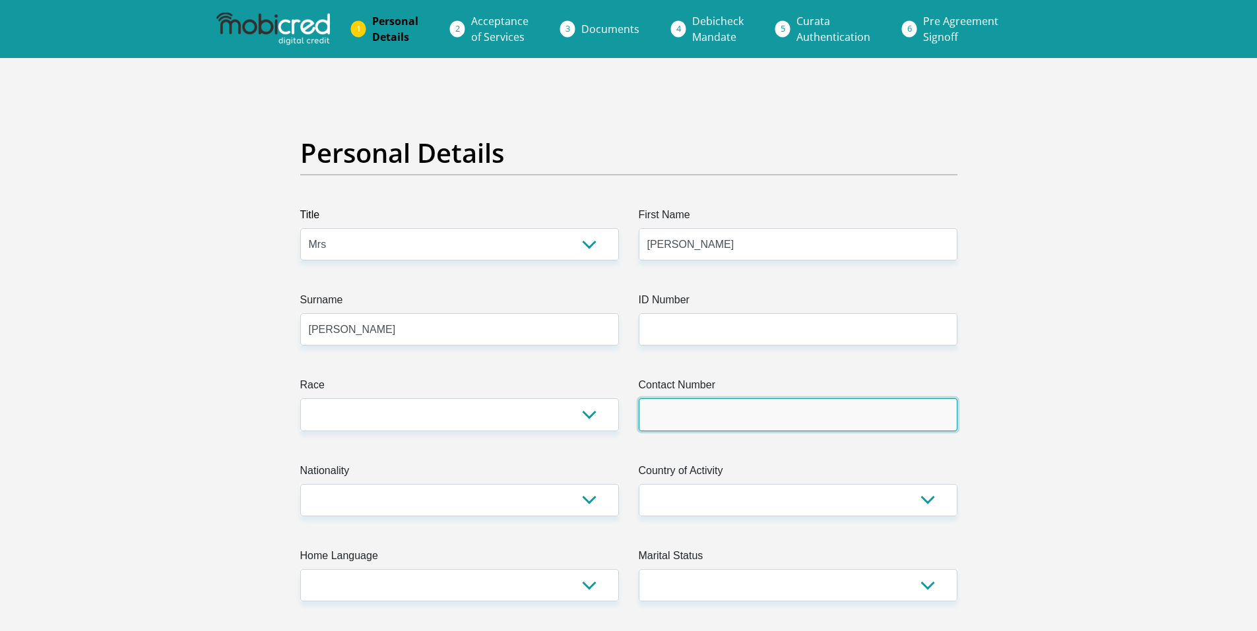
type input "0795988809"
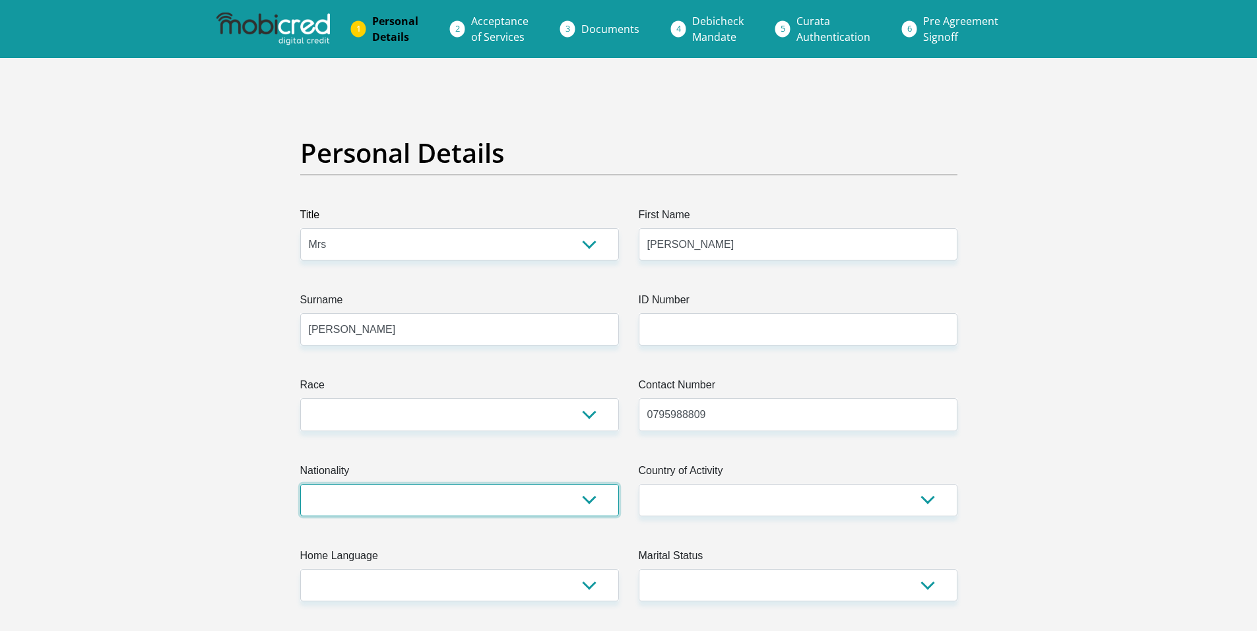
select select "ZAF"
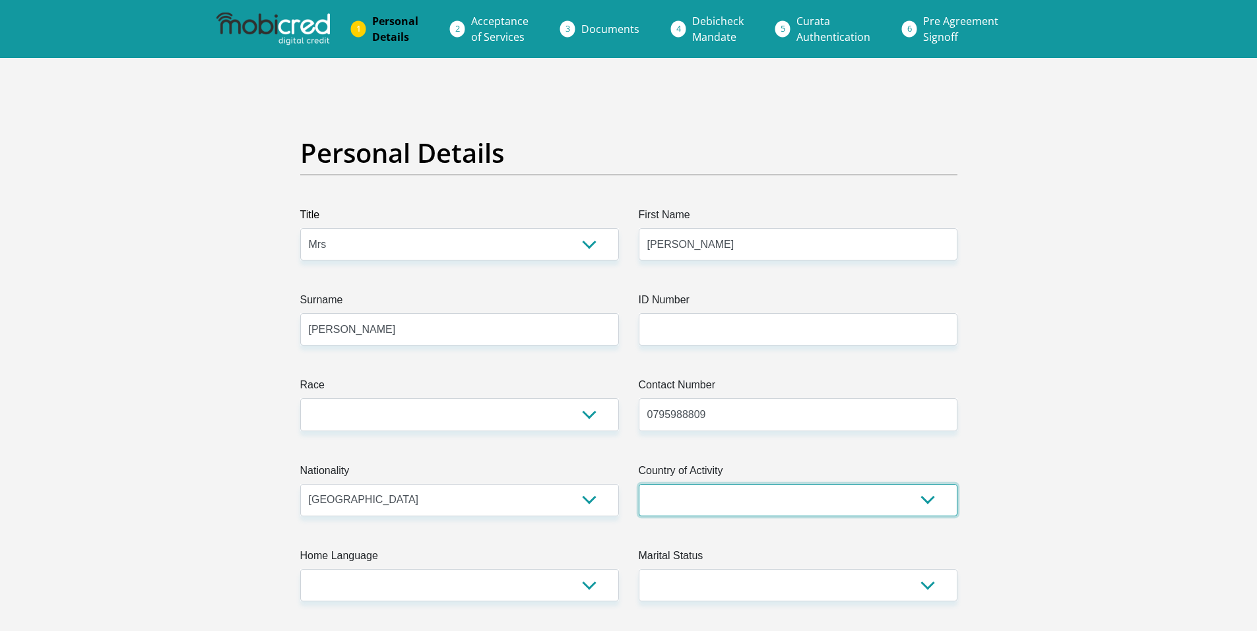
select select "ZAF"
type input "3 Picardi Crescent, Die Bos"
type input "Strand"
type input "Cape Town Cape Town"
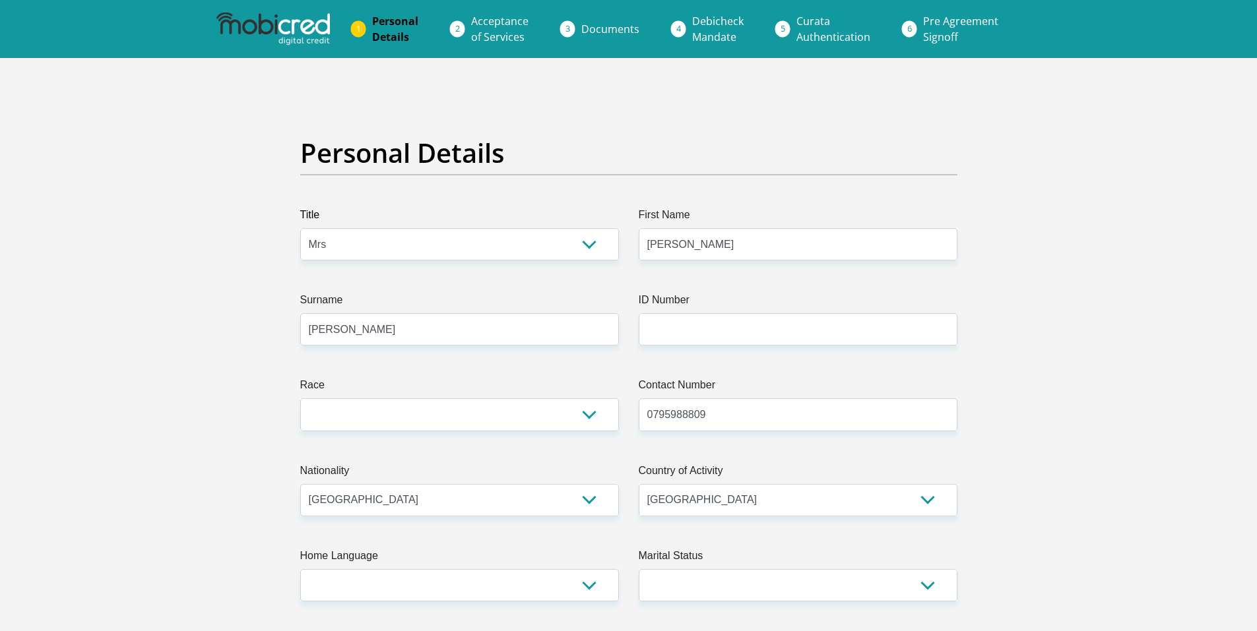
type input "7140"
select select "Western Cape"
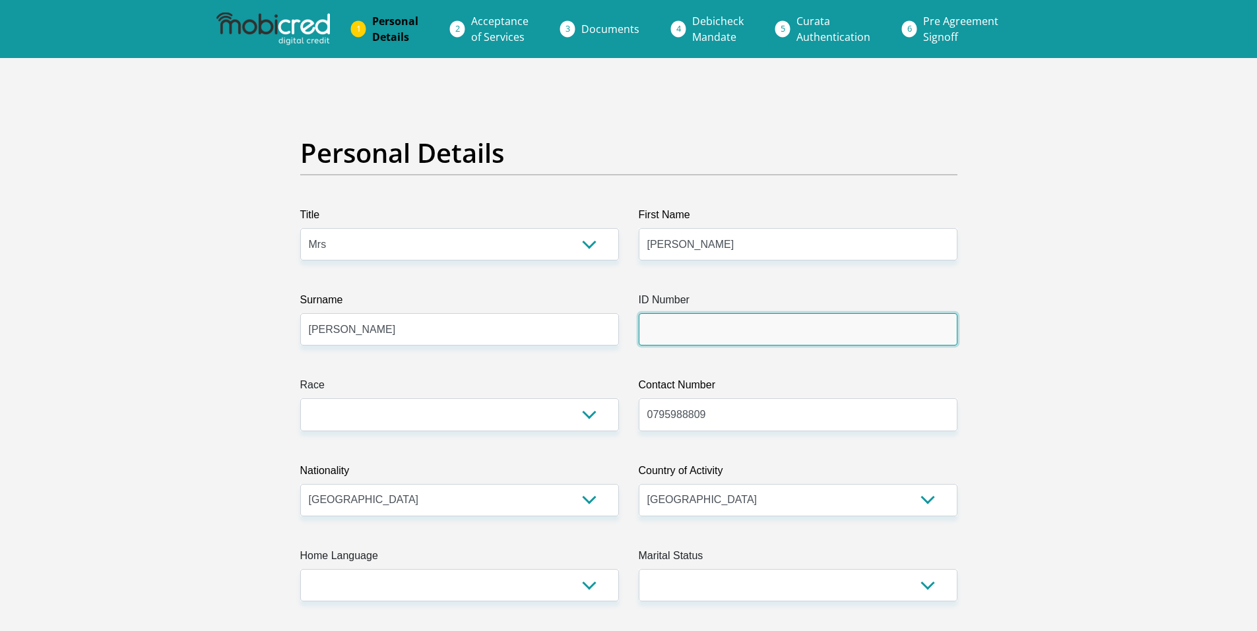
click at [666, 327] on input "ID Number" at bounding box center [797, 329] width 319 height 32
type input "7505040145089"
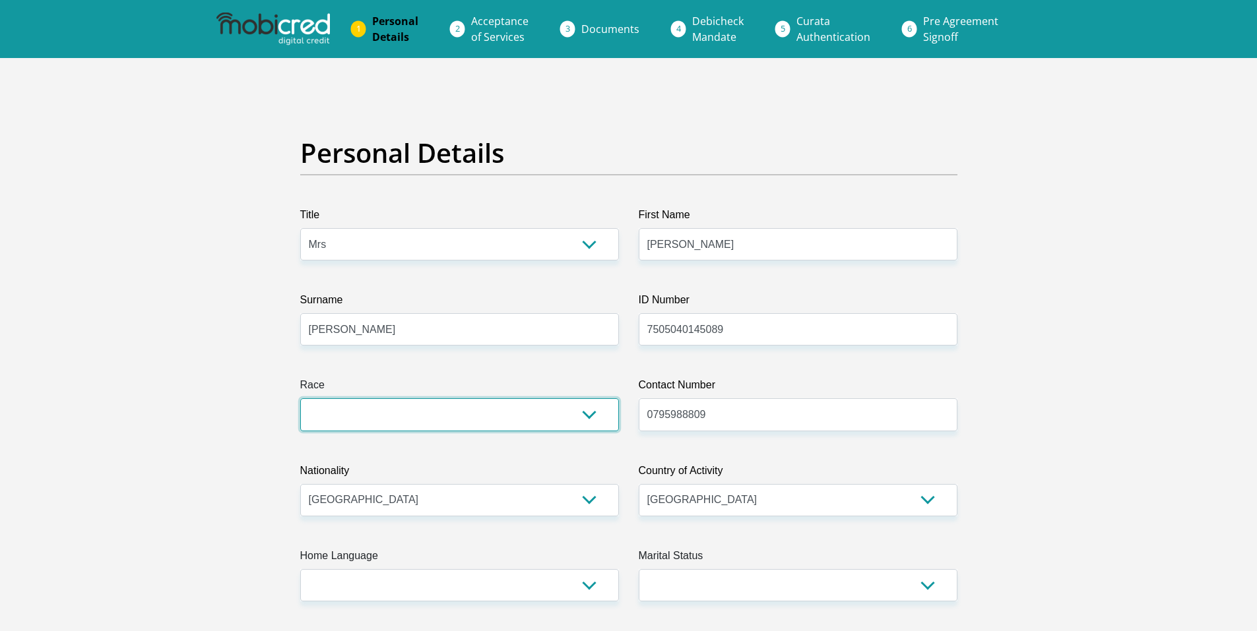
click at [478, 420] on select "Black Coloured Indian White Other" at bounding box center [459, 414] width 319 height 32
select select "4"
click at [300, 398] on select "Black Coloured Indian White Other" at bounding box center [459, 414] width 319 height 32
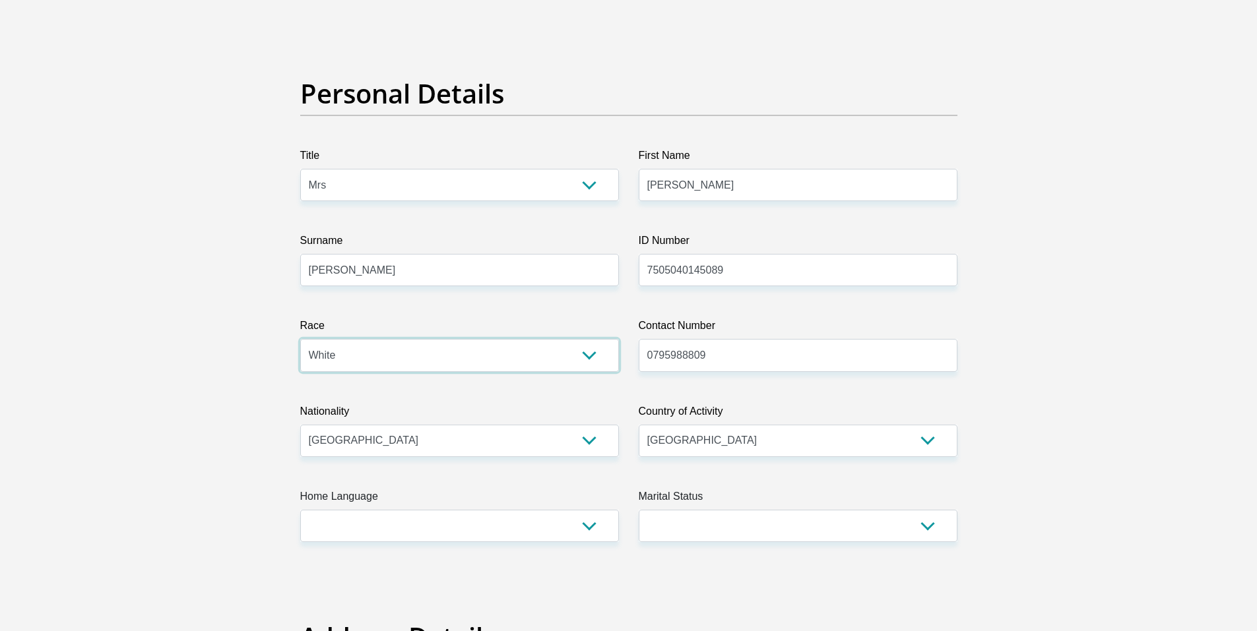
scroll to position [132, 0]
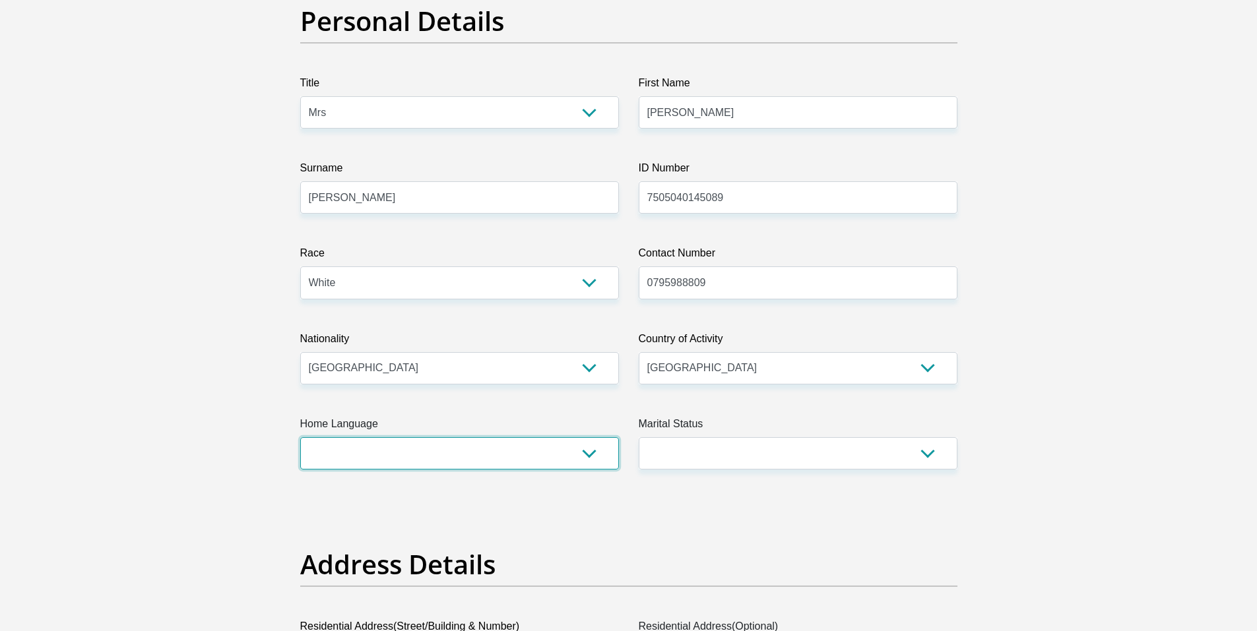
click at [525, 446] on select "Afrikaans English Sepedi South Ndebele Southern Sotho Swati Tsonga Tswana Venda…" at bounding box center [459, 453] width 319 height 32
select select "afr"
click at [300, 437] on select "Afrikaans English Sepedi South Ndebele Southern Sotho Swati Tsonga Tswana Venda…" at bounding box center [459, 453] width 319 height 32
click at [819, 454] on select "Married ANC Single Divorced Widowed Married COP or Customary Law" at bounding box center [797, 453] width 319 height 32
select select "3"
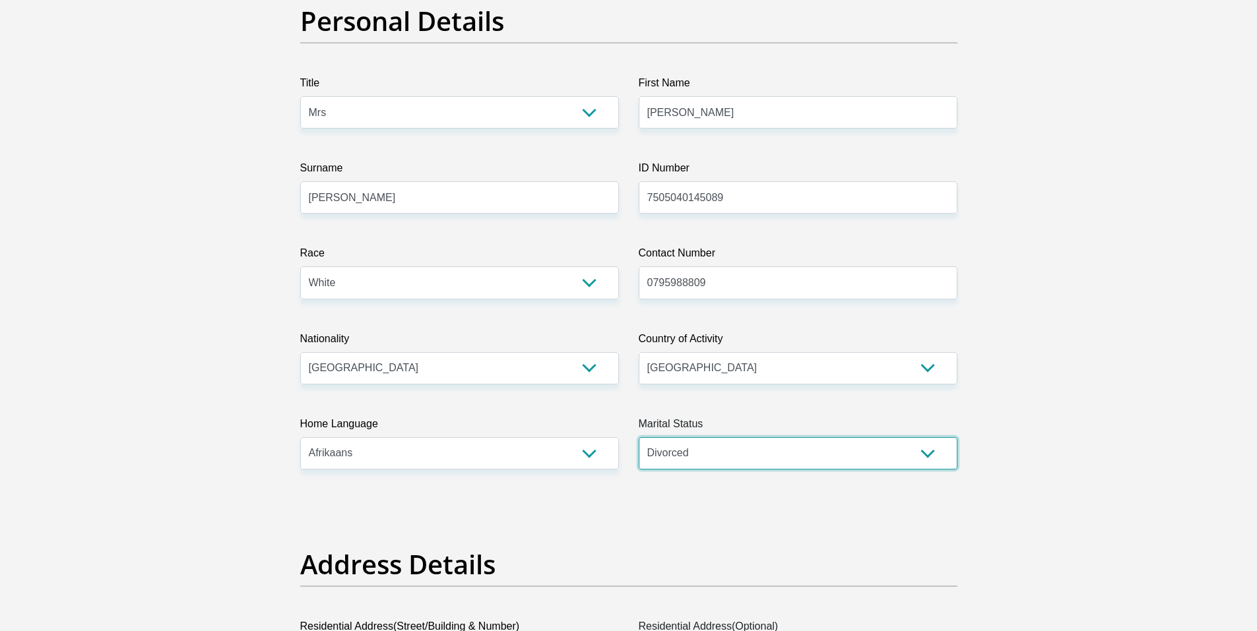
click at [638, 437] on select "Married ANC Single Divorced Widowed Married COP or Customary Law" at bounding box center [797, 453] width 319 height 32
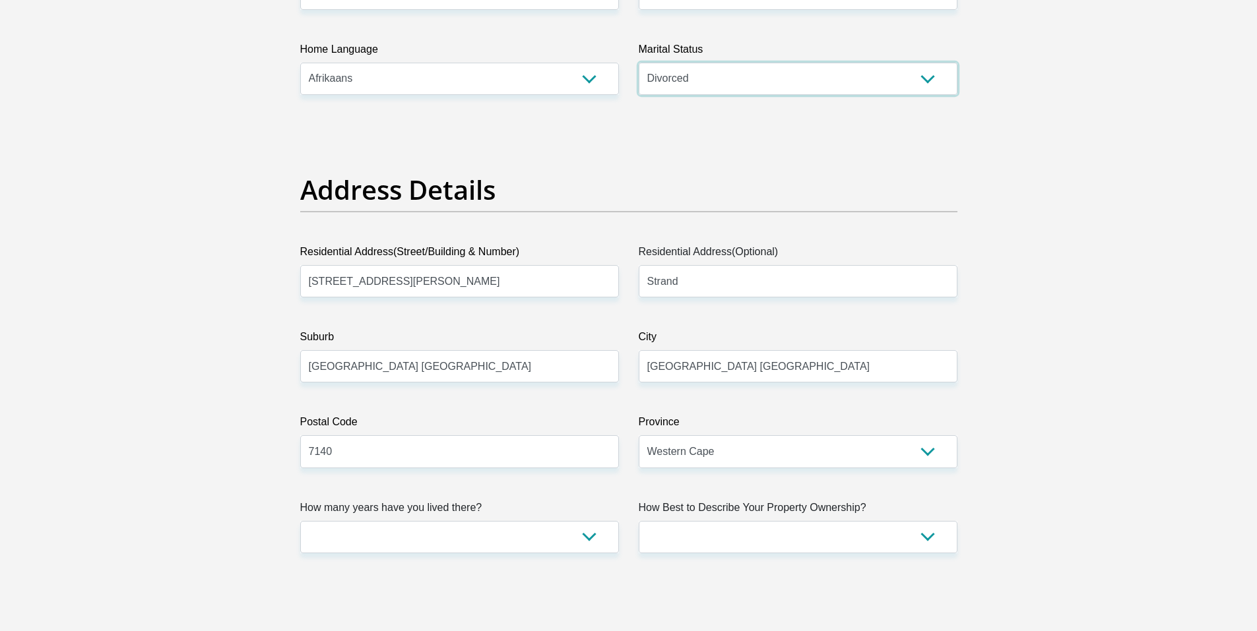
scroll to position [528, 0]
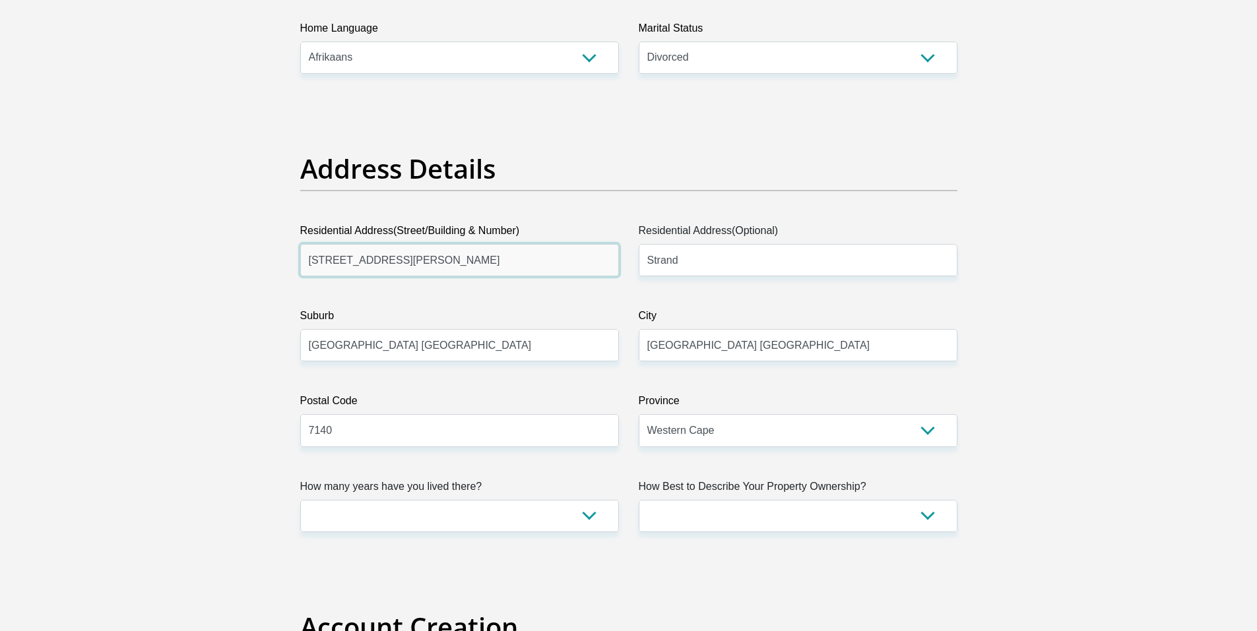
click at [490, 268] on input "3 Picardi Crescent, Die Bos" at bounding box center [459, 260] width 319 height 32
type input "[STREET_ADDRESS][PERSON_NAME]"
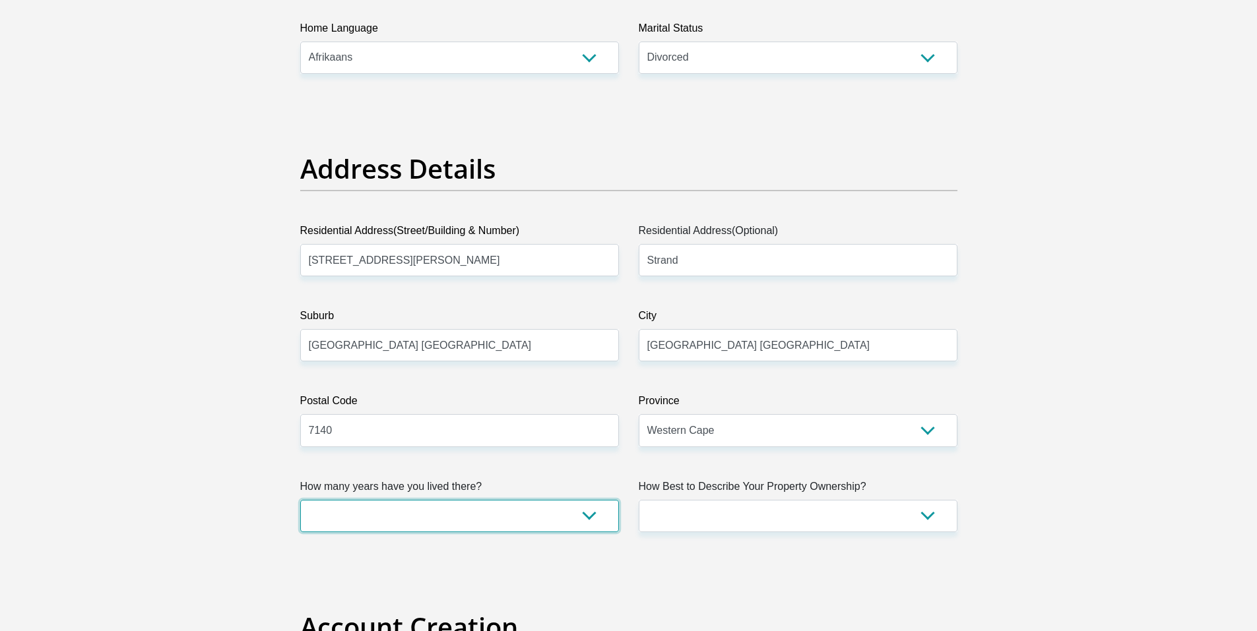
click at [506, 518] on select "less than 1 year 1-3 years 3-5 years 5+ years" at bounding box center [459, 516] width 319 height 32
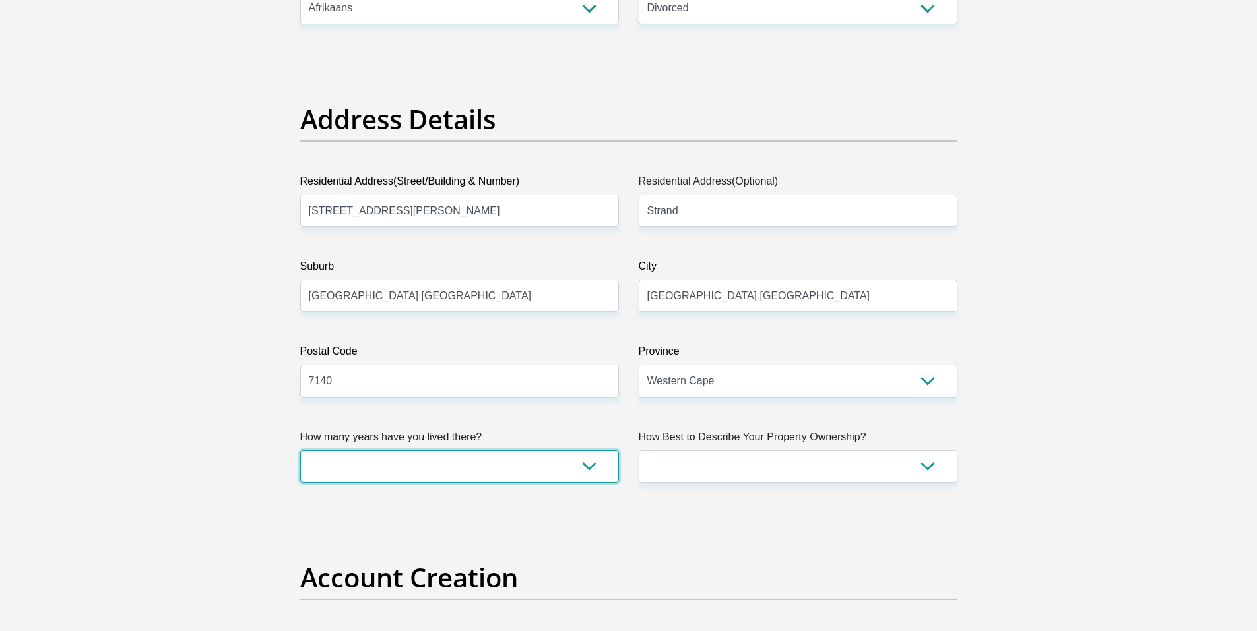
scroll to position [726, 0]
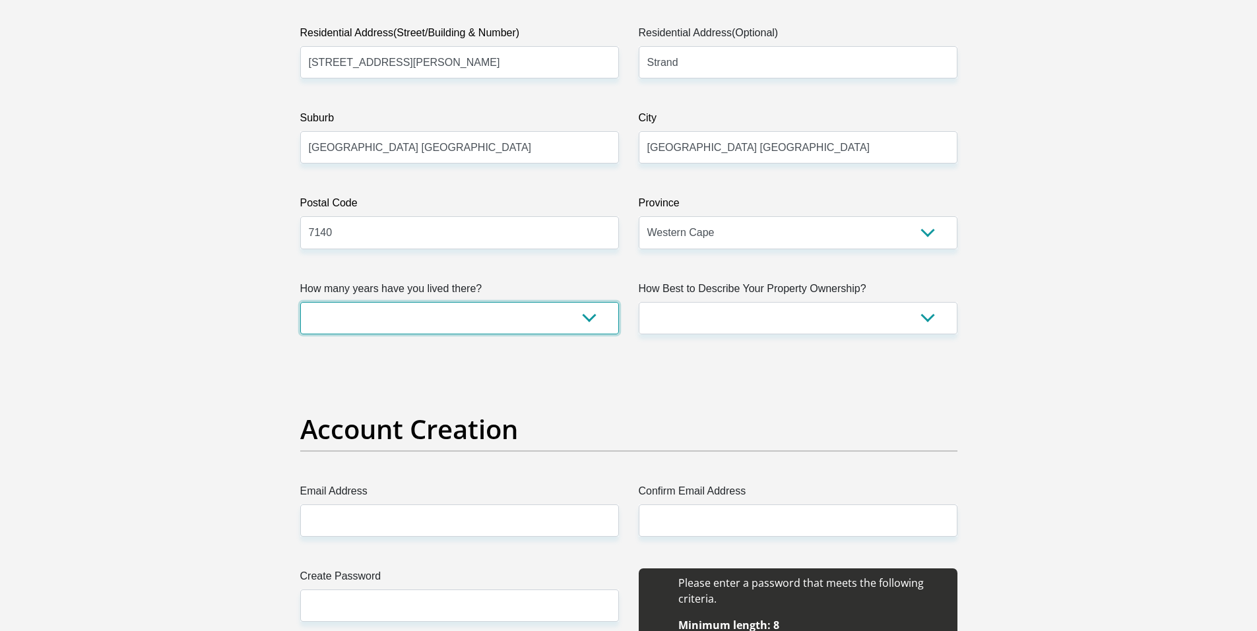
click at [459, 319] on select "less than 1 year 1-3 years 3-5 years 5+ years" at bounding box center [459, 318] width 319 height 32
select select "5"
click at [300, 302] on select "less than 1 year 1-3 years 3-5 years 5+ years" at bounding box center [459, 318] width 319 height 32
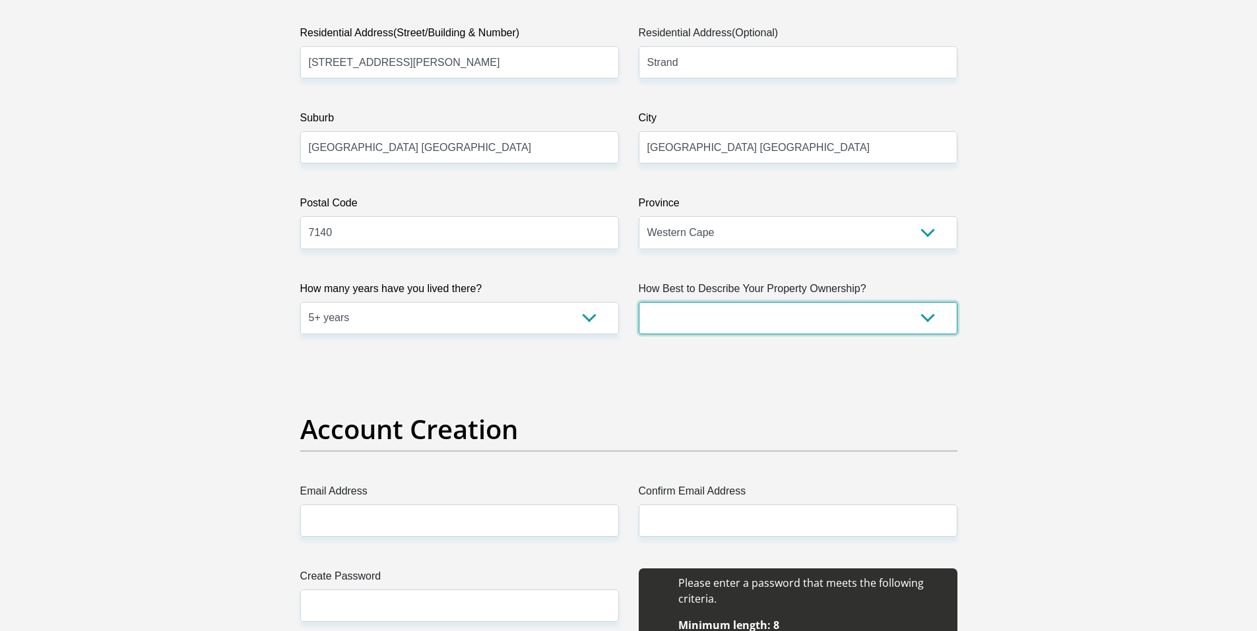
click at [793, 310] on select "Owned Rented Family Owned Company Dwelling" at bounding box center [797, 318] width 319 height 32
select select "Rented"
click at [638, 302] on select "Owned Rented Family Owned Company Dwelling" at bounding box center [797, 318] width 319 height 32
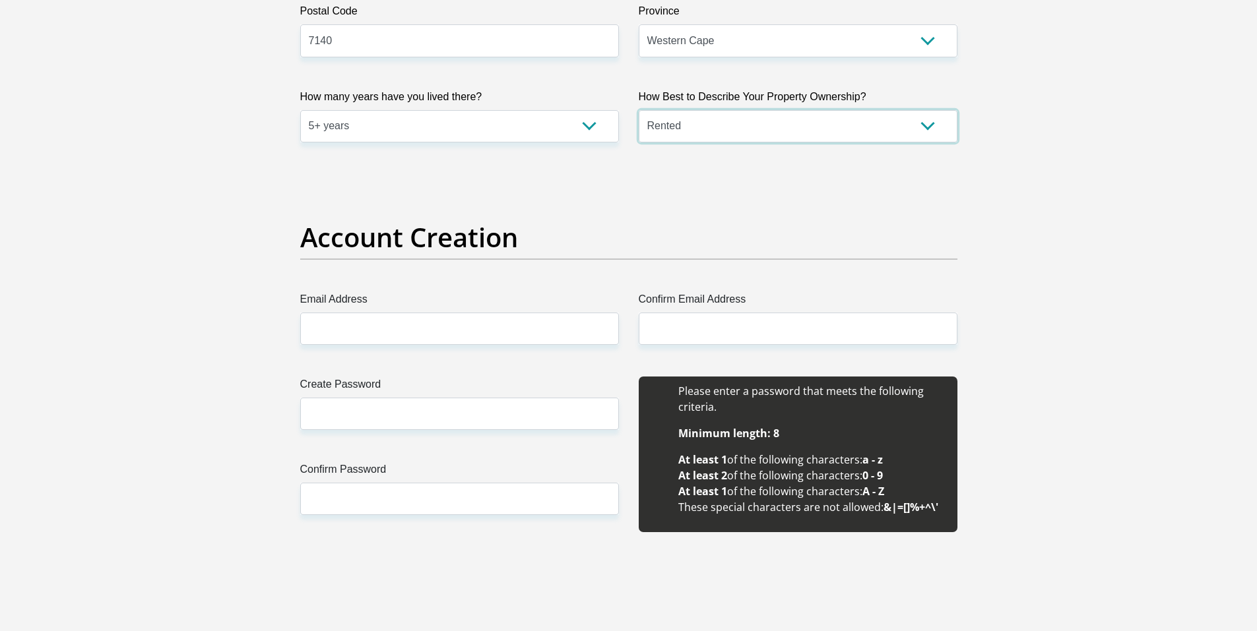
scroll to position [923, 0]
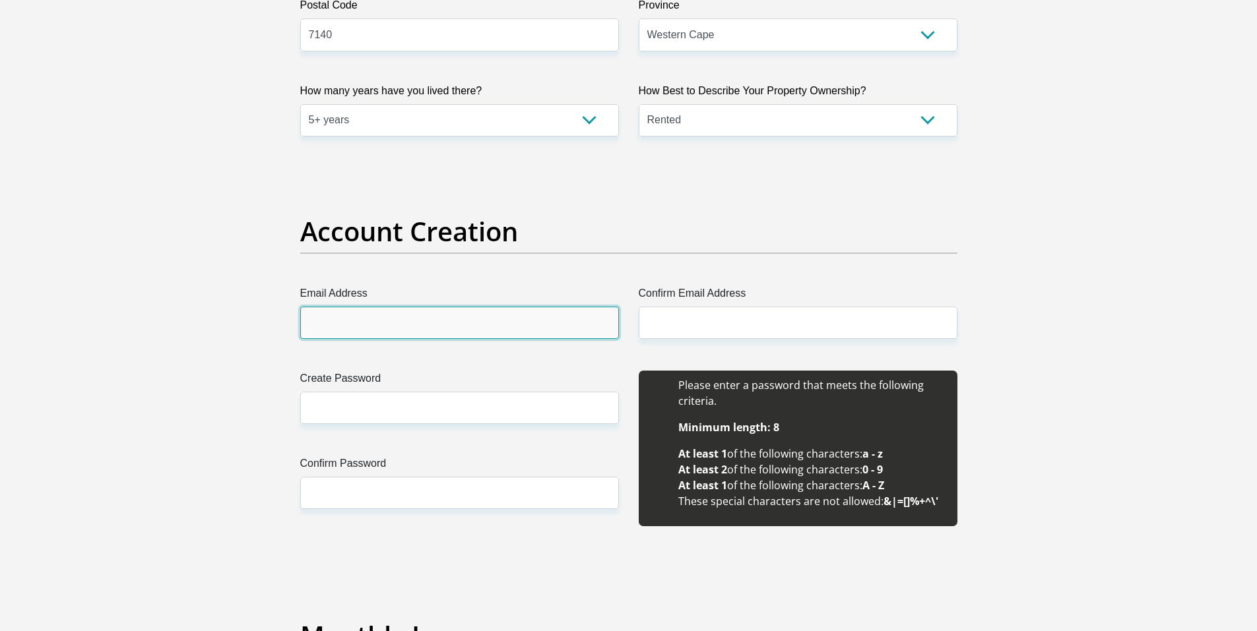
click at [458, 310] on input "Email Address" at bounding box center [459, 323] width 319 height 32
type input "[PERSON_NAME][EMAIL_ADDRESS][DOMAIN_NAME]"
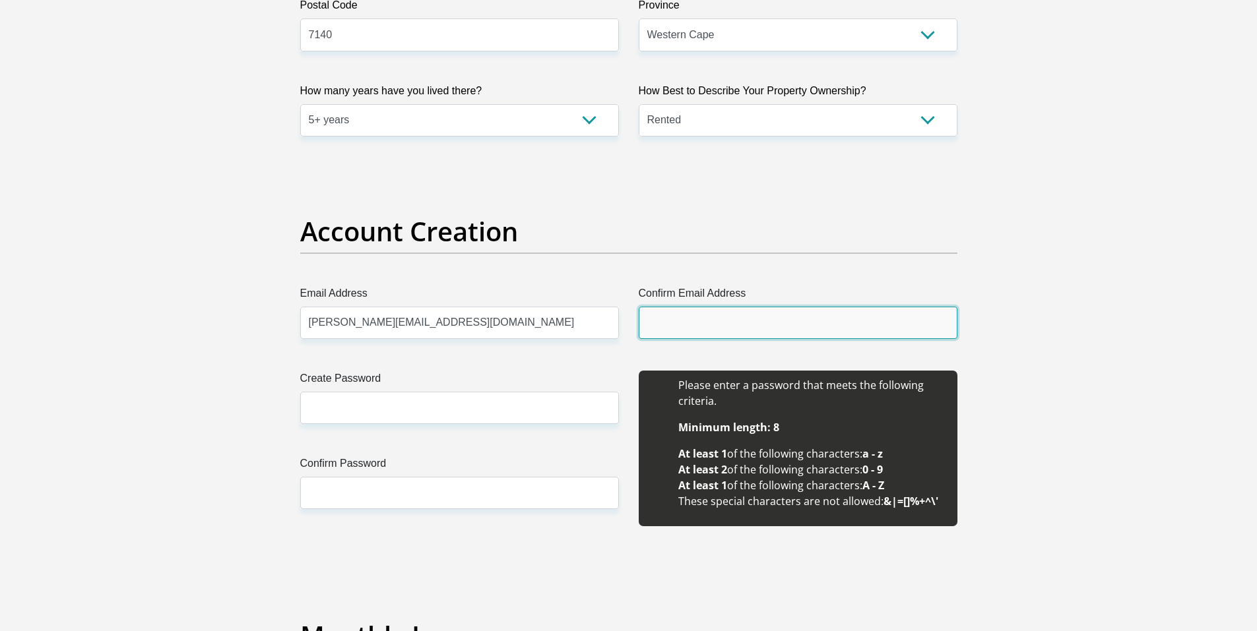
type input "[PERSON_NAME][EMAIL_ADDRESS][DOMAIN_NAME]"
type input "[PERSON_NAME]"
type input "0795988809"
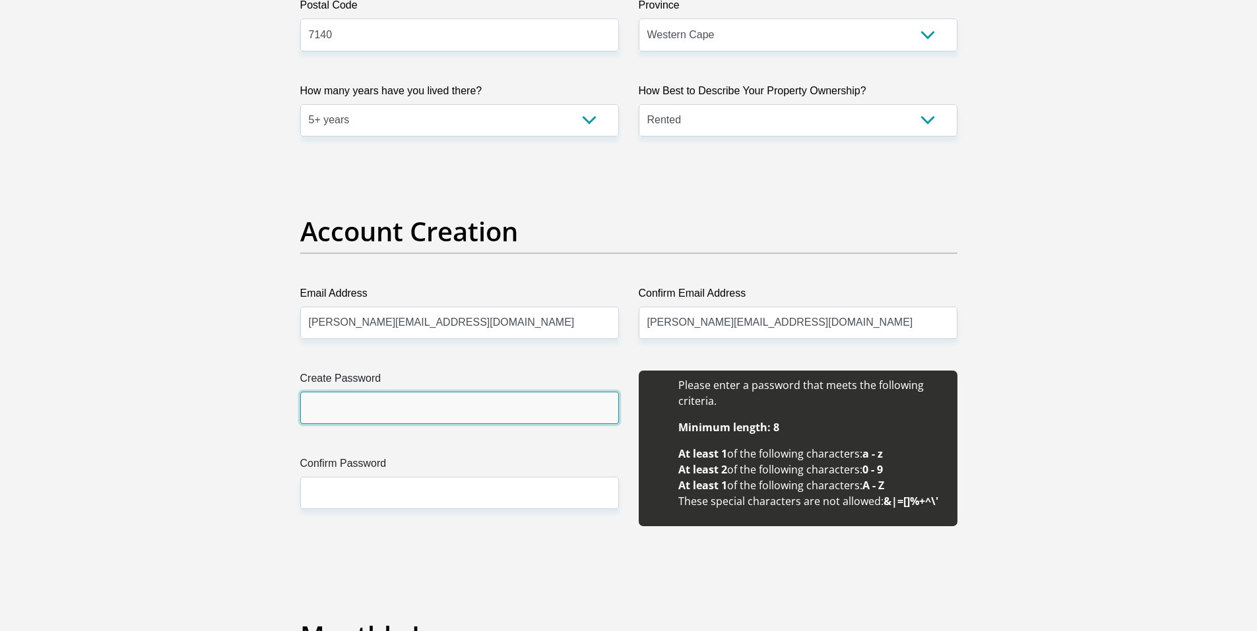
click at [416, 416] on input "Create Password" at bounding box center [459, 408] width 319 height 32
type input "[PERSON_NAME]@1975"
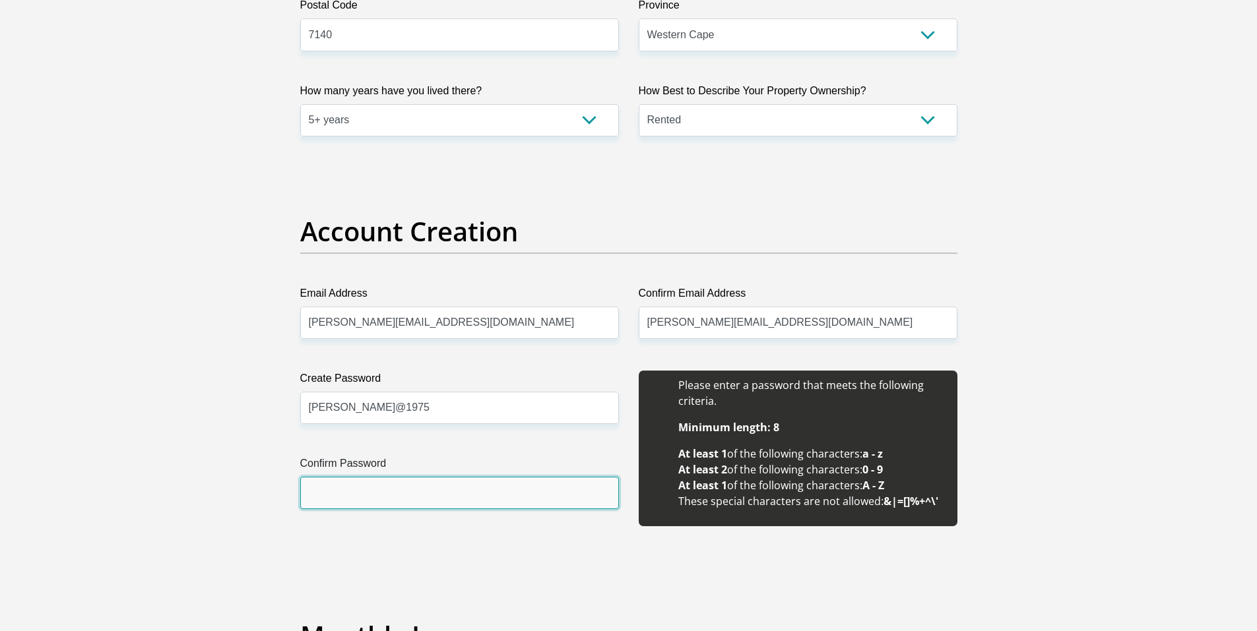
click at [388, 486] on input "Confirm Password" at bounding box center [459, 493] width 319 height 32
type input "[PERSON_NAME]@1975"
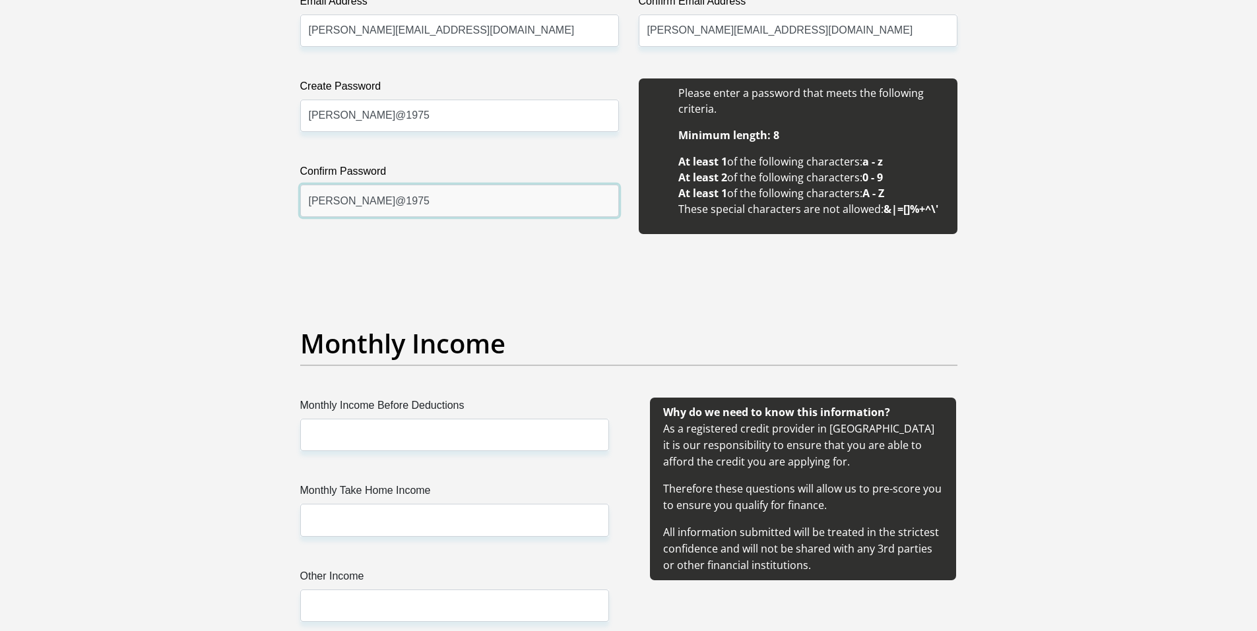
scroll to position [1253, 0]
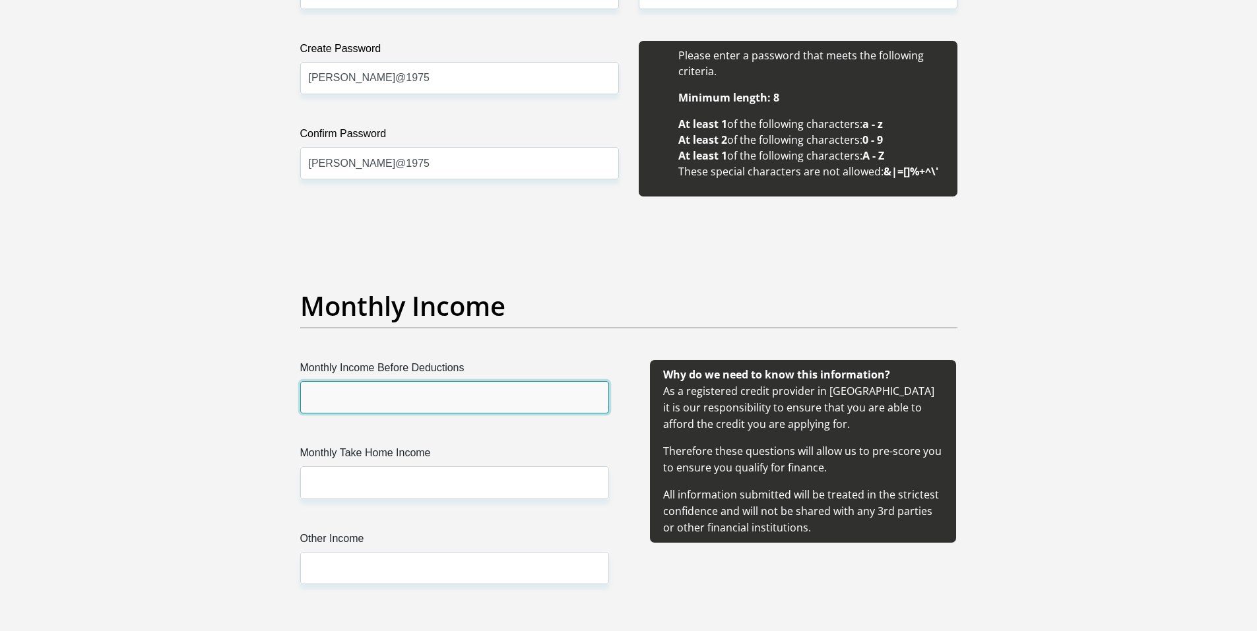
click at [489, 397] on input "Monthly Income Before Deductions" at bounding box center [454, 397] width 309 height 32
type input "14465.31"
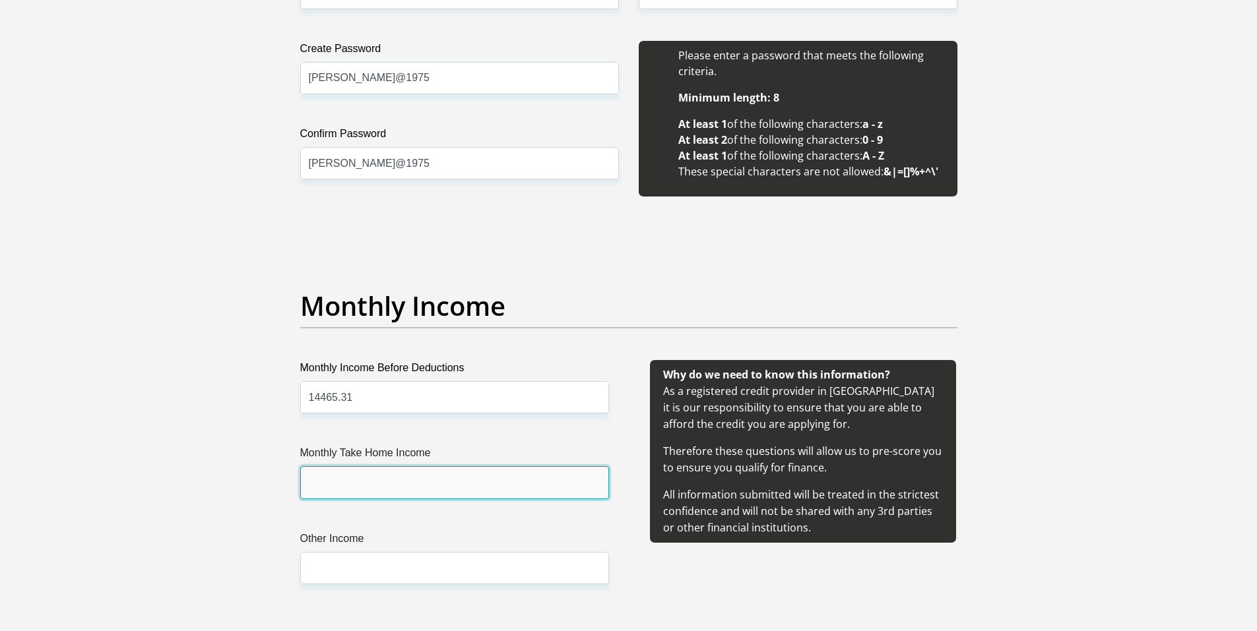
click at [420, 475] on input "Monthly Take Home Income" at bounding box center [454, 482] width 309 height 32
type input "13135.00"
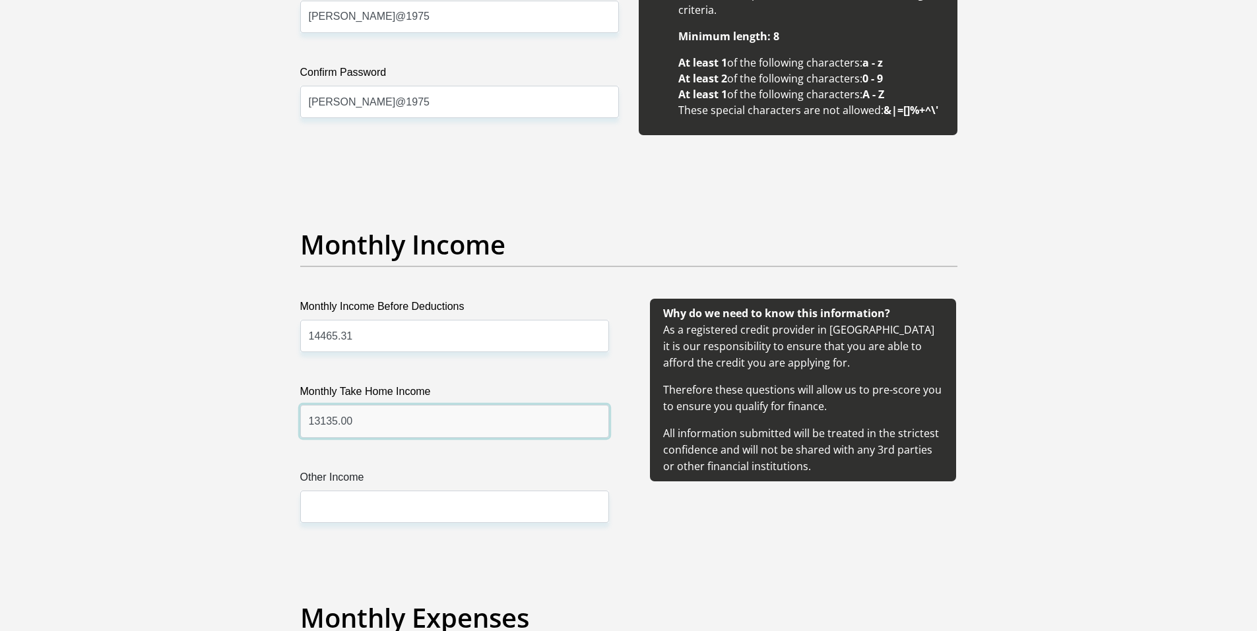
scroll to position [1451, 0]
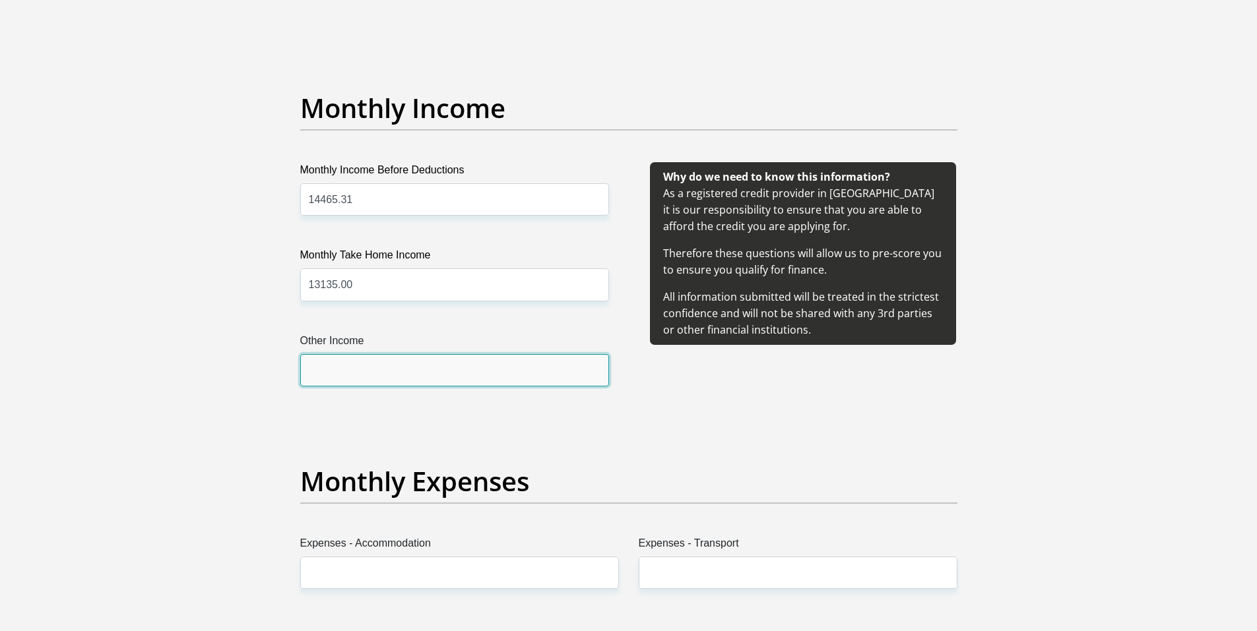
click at [407, 369] on input "Other Income" at bounding box center [454, 370] width 309 height 32
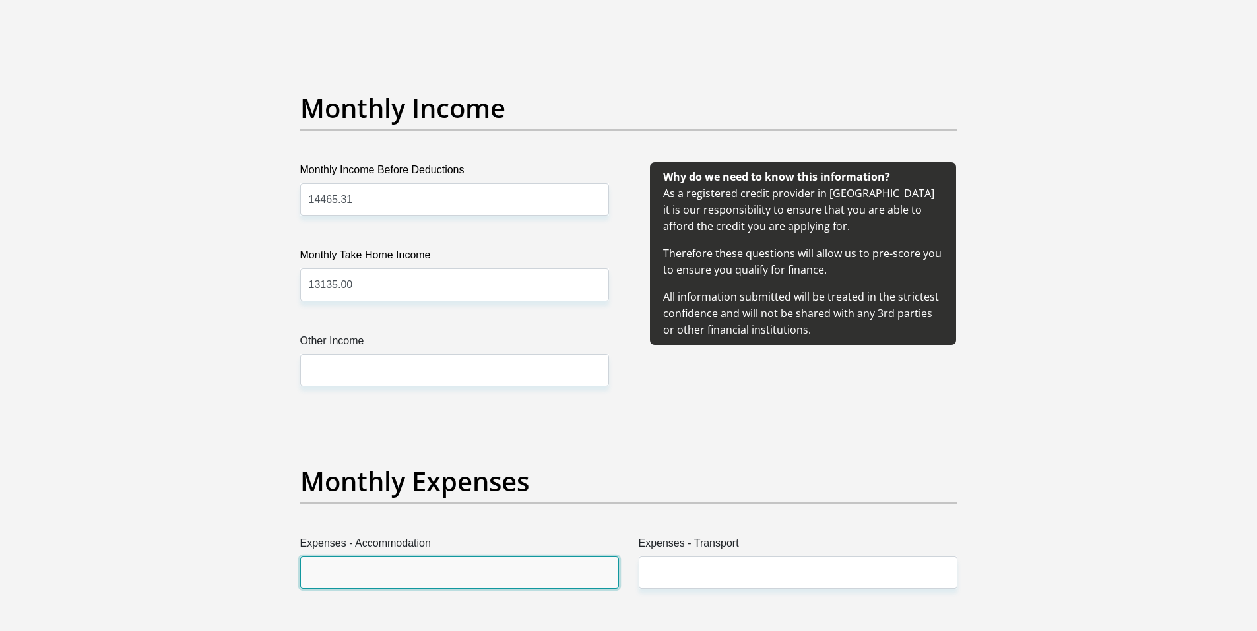
click at [352, 578] on input "Expenses - Accommodation" at bounding box center [459, 573] width 319 height 32
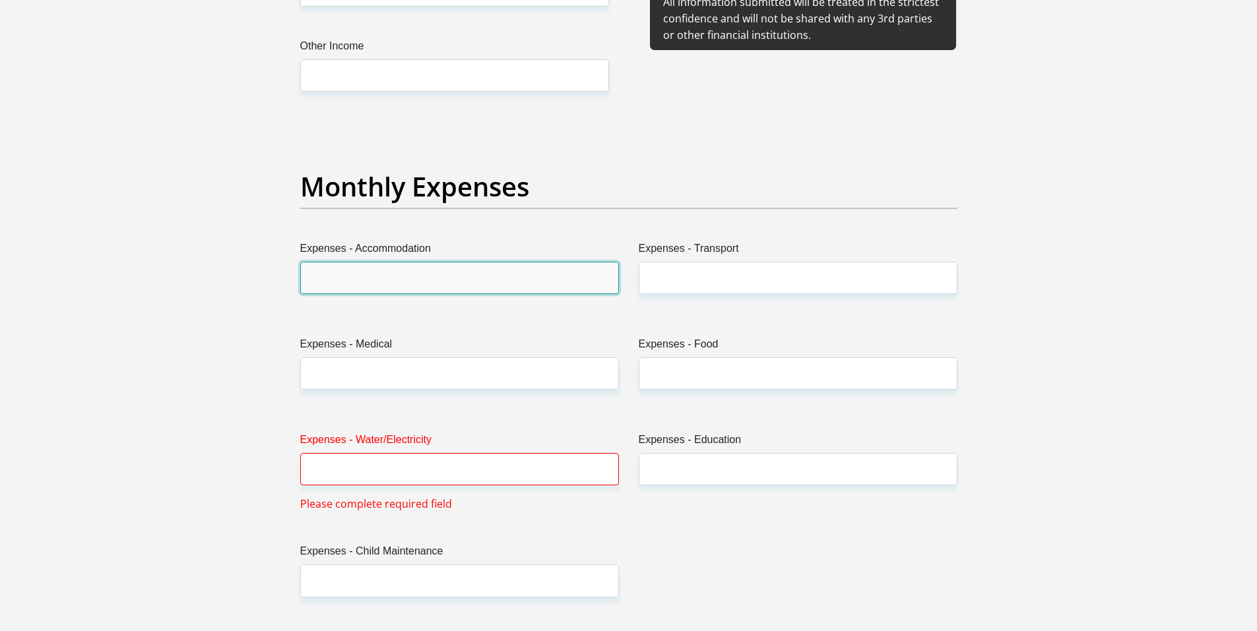
scroll to position [1781, 0]
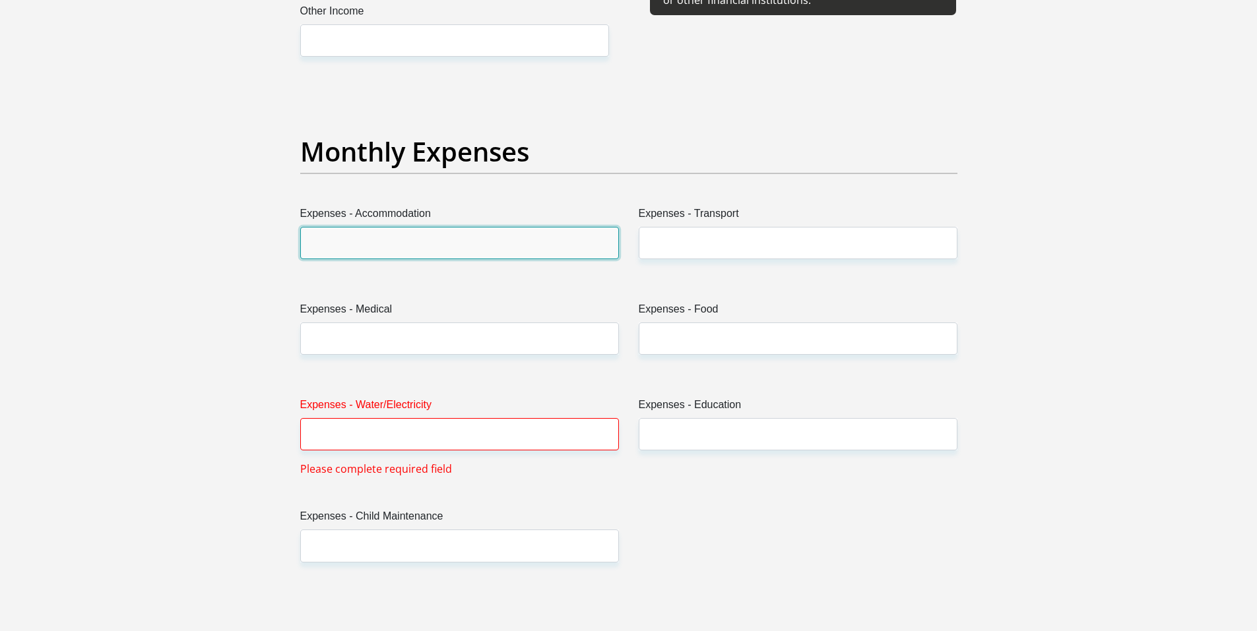
click at [429, 243] on input "Expenses - Accommodation" at bounding box center [459, 243] width 319 height 32
type input "6500.00"
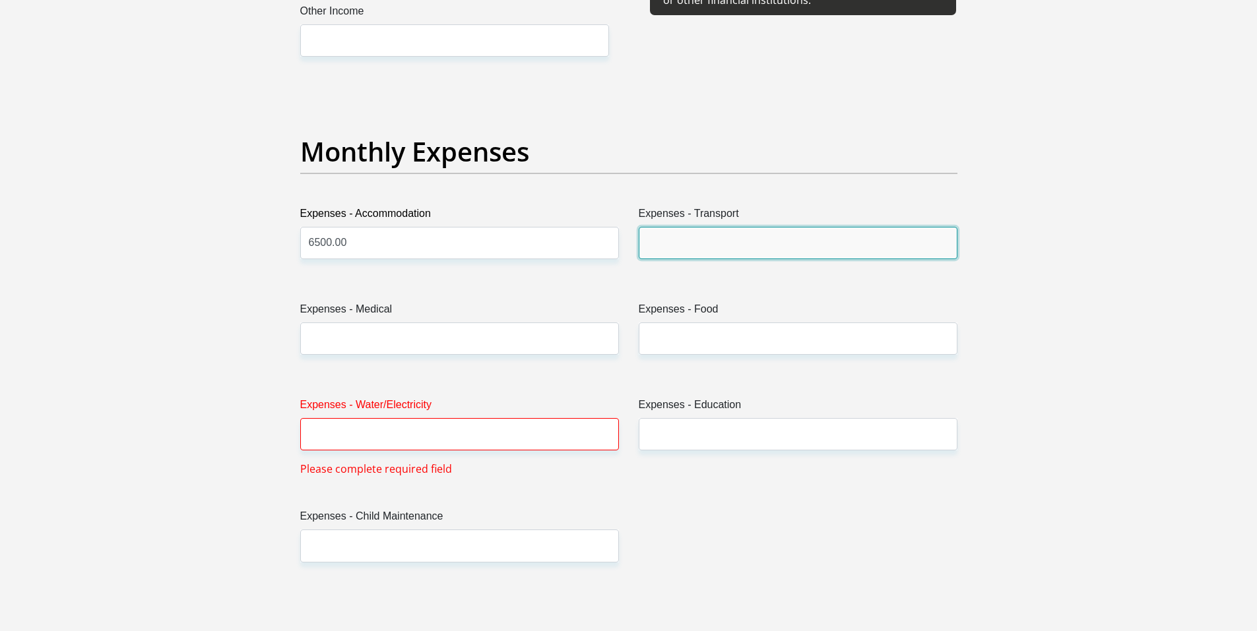
click at [679, 244] on input "Expenses - Transport" at bounding box center [797, 243] width 319 height 32
type input "5"
type input "500"
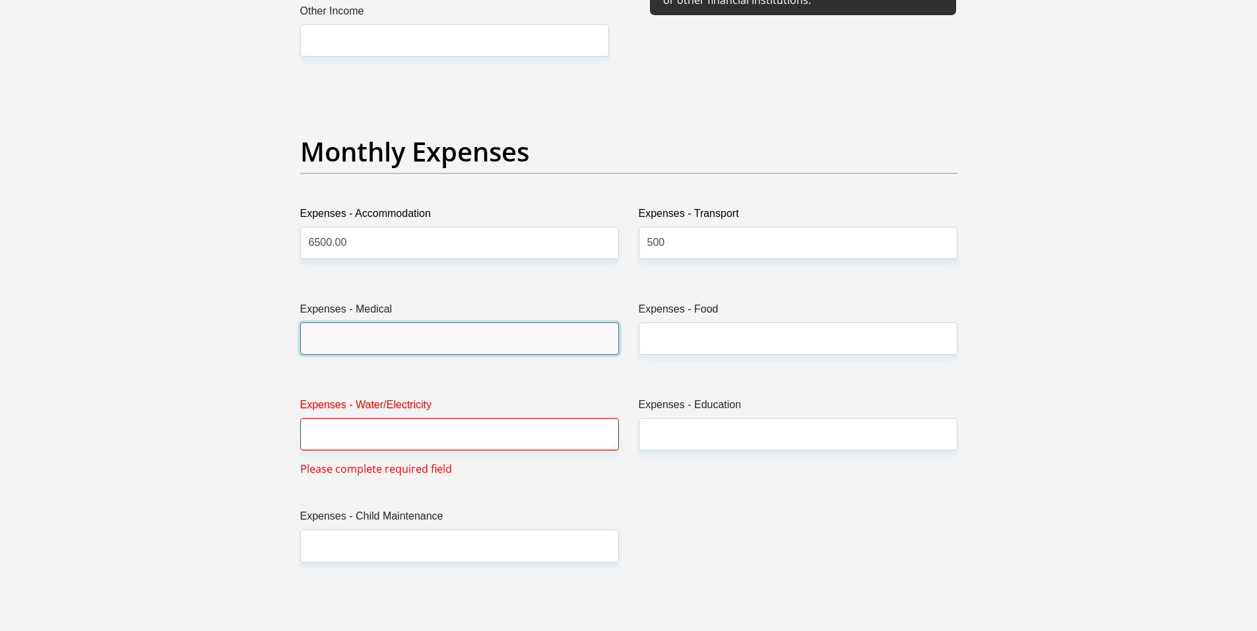
click at [362, 351] on input "Expenses - Medical" at bounding box center [459, 339] width 319 height 32
type input "725"
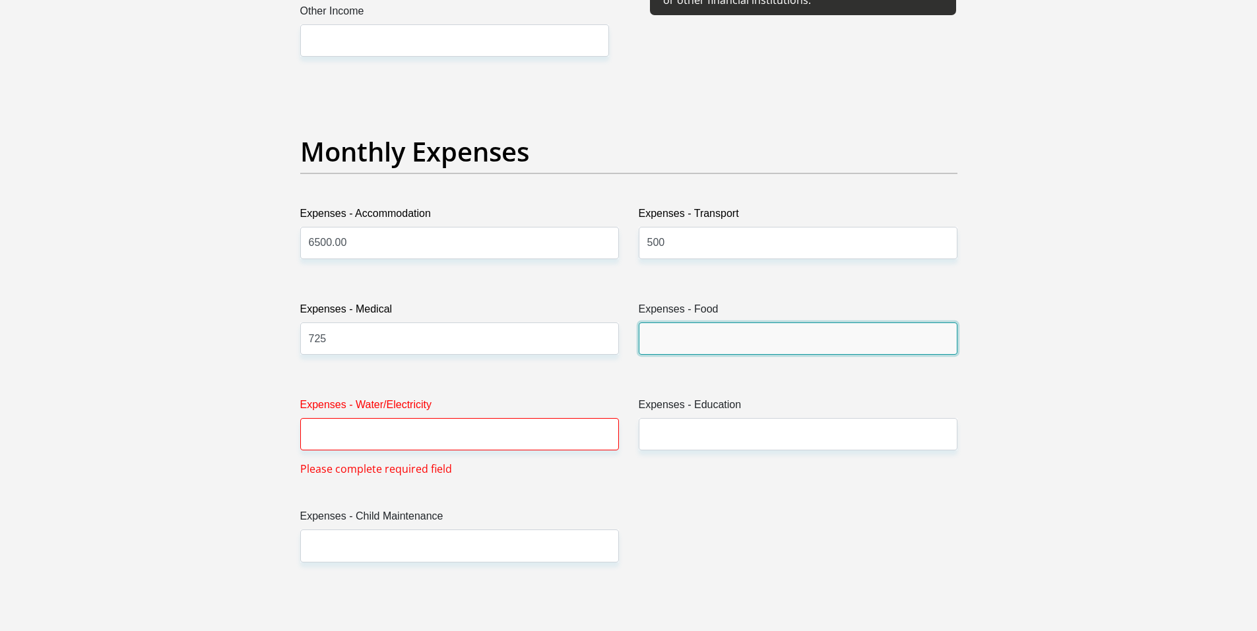
click at [681, 344] on input "Expenses - Food" at bounding box center [797, 339] width 319 height 32
type input "1800"
click at [491, 441] on input "Expenses - Water/Electricity" at bounding box center [459, 434] width 319 height 32
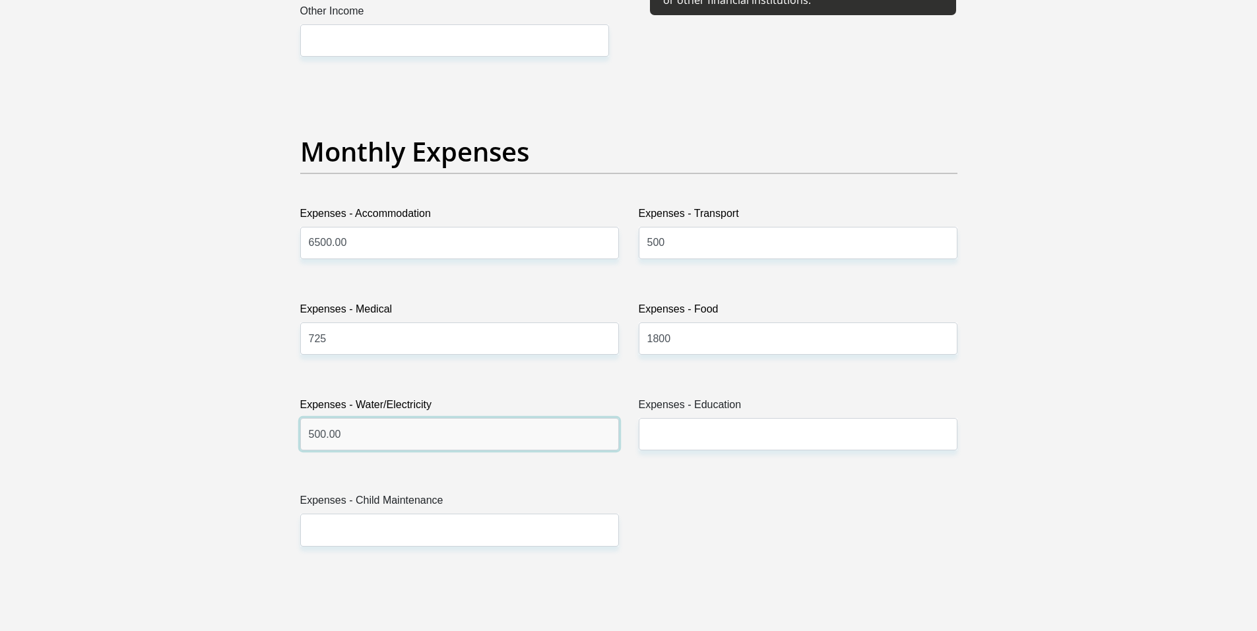
type input "500.00"
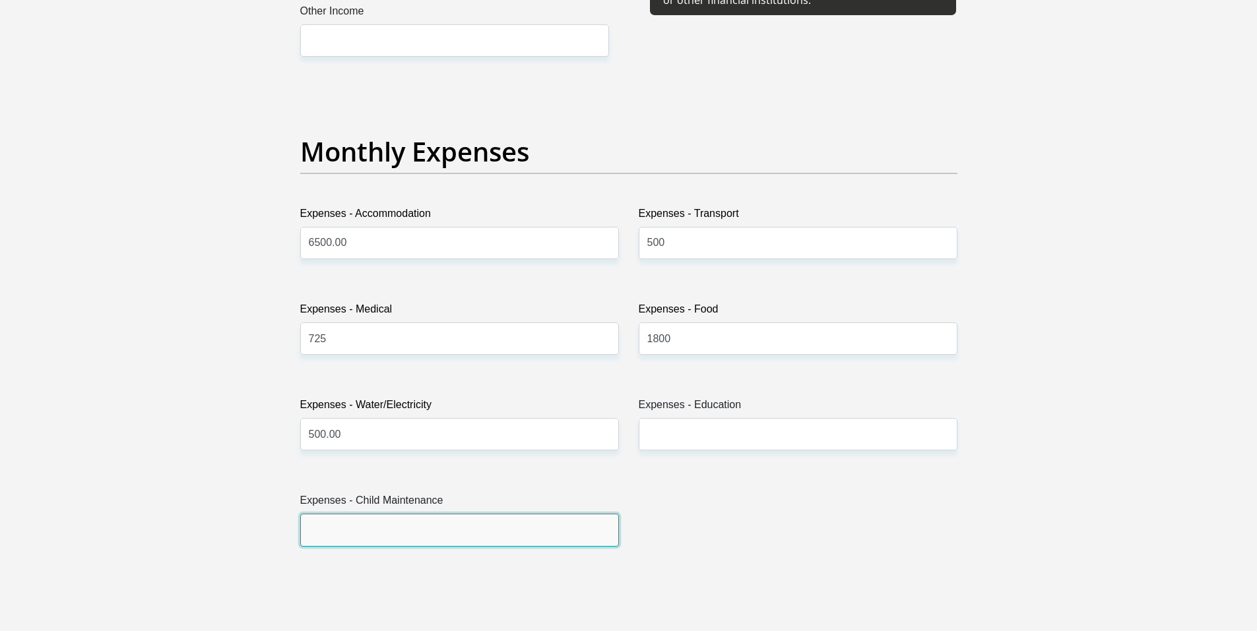
click at [400, 532] on input "Expenses - Child Maintenance" at bounding box center [459, 530] width 319 height 32
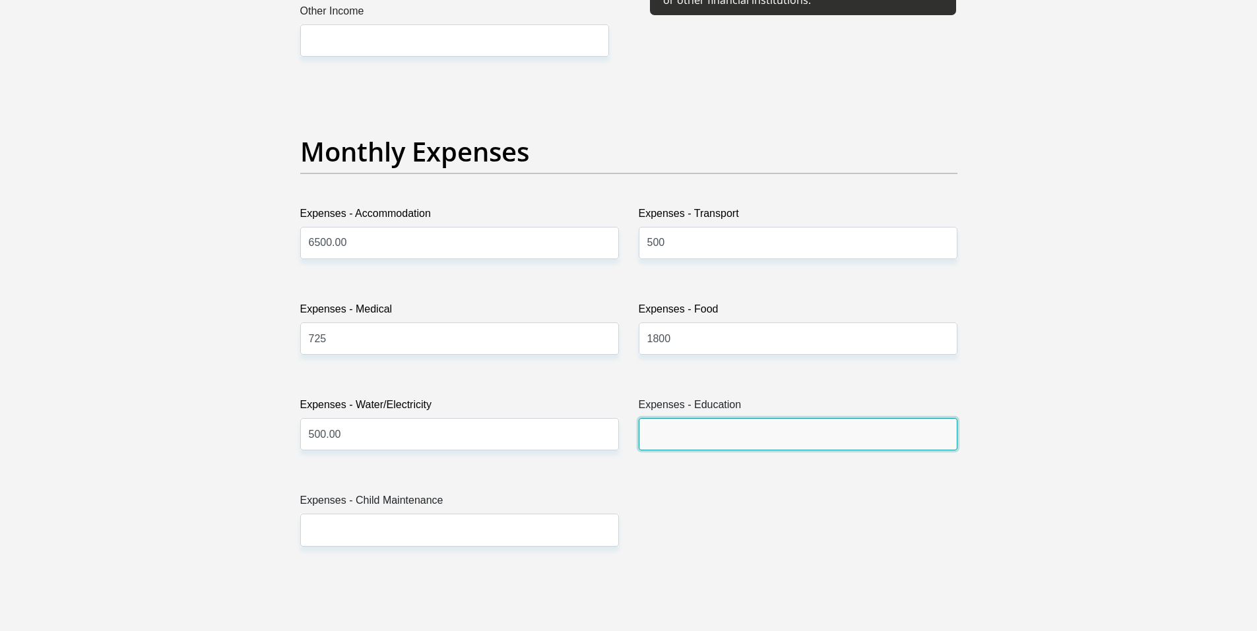
click at [681, 431] on input "Expenses - Education" at bounding box center [797, 434] width 319 height 32
type input "0"
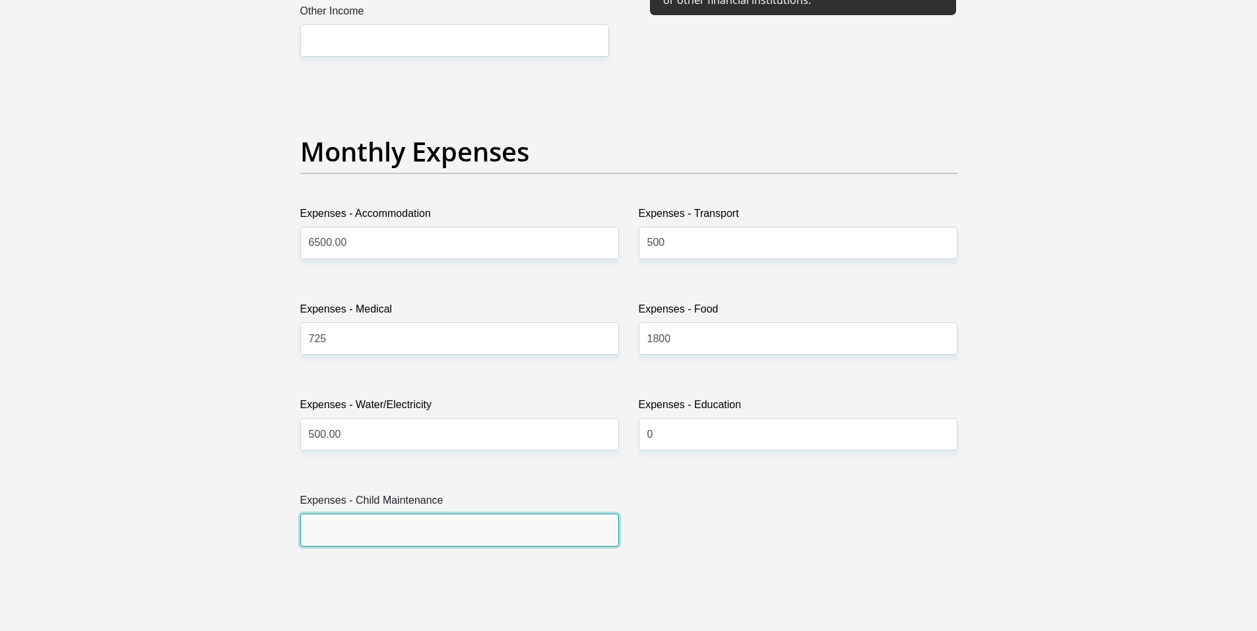
click at [395, 545] on input "Expenses - Child Maintenance" at bounding box center [459, 530] width 319 height 32
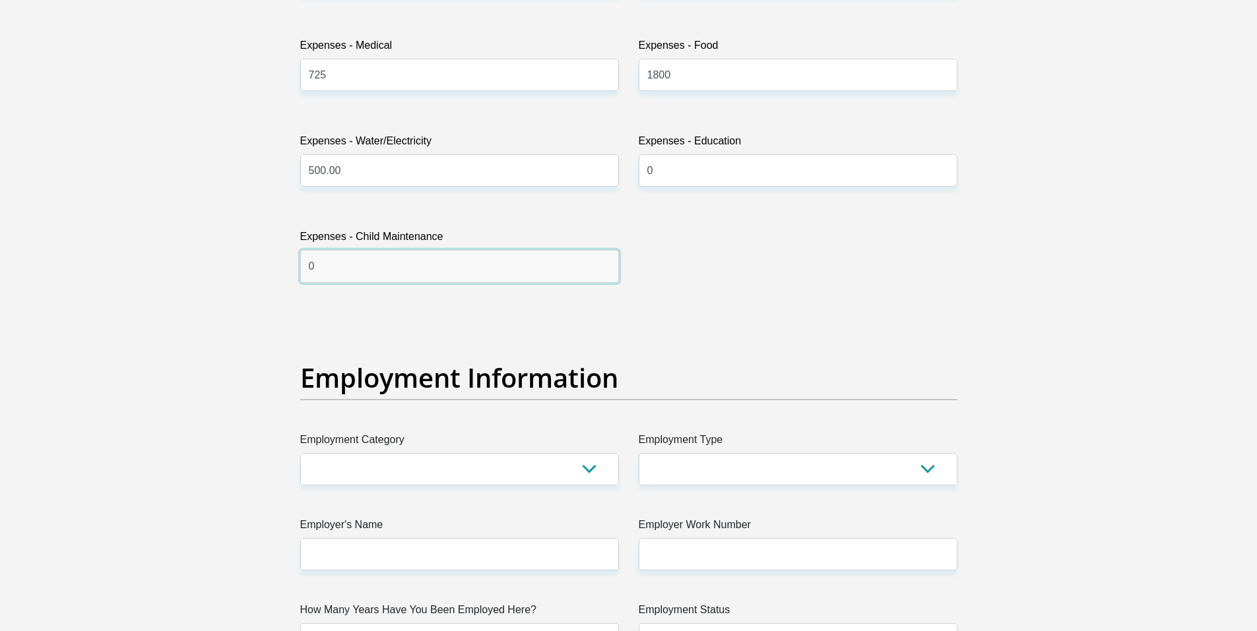
type input "0"
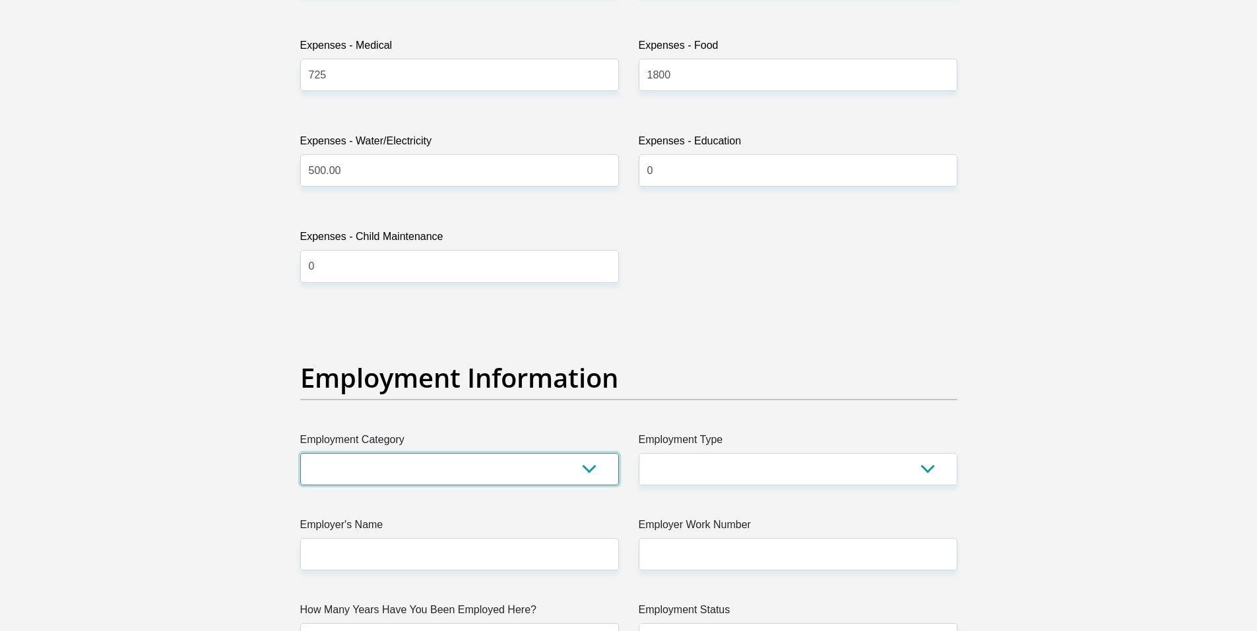
click at [458, 480] on select "AGRICULTURE ALCOHOL & TOBACCO CONSTRUCTION MATERIALS METALLURGY EQUIPMENT FOR R…" at bounding box center [459, 469] width 319 height 32
select select "2"
click at [300, 453] on select "AGRICULTURE ALCOHOL & TOBACCO CONSTRUCTION MATERIALS METALLURGY EQUIPMENT FOR R…" at bounding box center [459, 469] width 319 height 32
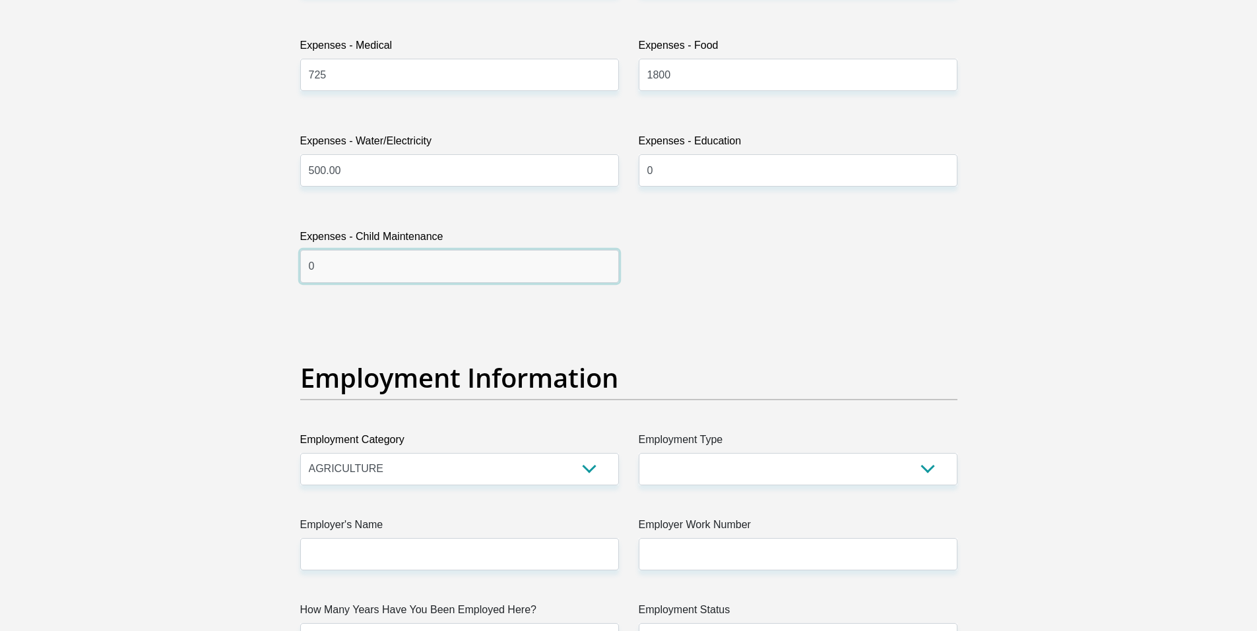
drag, startPoint x: 516, startPoint y: 273, endPoint x: 541, endPoint y: 316, distance: 49.7
click at [516, 274] on input "0" at bounding box center [459, 266] width 319 height 32
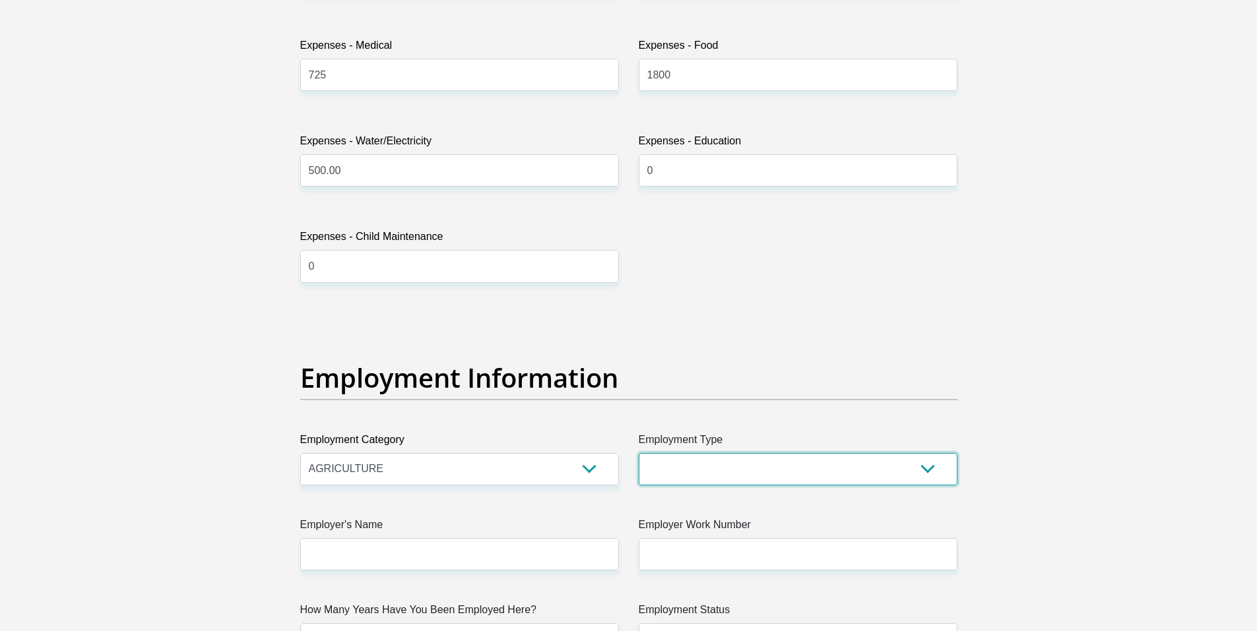
click at [803, 464] on select "College/Lecturer Craft Seller Creative Driver Executive Farmer Forces - Non Com…" at bounding box center [797, 469] width 319 height 32
click at [638, 453] on select "College/Lecturer Craft Seller Creative Driver Executive Farmer Forces - Non Com…" at bounding box center [797, 469] width 319 height 32
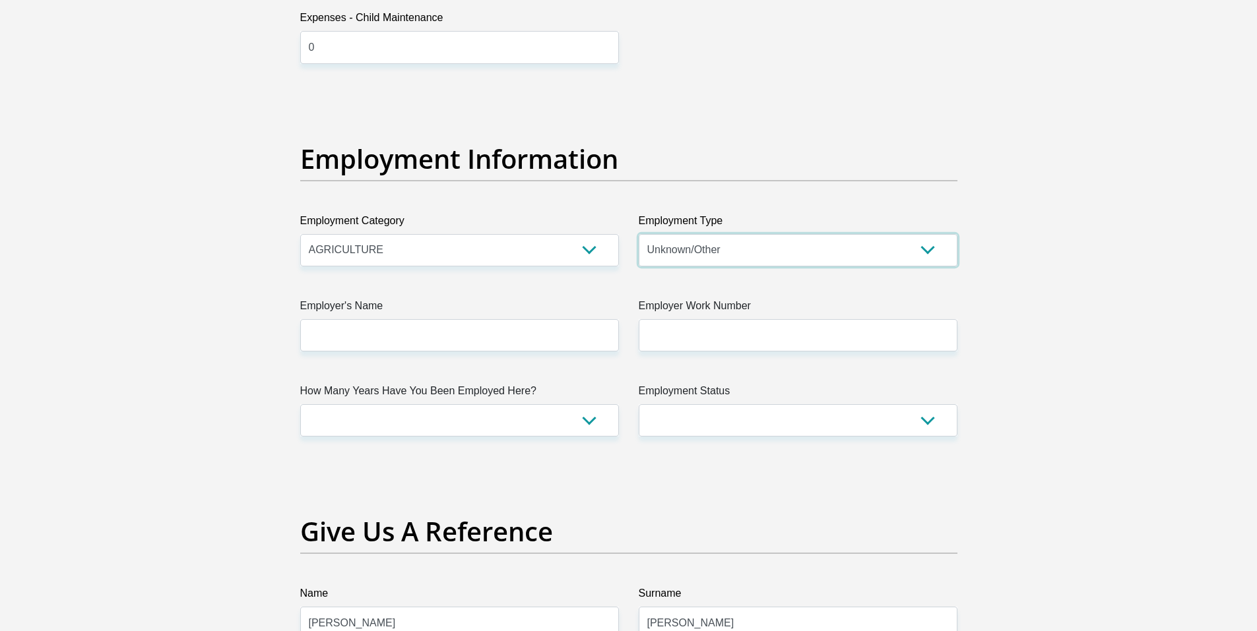
scroll to position [2309, 0]
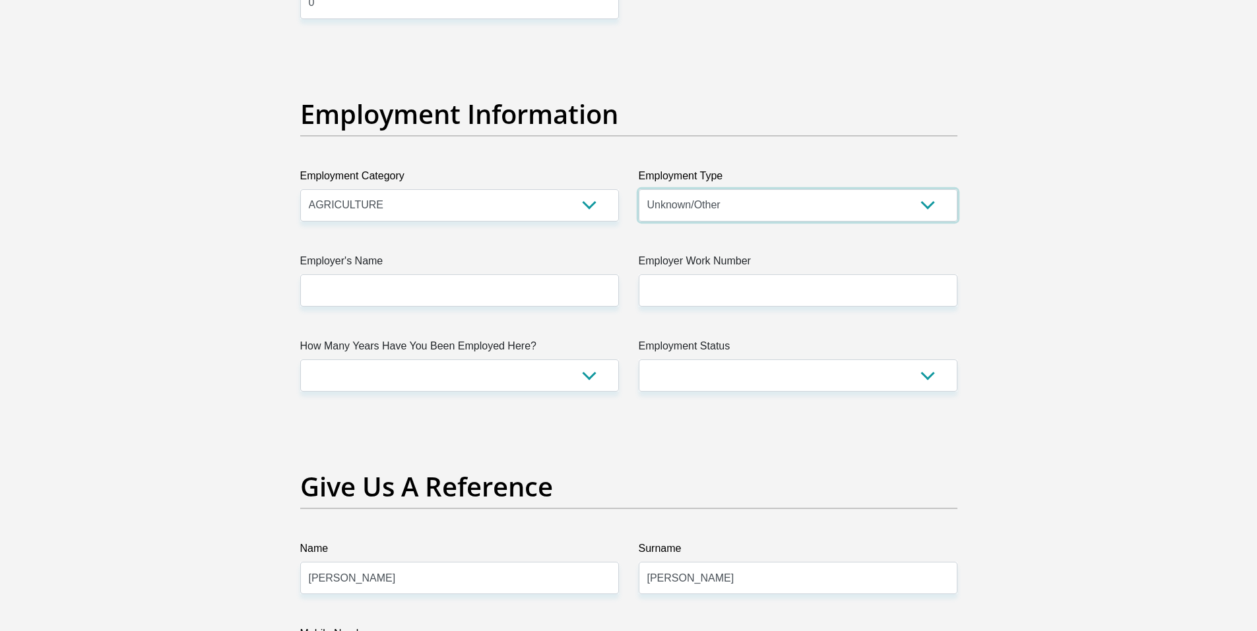
click at [902, 209] on select "College/Lecturer Craft Seller Creative Driver Executive Farmer Forces - Non Com…" at bounding box center [797, 205] width 319 height 32
select select "Office Staff/Clerk"
click at [638, 189] on select "College/Lecturer Craft Seller Creative Driver Executive Farmer Forces - Non Com…" at bounding box center [797, 205] width 319 height 32
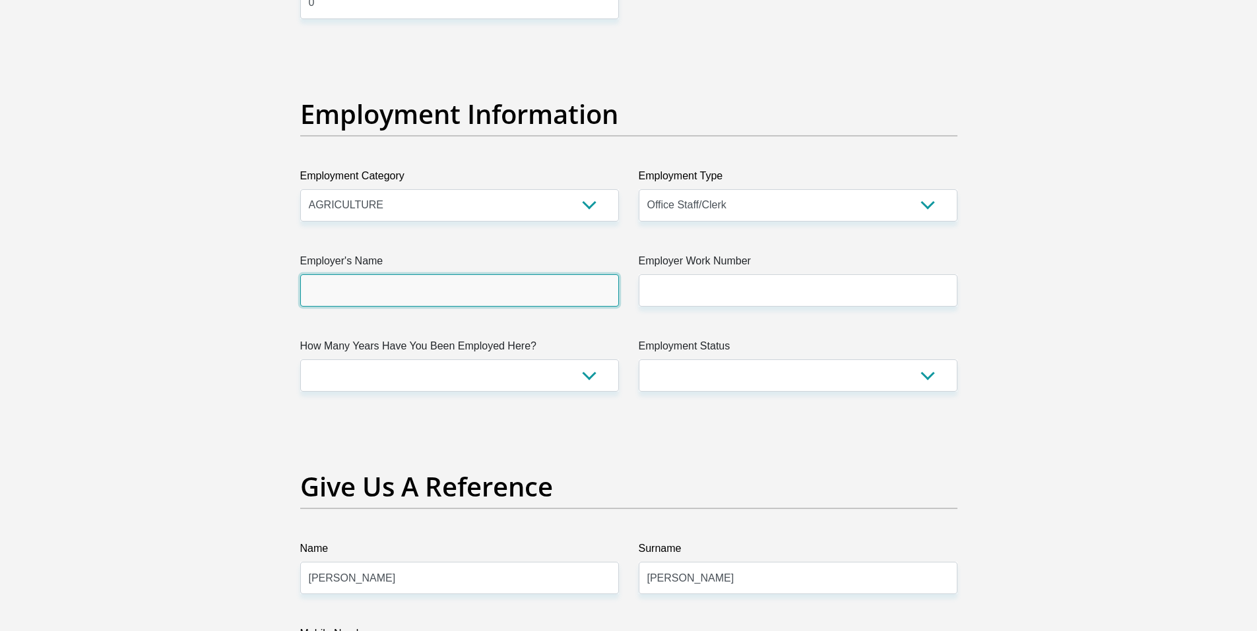
click at [349, 284] on input "Employer's Name" at bounding box center [459, 290] width 319 height 32
drag, startPoint x: 452, startPoint y: 291, endPoint x: 292, endPoint y: 316, distance: 161.6
click at [175, 282] on section "Personal Details Title Mr Ms Mrs Dr Other First Name Ronel Surname Thompson ID …" at bounding box center [628, 48] width 1257 height 4598
type input "A"
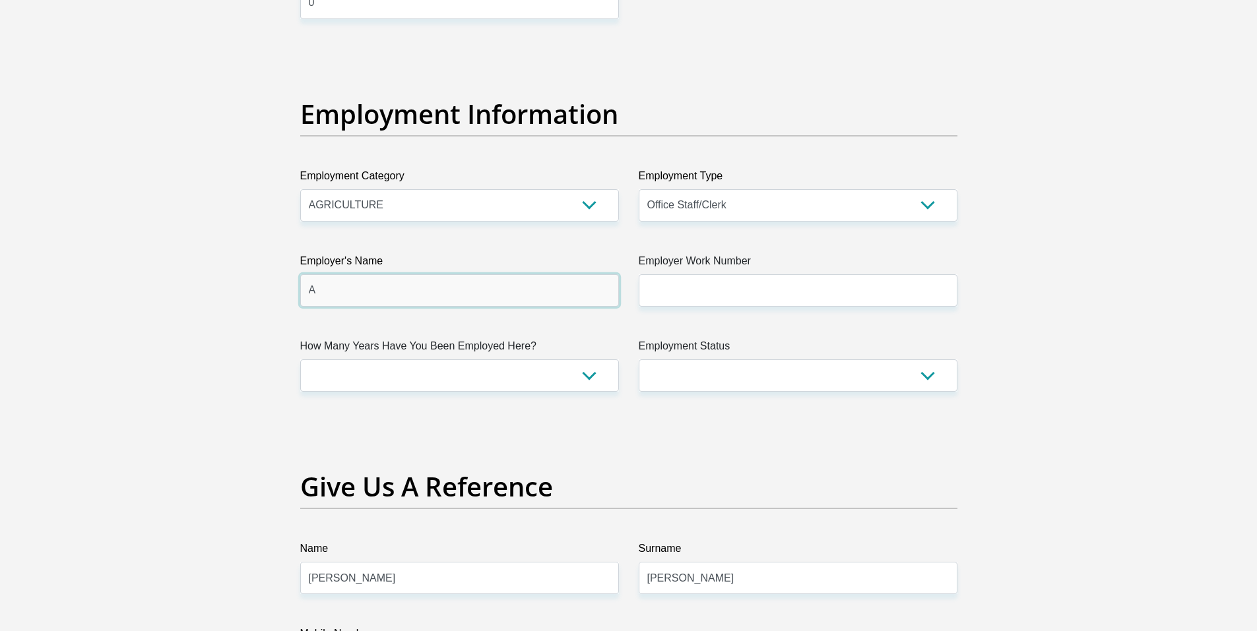
click at [390, 295] on input "A" at bounding box center [459, 290] width 319 height 32
type input "AJsGardeningServices"
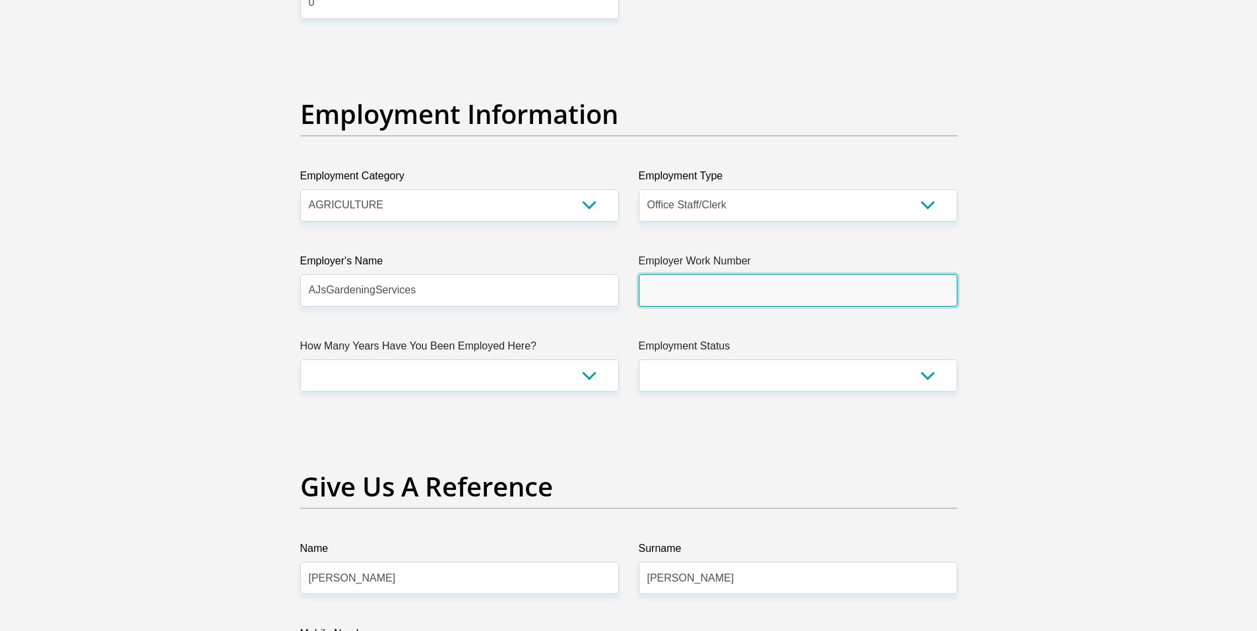
click at [713, 294] on input "Employer Work Number" at bounding box center [797, 290] width 319 height 32
type input "0218537083"
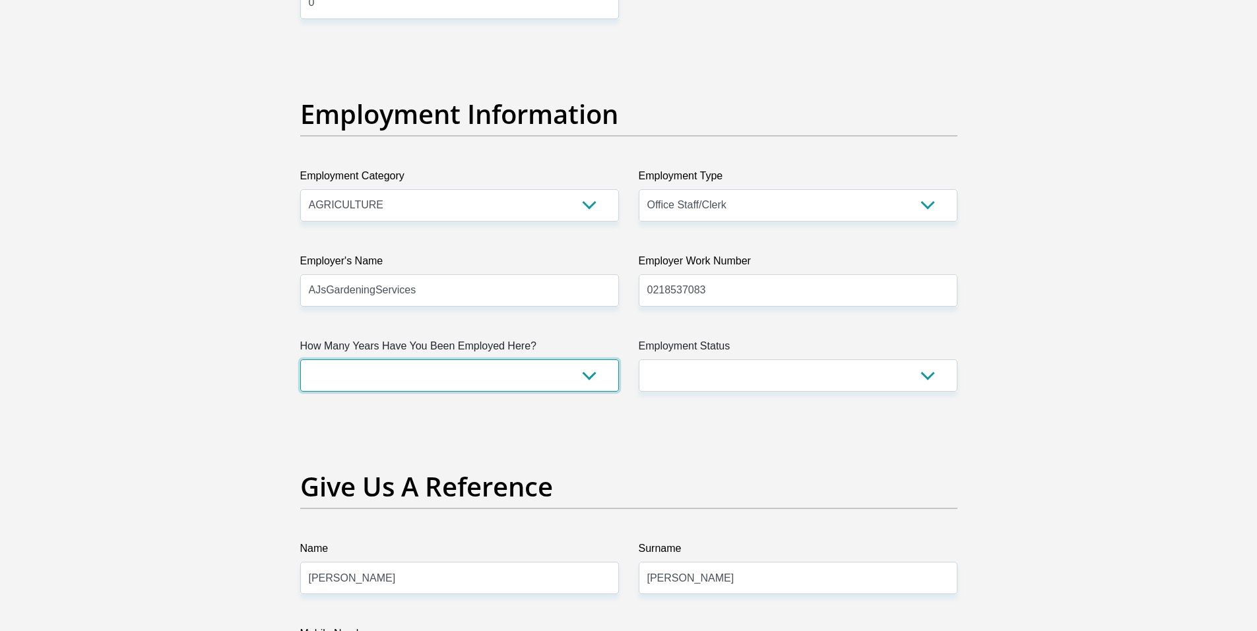
click at [445, 367] on select "less than 1 year 1-3 years 3-5 years 5+ years" at bounding box center [459, 375] width 319 height 32
select select "60"
click at [300, 359] on select "less than 1 year 1-3 years 3-5 years 5+ years" at bounding box center [459, 375] width 319 height 32
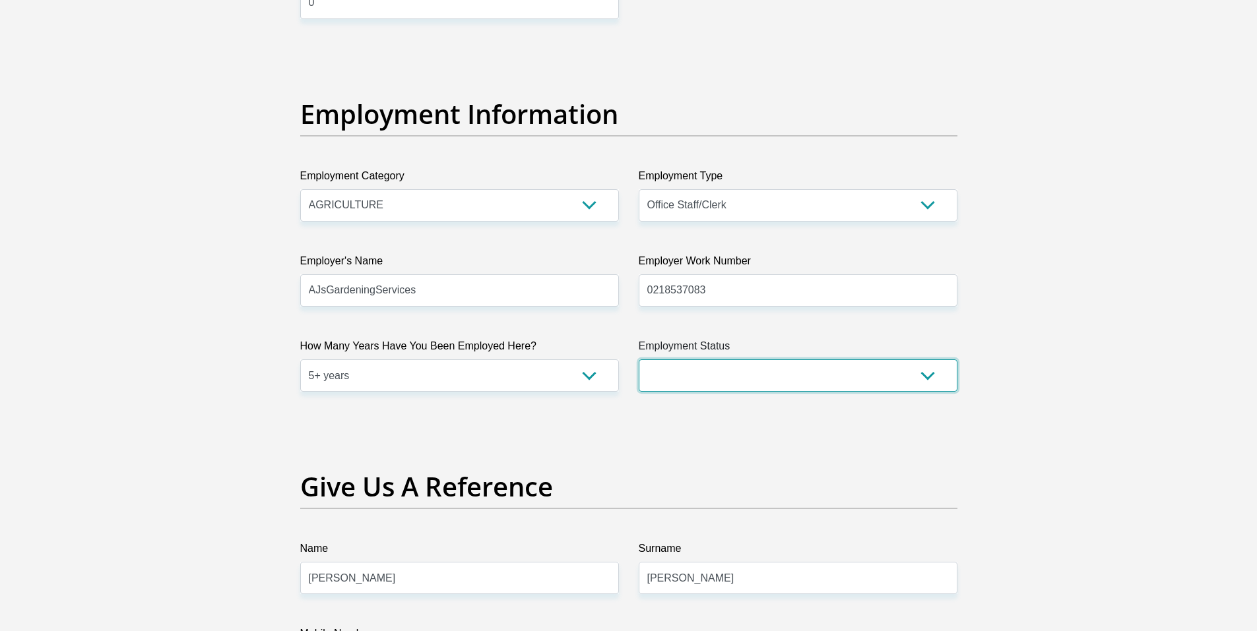
click at [790, 369] on select "Permanent/Full-time Part-time/Casual [DEMOGRAPHIC_DATA] Worker Self-Employed Ho…" at bounding box center [797, 375] width 319 height 32
click at [638, 359] on select "Permanent/Full-time Part-time/Casual [DEMOGRAPHIC_DATA] Worker Self-Employed Ho…" at bounding box center [797, 375] width 319 height 32
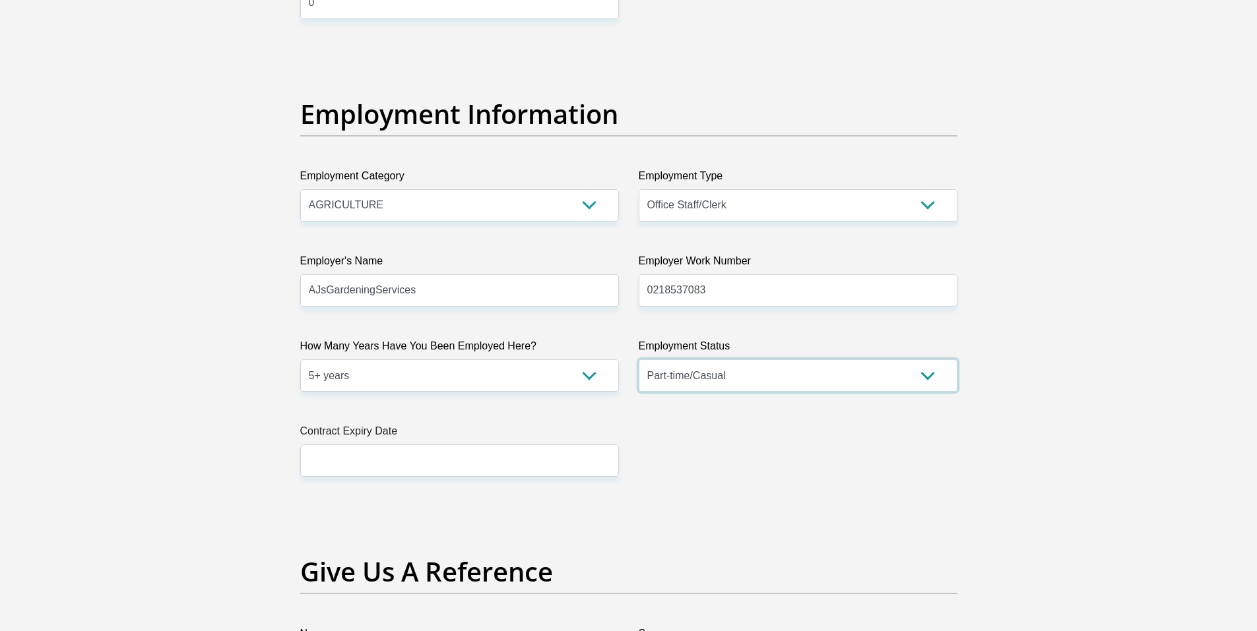
click at [849, 377] on select "Permanent/Full-time Part-time/Casual [DEMOGRAPHIC_DATA] Worker Self-Employed Ho…" at bounding box center [797, 375] width 319 height 32
select select "1"
click at [638, 359] on select "Permanent/Full-time Part-time/Casual [DEMOGRAPHIC_DATA] Worker Self-Employed Ho…" at bounding box center [797, 375] width 319 height 32
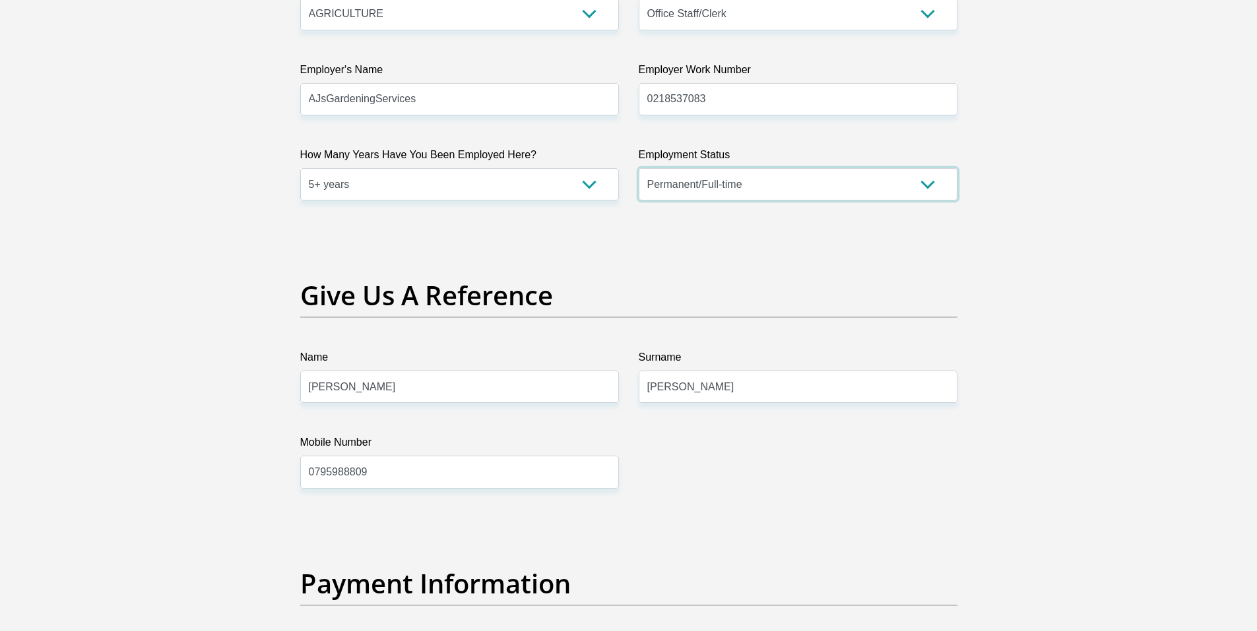
scroll to position [2506, 0]
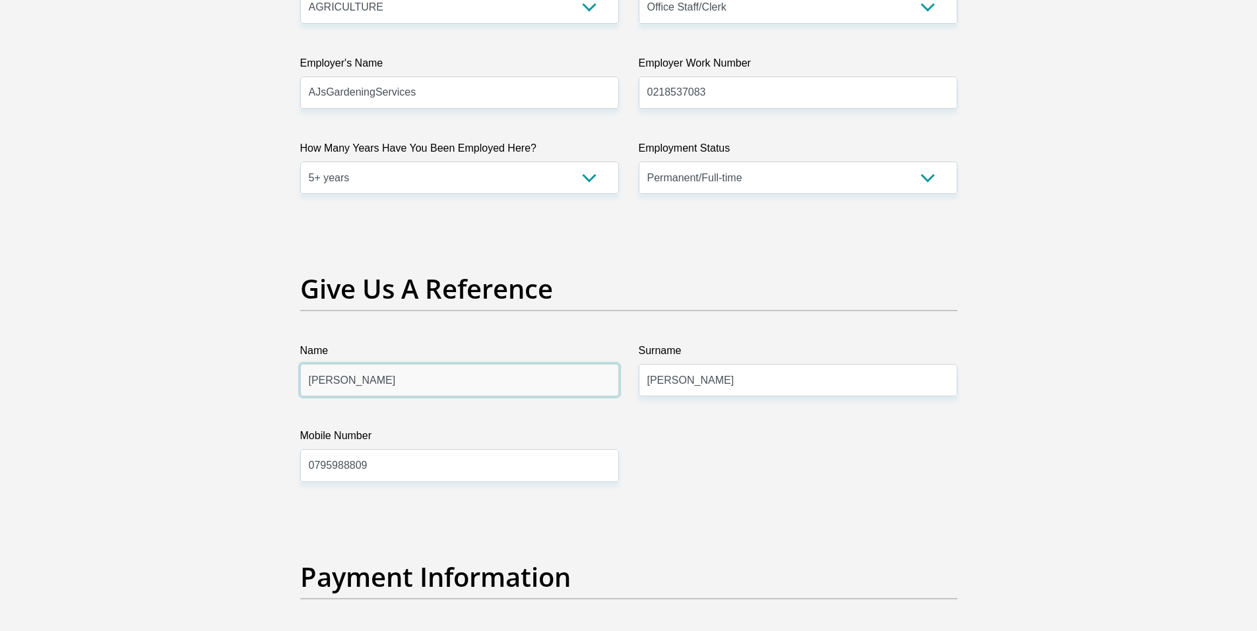
click at [410, 383] on input "[PERSON_NAME]" at bounding box center [459, 380] width 319 height 32
type input "R"
type input "Ayden"
drag, startPoint x: 383, startPoint y: 468, endPoint x: 196, endPoint y: 474, distance: 186.7
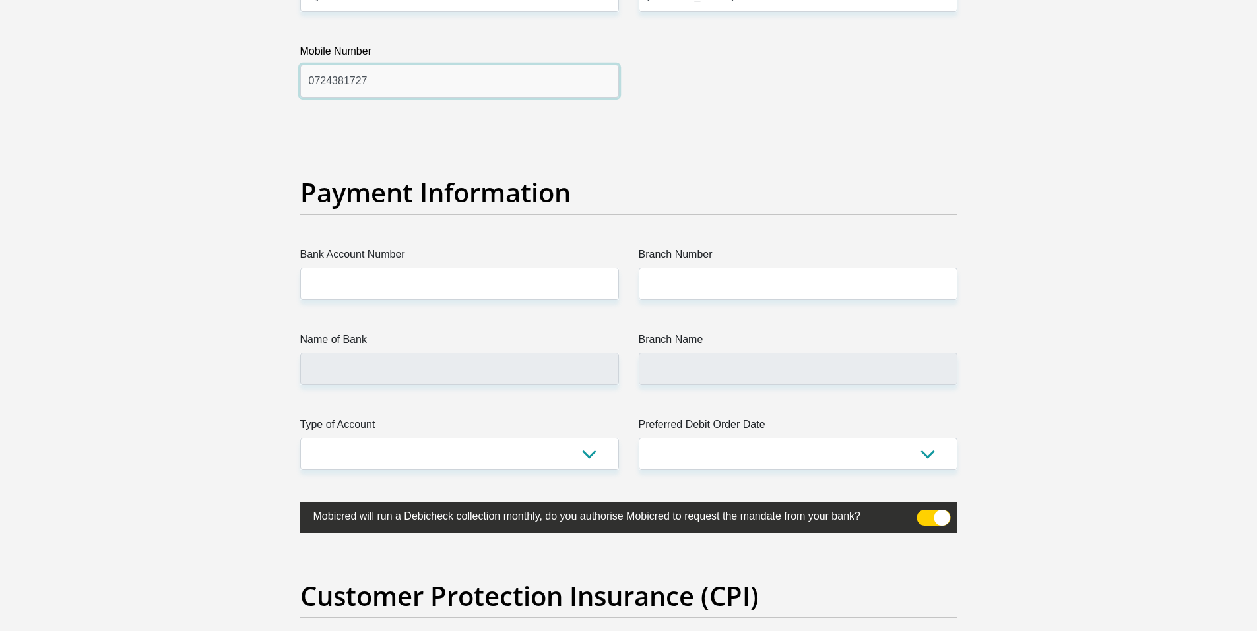
scroll to position [2902, 0]
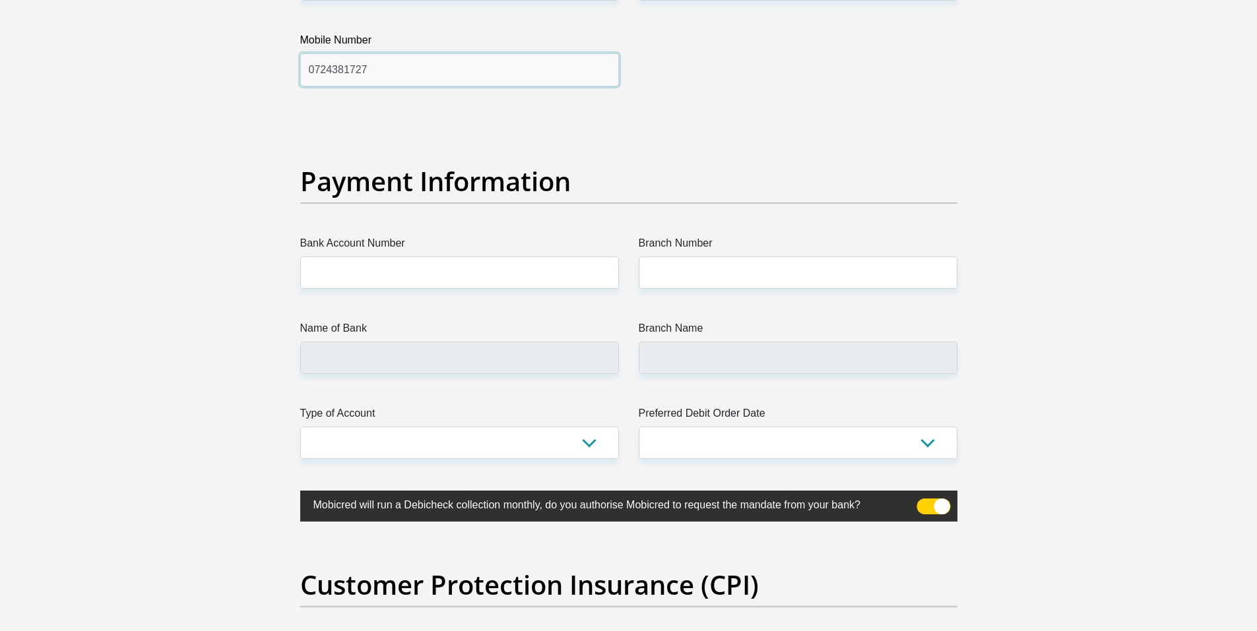
type input "0724381727"
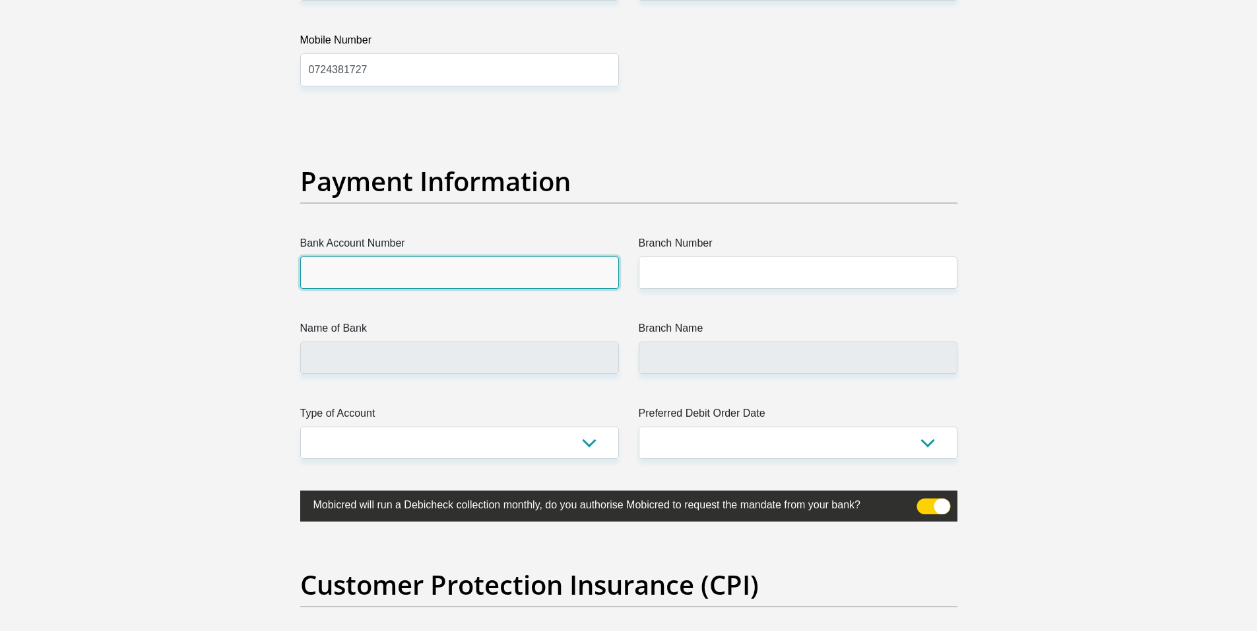
click at [361, 273] on input "Bank Account Number" at bounding box center [459, 273] width 319 height 32
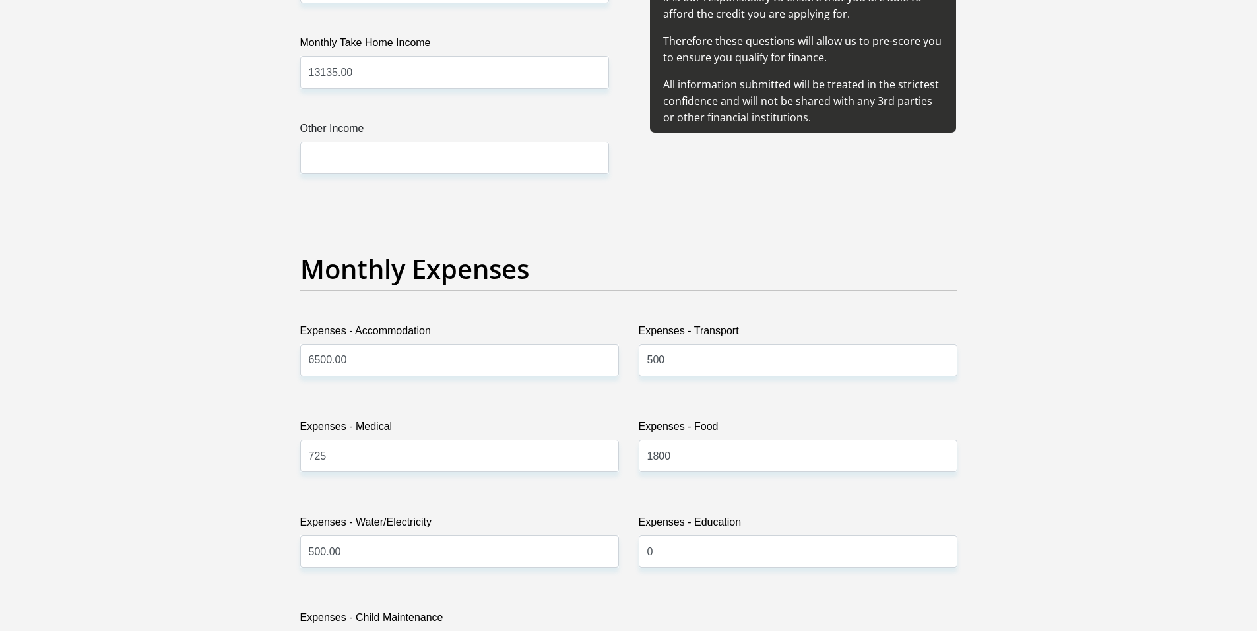
scroll to position [1649, 0]
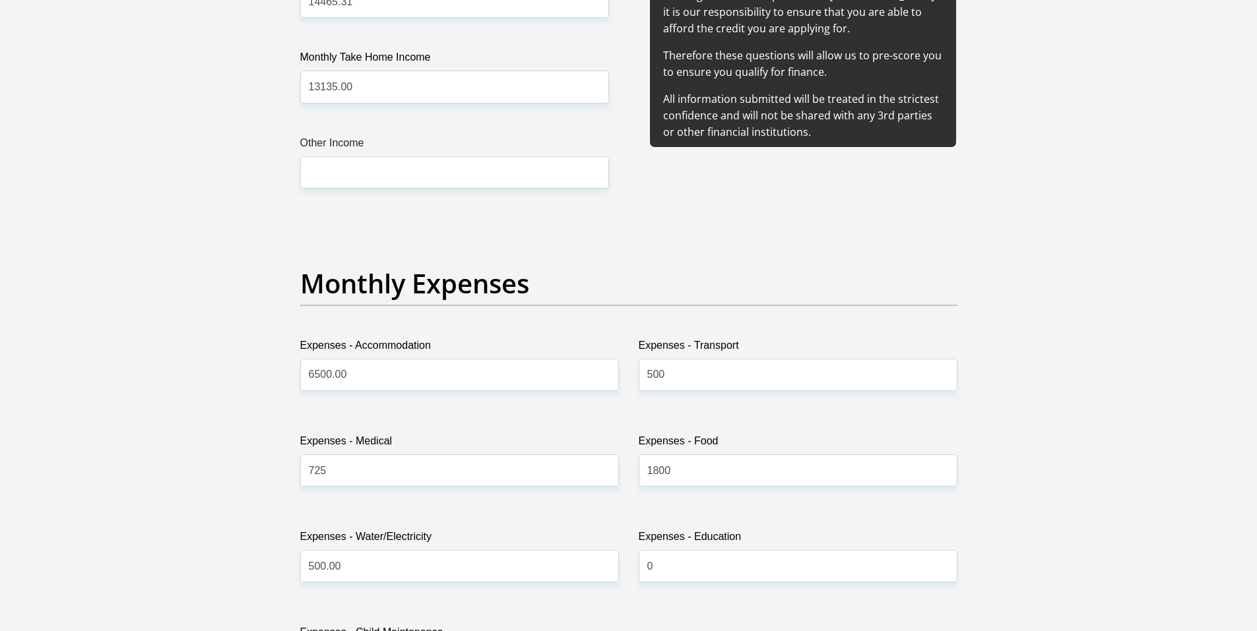
type input "62504064502"
click at [309, 564] on input "500.00" at bounding box center [459, 566] width 319 height 32
click at [304, 369] on input "6500.00" at bounding box center [459, 375] width 319 height 32
type input "7000.00"
click at [309, 570] on input "500.00" at bounding box center [459, 566] width 319 height 32
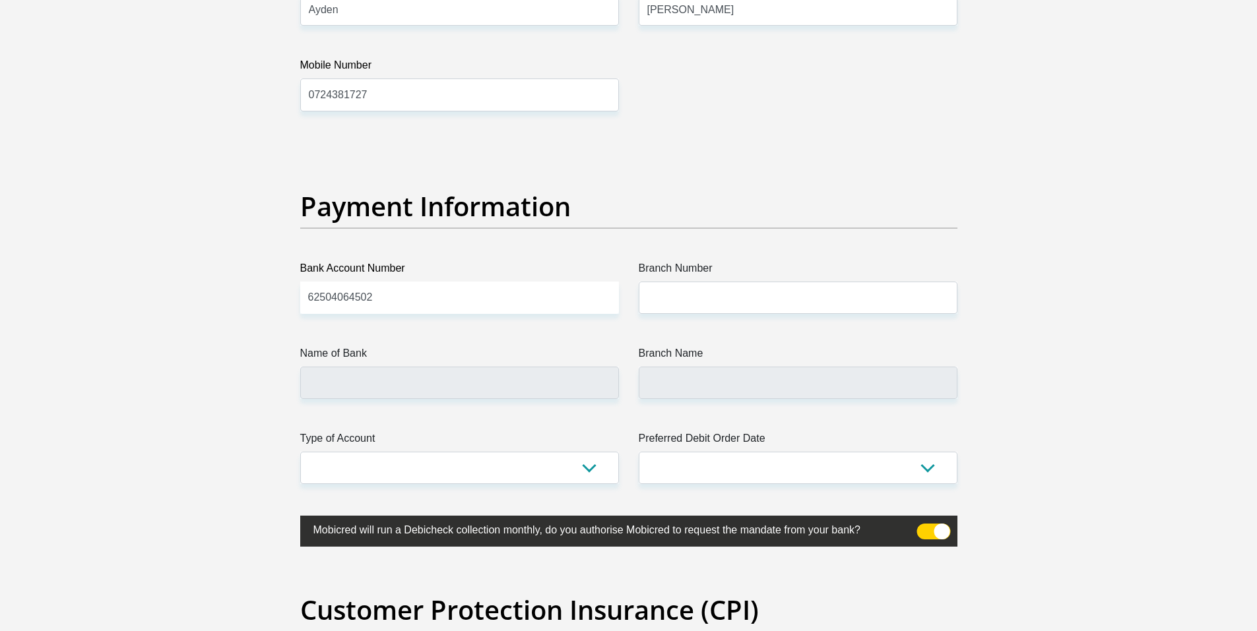
scroll to position [2902, 0]
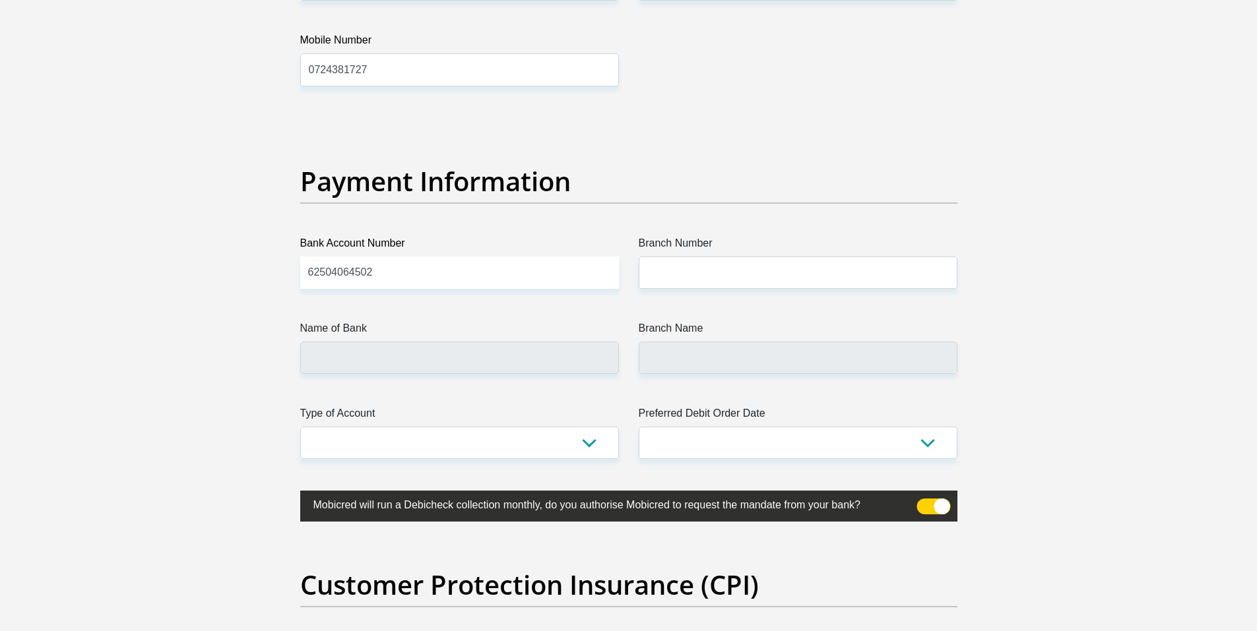
type input "1000.00"
click at [701, 268] on input "Branch Number" at bounding box center [797, 273] width 319 height 32
click at [700, 272] on input "Branch Number" at bounding box center [797, 273] width 319 height 32
type input "6"
type input "250655"
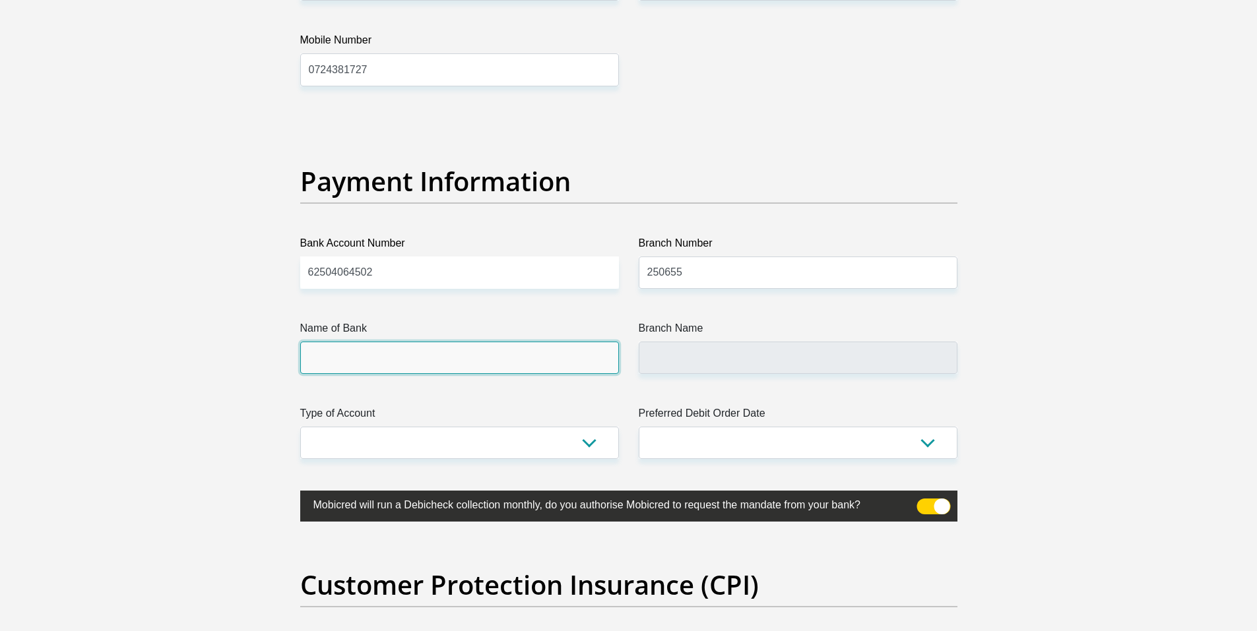
click at [442, 359] on input "Name of Bank" at bounding box center [459, 358] width 319 height 32
type input "FIRSTRAND BANK"
type input "BRANCH 560"
click at [437, 363] on input "FIRSTRAND BANK" at bounding box center [459, 358] width 319 height 32
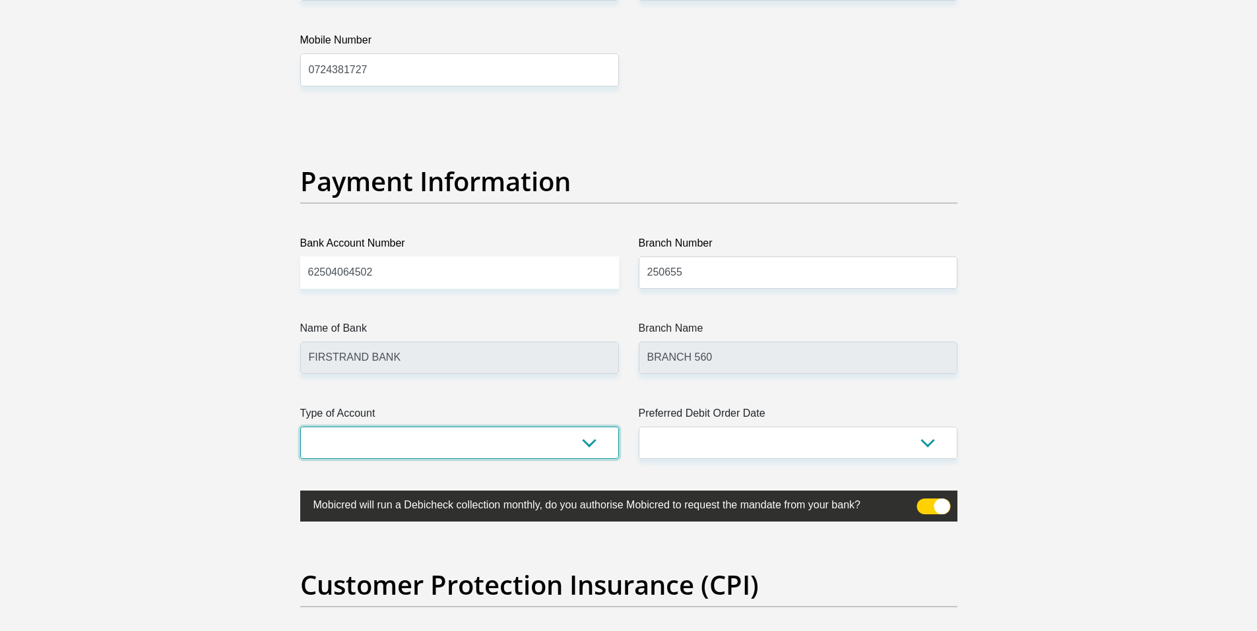
click at [484, 445] on select "Cheque Savings" at bounding box center [459, 443] width 319 height 32
select select "CUR"
click at [300, 427] on select "Cheque Savings" at bounding box center [459, 443] width 319 height 32
click at [751, 436] on select "1st 2nd 3rd 4th 5th 7th 18th 19th 20th 21st 22nd 23rd 24th 25th 26th 27th 28th …" at bounding box center [797, 443] width 319 height 32
select select "30"
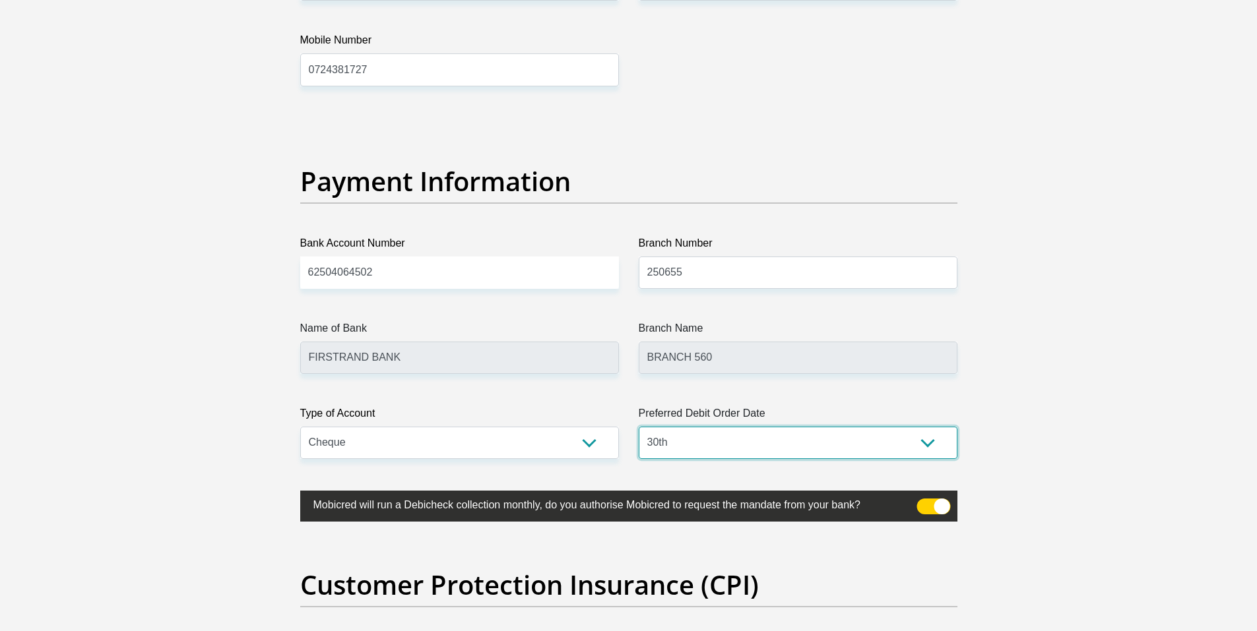
click at [638, 427] on select "1st 2nd 3rd 4th 5th 7th 18th 19th 20th 21st 22nd 23rd 24th 25th 26th 27th 28th …" at bounding box center [797, 443] width 319 height 32
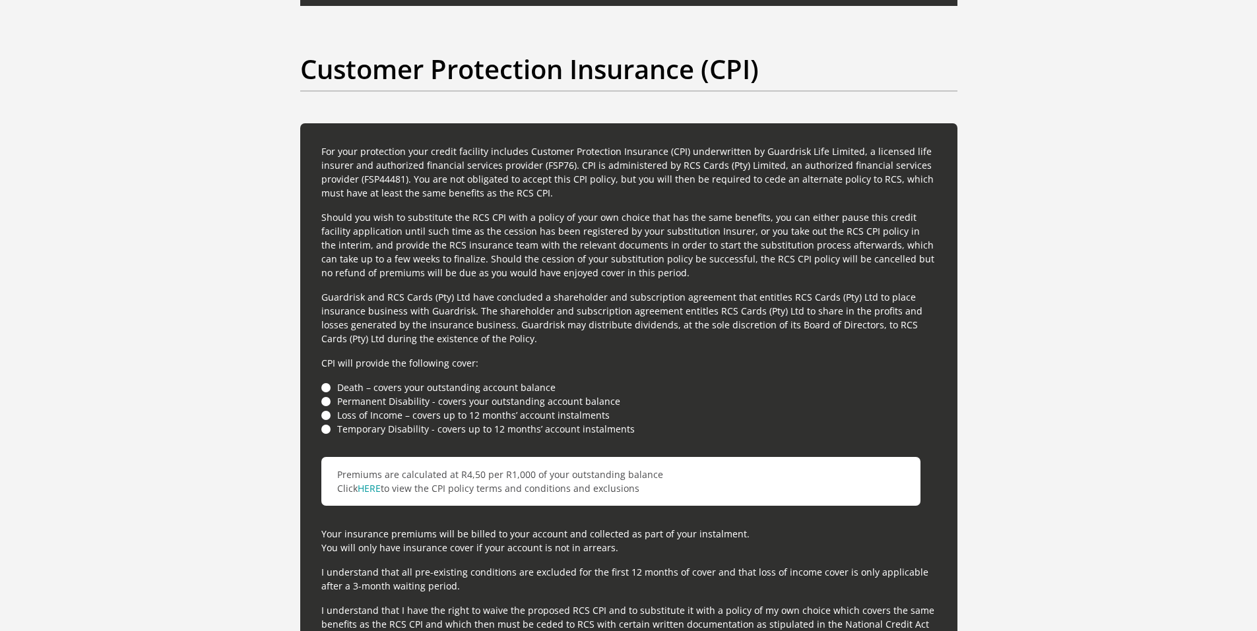
scroll to position [3430, 0]
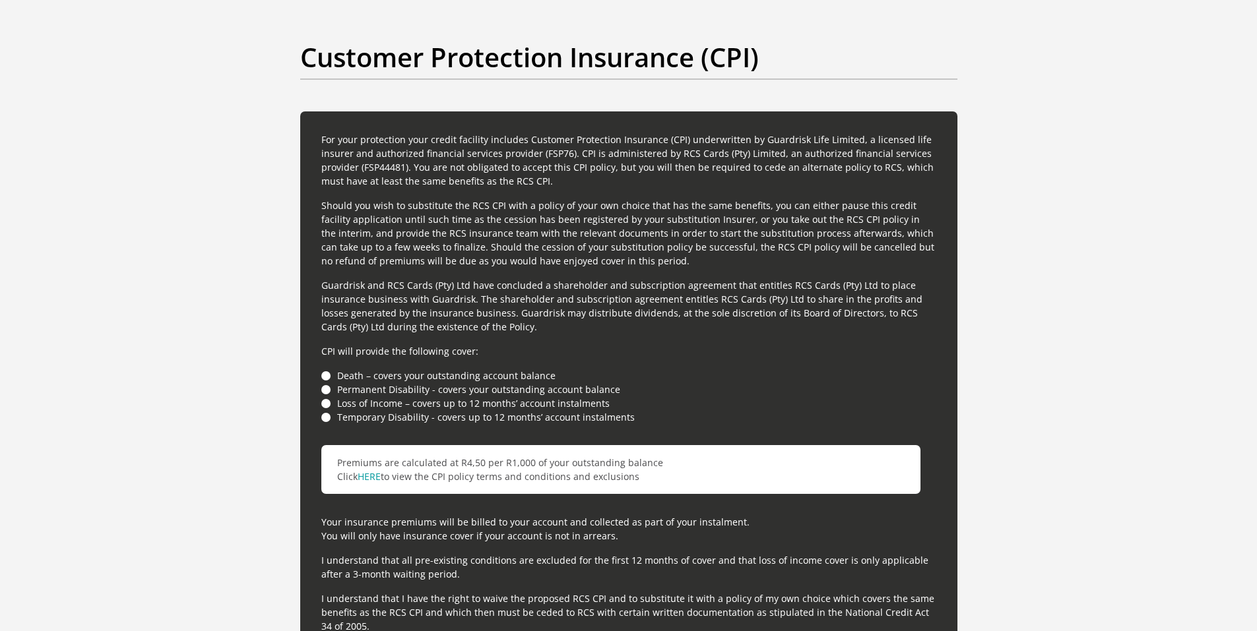
drag, startPoint x: 327, startPoint y: 373, endPoint x: 332, endPoint y: 381, distance: 9.5
click at [328, 374] on li "Death – covers your outstanding account balance" at bounding box center [628, 376] width 615 height 14
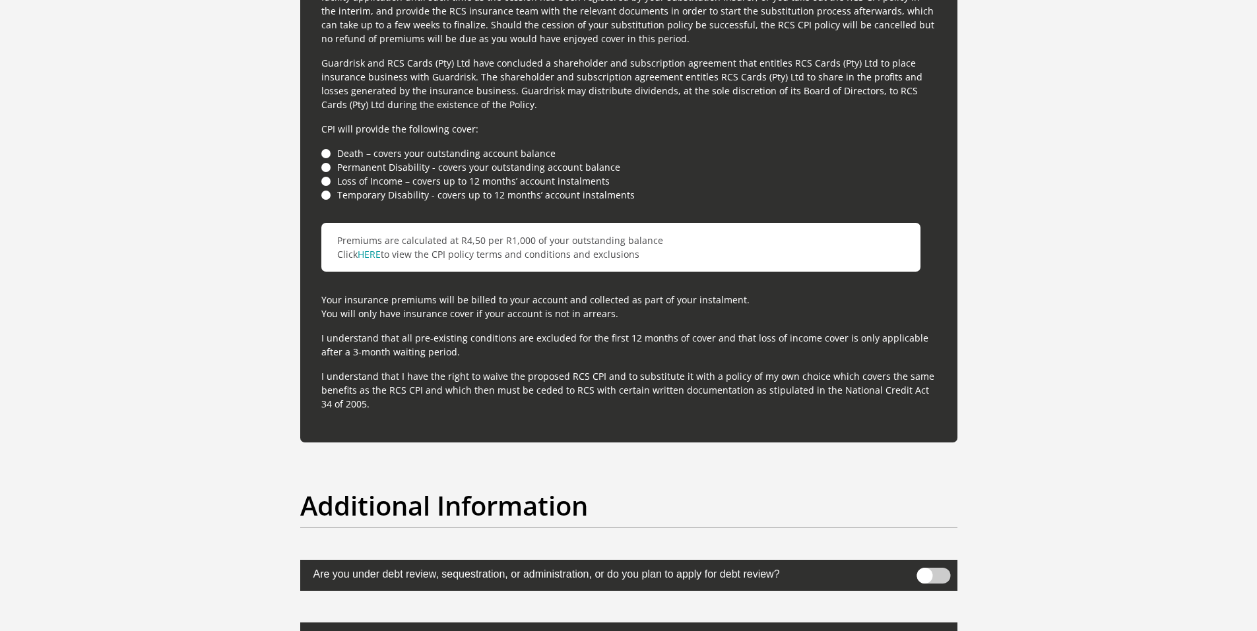
scroll to position [3760, 0]
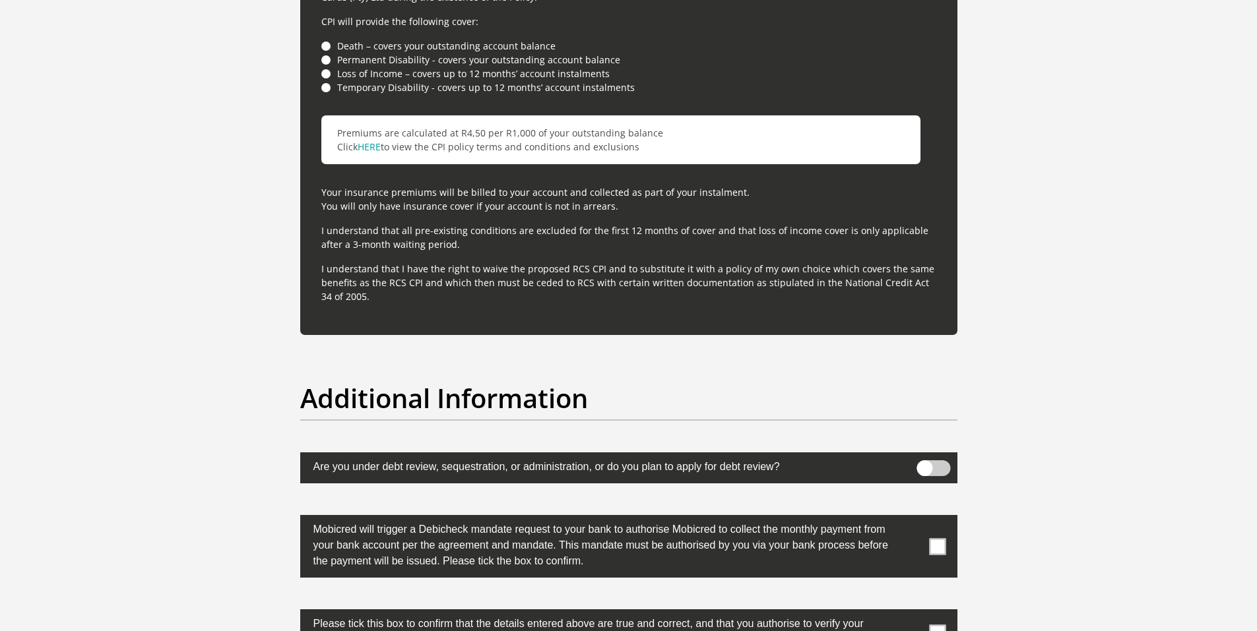
click at [927, 464] on span at bounding box center [933, 468] width 34 height 16
click at [924, 464] on input "checkbox" at bounding box center [924, 464] width 0 height 0
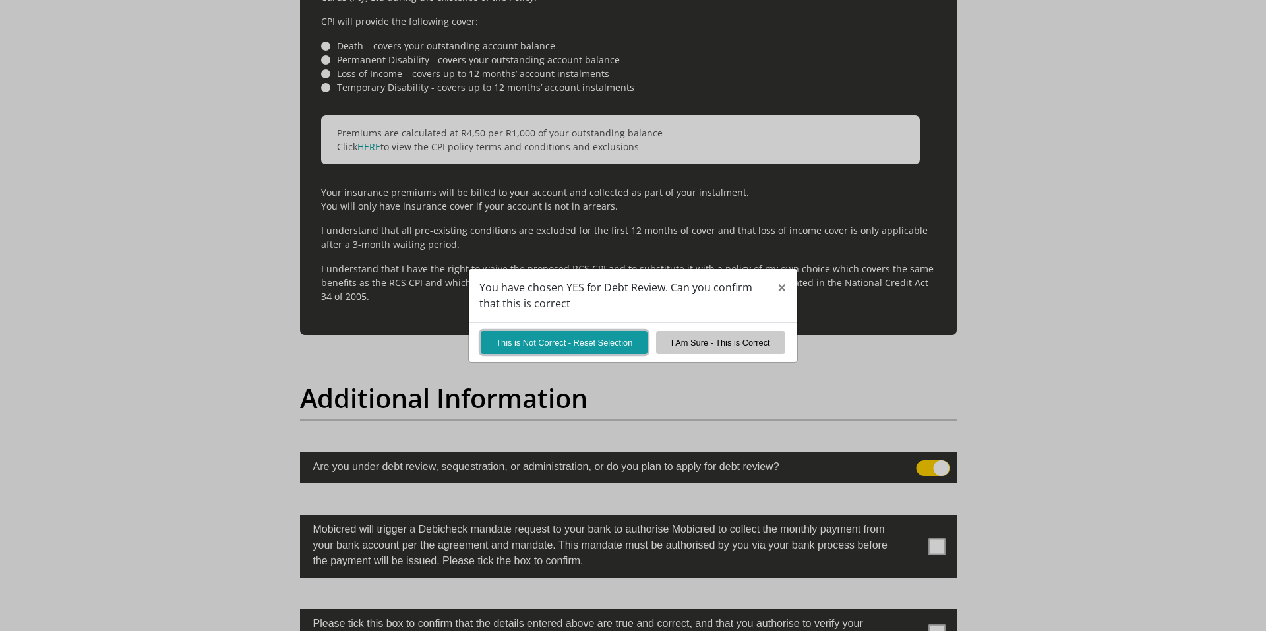
click at [576, 341] on button "This is Not Correct - Reset Selection" at bounding box center [564, 342] width 167 height 23
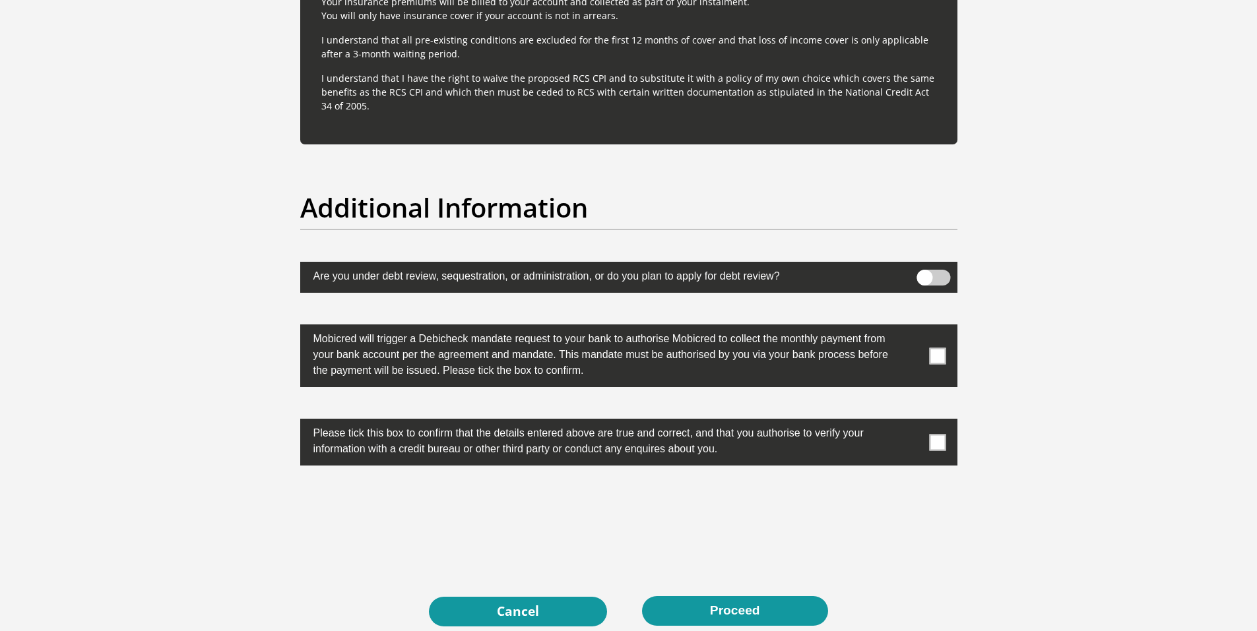
scroll to position [3958, 0]
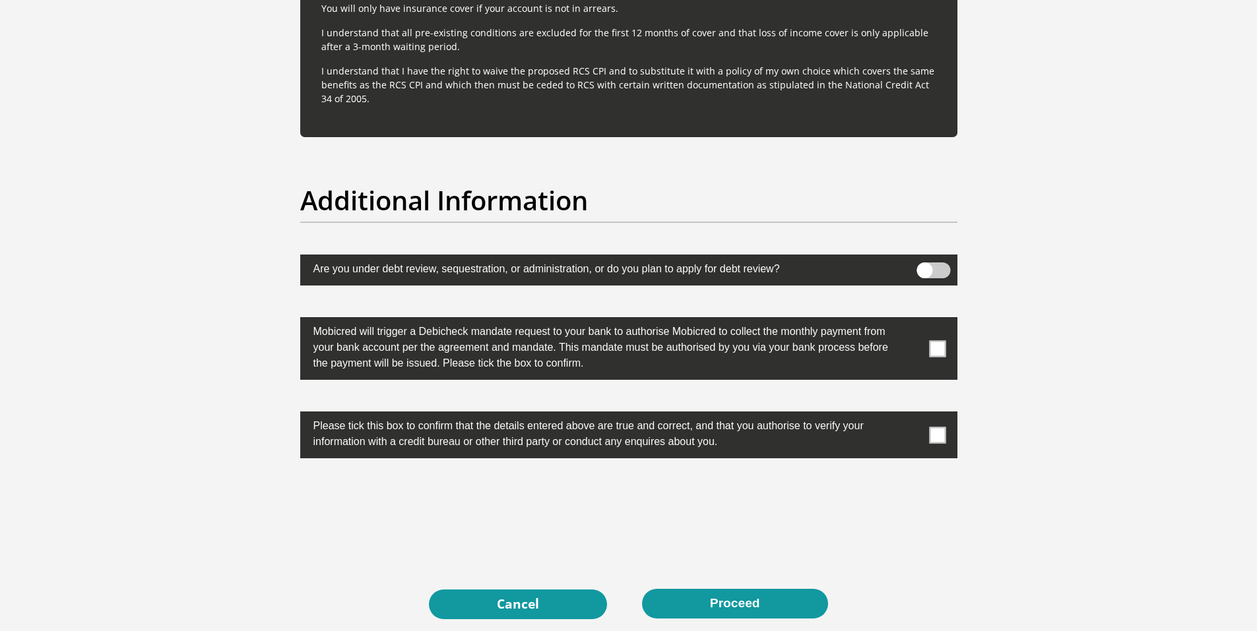
click at [935, 352] on span at bounding box center [937, 348] width 16 height 16
click at [911, 321] on input "checkbox" at bounding box center [911, 321] width 0 height 0
click at [936, 429] on span at bounding box center [937, 435] width 16 height 16
click at [911, 415] on input "checkbox" at bounding box center [911, 415] width 0 height 0
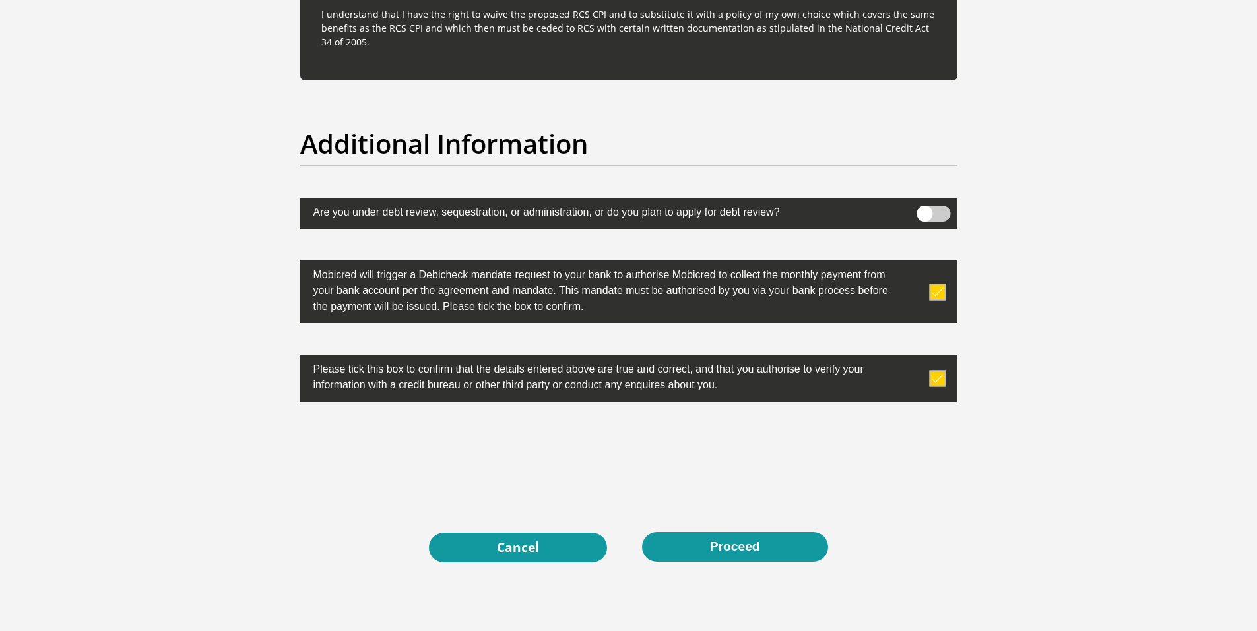
scroll to position [4101, 0]
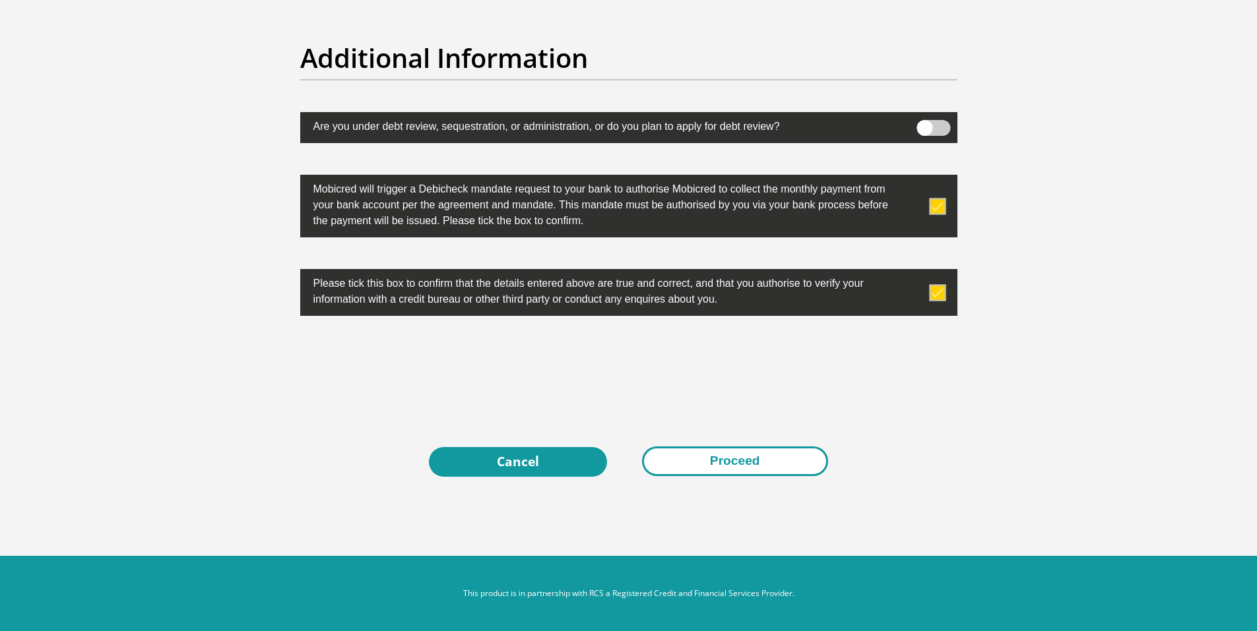
click at [738, 464] on button "Proceed" at bounding box center [735, 462] width 186 height 30
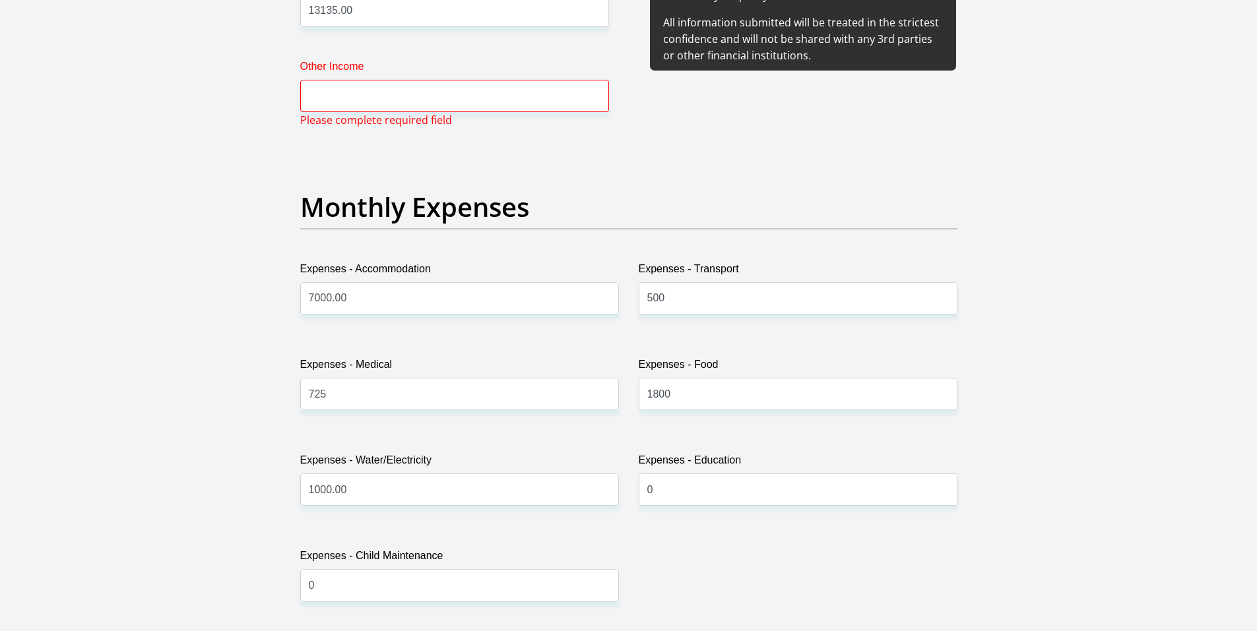
scroll to position [1640, 0]
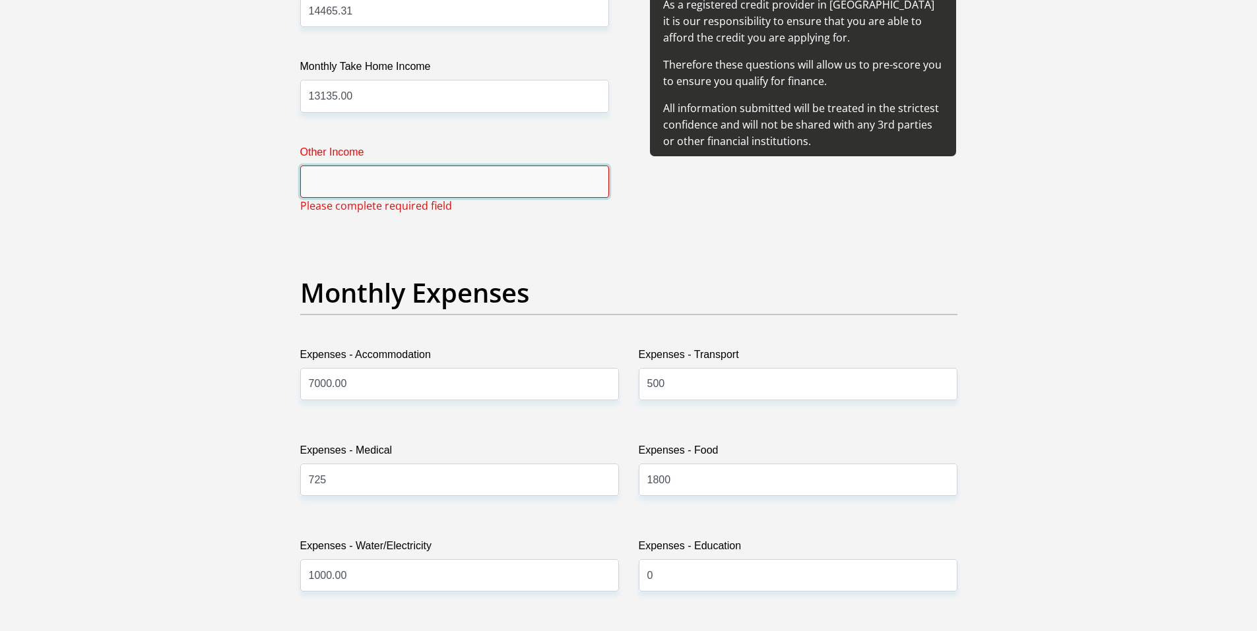
click at [375, 187] on input "Other Income" at bounding box center [454, 182] width 309 height 32
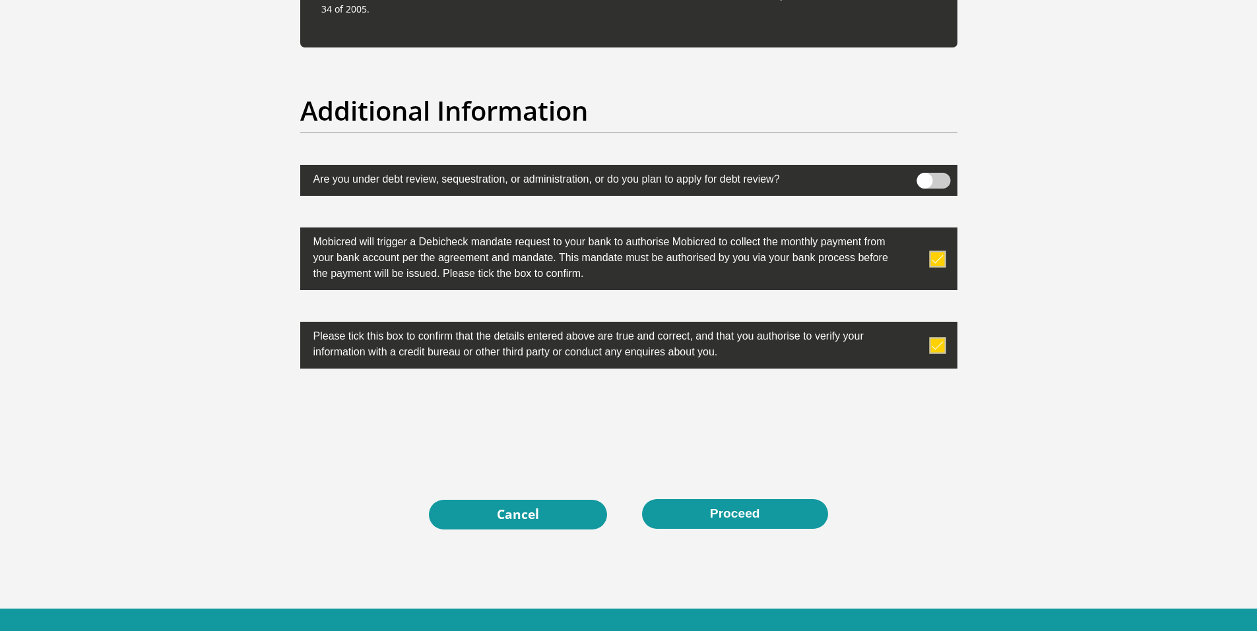
scroll to position [4101, 0]
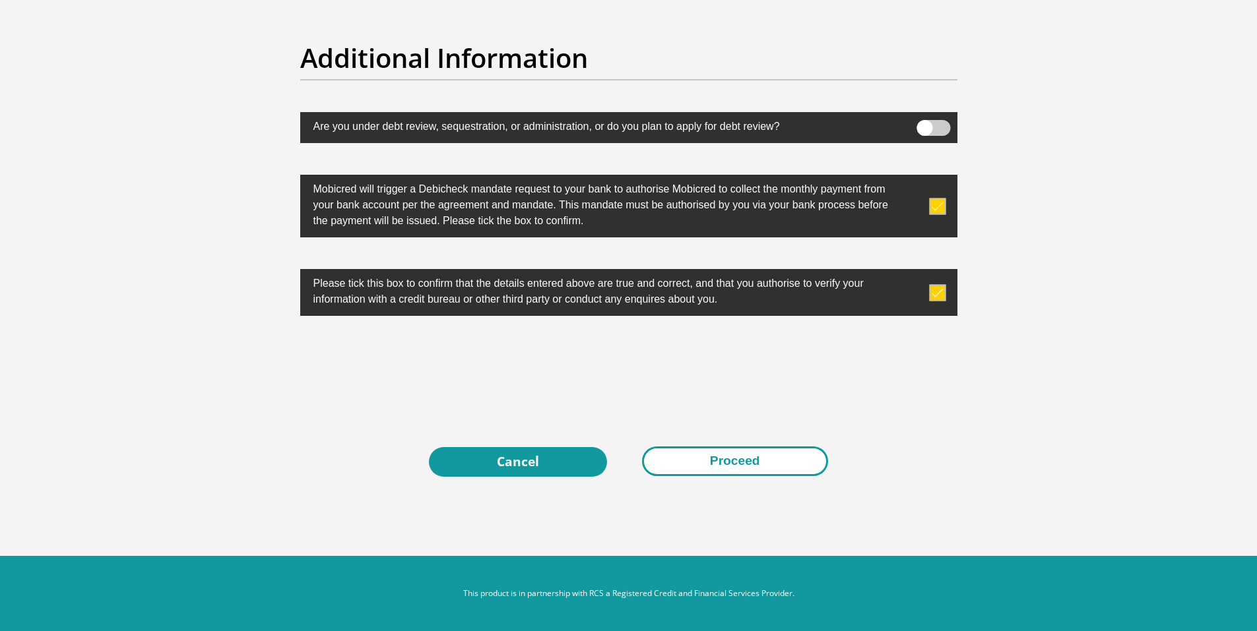
type input "3000.00"
click at [720, 458] on button "Proceed" at bounding box center [735, 462] width 186 height 30
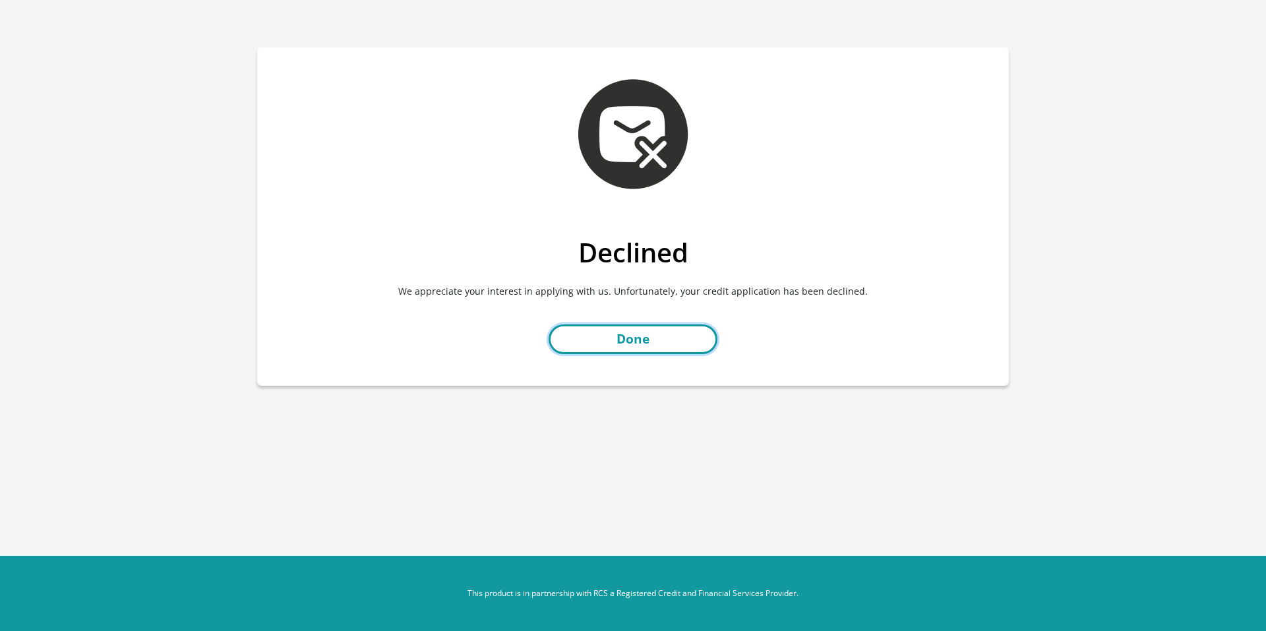
click at [637, 346] on link "Done" at bounding box center [633, 340] width 169 height 30
